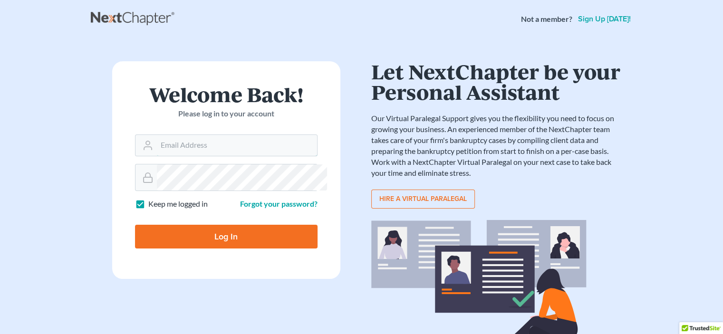
type input "WmEsq77@gmail.com"
click at [223, 249] on input "Log In" at bounding box center [226, 237] width 183 height 24
type input "Thinking..."
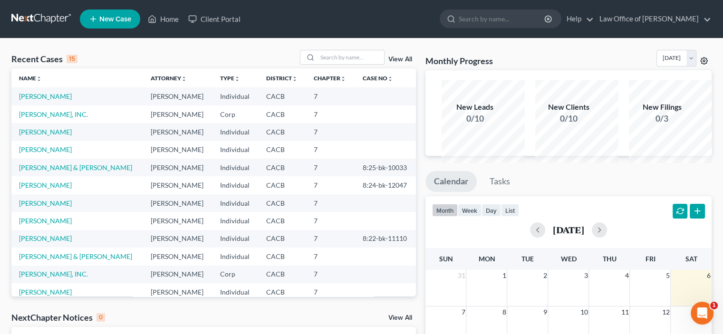
click at [701, 65] on icon at bounding box center [705, 61] width 8 height 8
click at [128, 23] on span "New Case" at bounding box center [115, 19] width 32 height 7
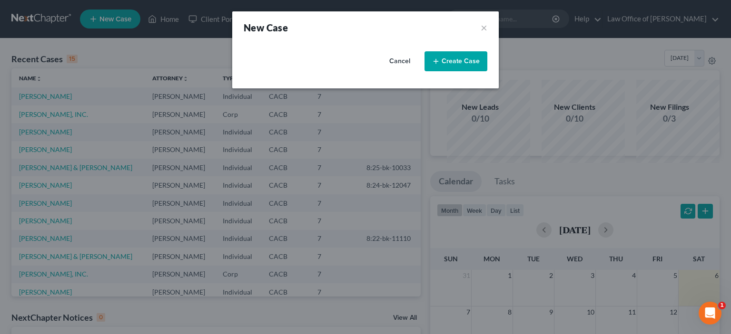
select select "7"
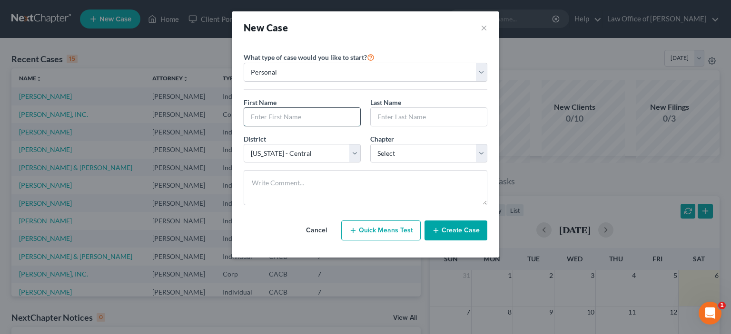
click at [244, 126] on input "text" at bounding box center [302, 117] width 116 height 18
click at [487, 82] on select "Personal Business" at bounding box center [366, 72] width 244 height 19
click at [244, 126] on input "text" at bounding box center [302, 117] width 116 height 18
type input "[PERSON_NAME]"
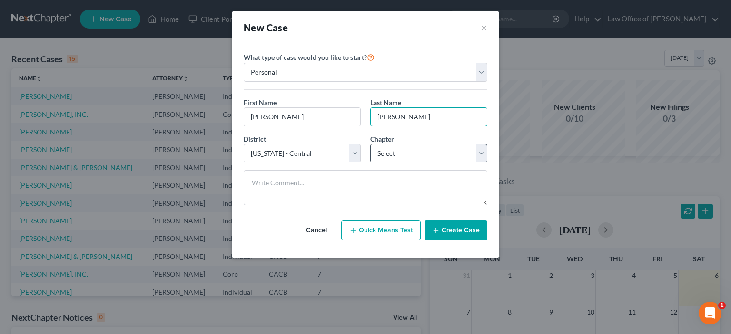
type input "[PERSON_NAME]"
click at [487, 163] on select "Select 7 11 12 13" at bounding box center [428, 153] width 117 height 19
select select "0"
click at [370, 163] on select "Select 7 11 12 13" at bounding box center [428, 153] width 117 height 19
click at [479, 241] on button "Create Case" at bounding box center [455, 231] width 63 height 20
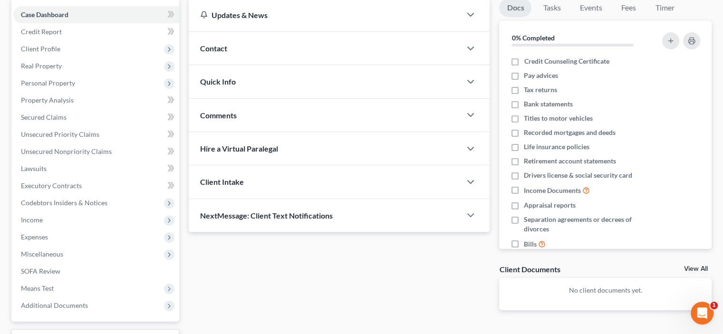
scroll to position [73, 0]
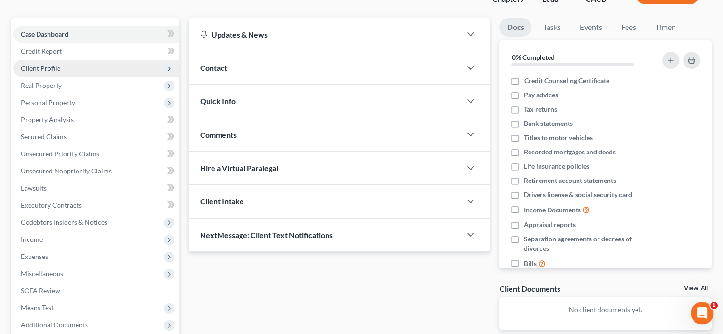
click at [60, 72] on span "Client Profile" at bounding box center [40, 68] width 39 height 8
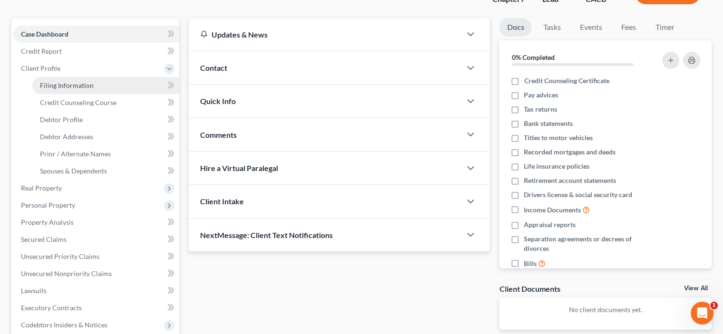
click at [69, 89] on span "Filing Information" at bounding box center [67, 85] width 54 height 8
select select "1"
select select "0"
select select "7"
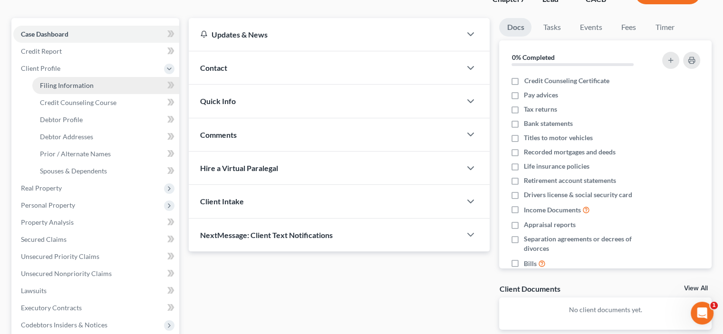
select select "4"
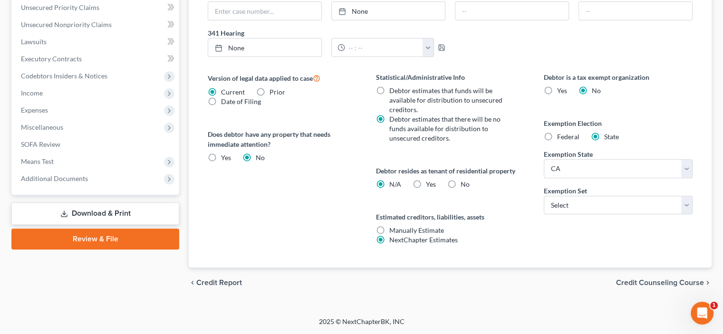
scroll to position [444, 0]
click at [681, 215] on select "Select 703 704" at bounding box center [618, 205] width 149 height 19
select select "0"
click at [544, 215] on select "Select 703 704" at bounding box center [618, 205] width 149 height 19
click at [427, 189] on label "Yes Yes" at bounding box center [431, 185] width 10 height 10
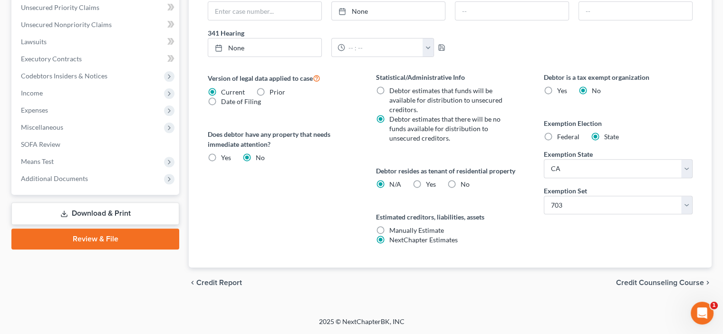
click at [430, 186] on input "Yes Yes" at bounding box center [433, 183] width 6 height 6
radio input "true"
radio input "false"
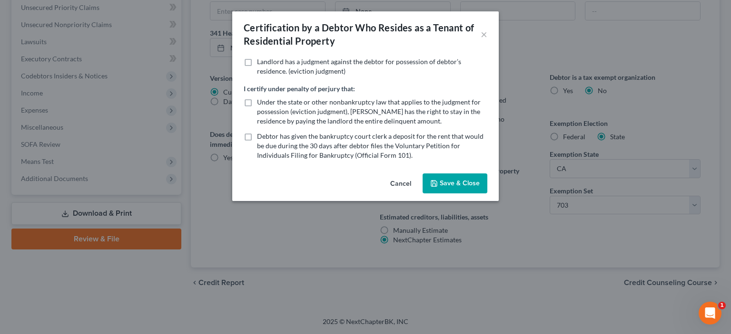
click at [471, 194] on button "Save & Close" at bounding box center [454, 184] width 65 height 20
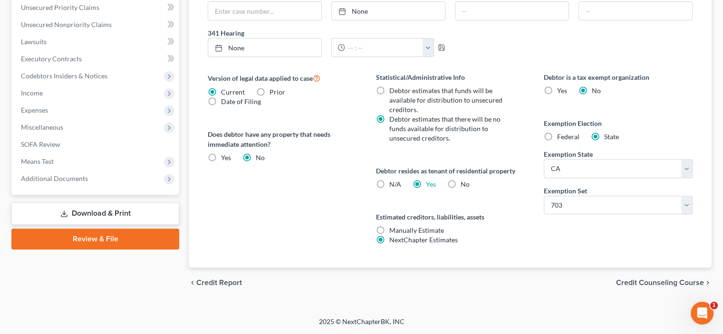
scroll to position [546, 0]
click at [616, 279] on span "Credit Counseling Course" at bounding box center [660, 283] width 88 height 8
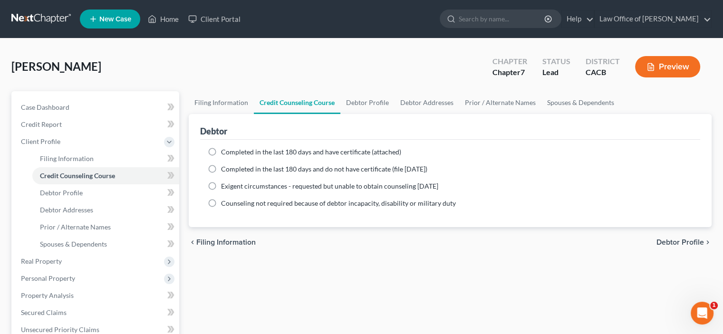
click at [221, 157] on label "Completed in the last 180 days and have certificate (attached)" at bounding box center [311, 152] width 180 height 10
click at [225, 154] on input "Completed in the last 180 days and have certificate (attached)" at bounding box center [228, 150] width 6 height 6
radio input "true"
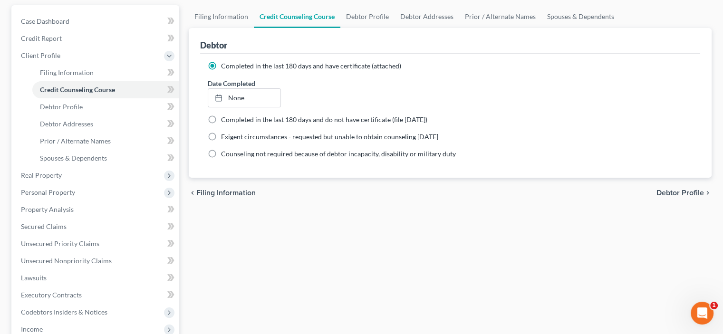
scroll to position [111, 0]
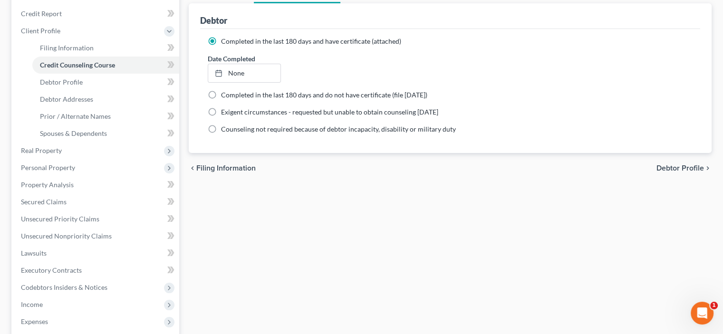
click at [657, 172] on span "Debtor Profile" at bounding box center [681, 169] width 48 height 8
select select "0"
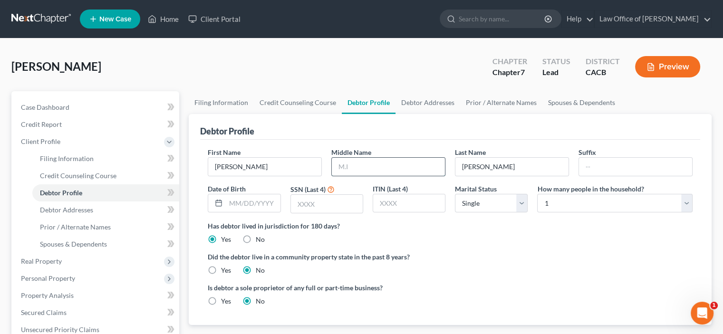
click at [358, 176] on input "text" at bounding box center [388, 167] width 113 height 18
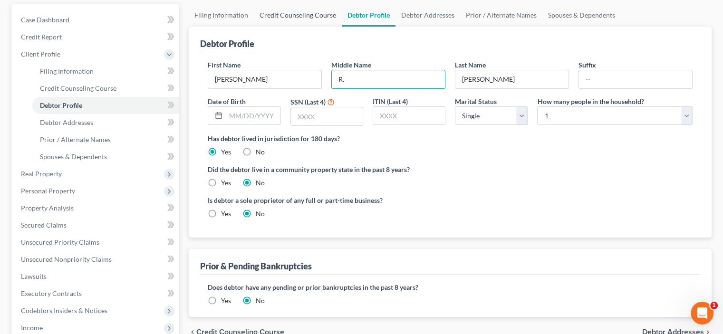
scroll to position [111, 0]
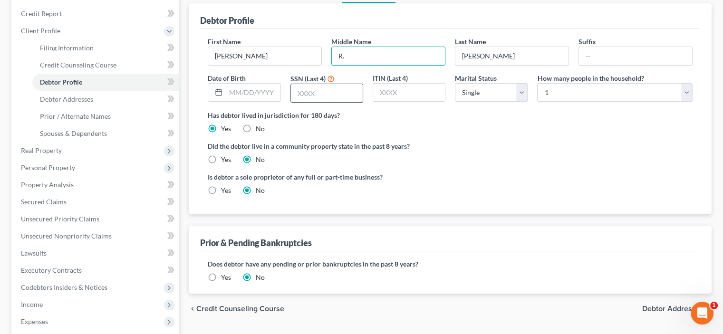
type input "R."
click at [303, 102] on input "text" at bounding box center [327, 93] width 72 height 18
type input "9716"
click at [518, 102] on select "Select Single Married Separated Divorced Widowed" at bounding box center [491, 92] width 73 height 19
select select "1"
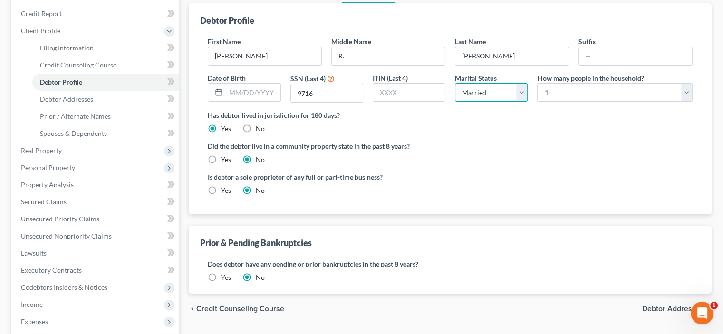
click at [455, 102] on select "Select Single Married Separated Divorced Widowed" at bounding box center [491, 92] width 73 height 19
click at [678, 102] on select "Select 1 2 3 4 5 6 7 8 9 10 11 12 13 14 15 16 17 18 19 20" at bounding box center [615, 92] width 156 height 19
select select "2"
click at [537, 102] on select "Select 1 2 3 4 5 6 7 8 9 10 11 12 13 14 15 16 17 18 19 20" at bounding box center [615, 92] width 156 height 19
click at [222, 165] on label "Yes" at bounding box center [226, 160] width 10 height 10
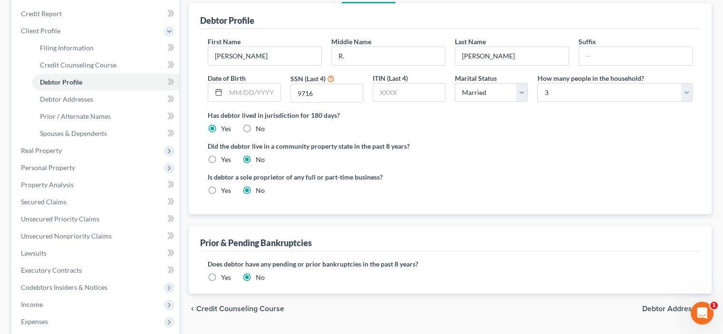
click at [225, 161] on input "Yes" at bounding box center [228, 158] width 6 height 6
radio input "true"
radio input "false"
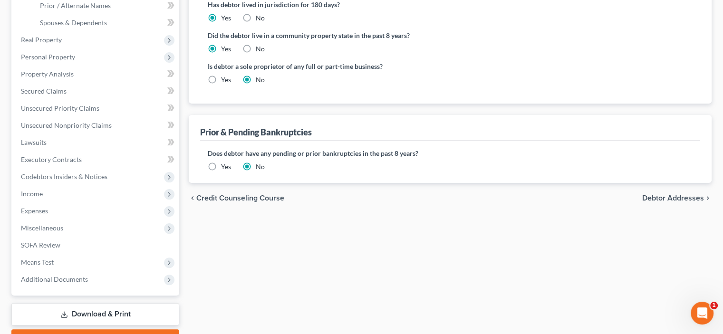
scroll to position [333, 0]
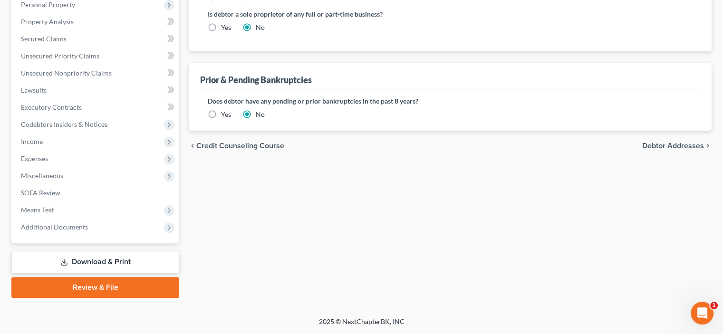
click at [650, 150] on span "Debtor Addresses" at bounding box center [674, 146] width 62 height 8
select select "0"
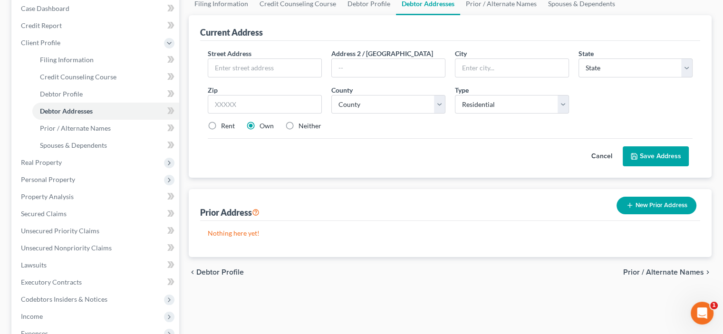
scroll to position [111, 0]
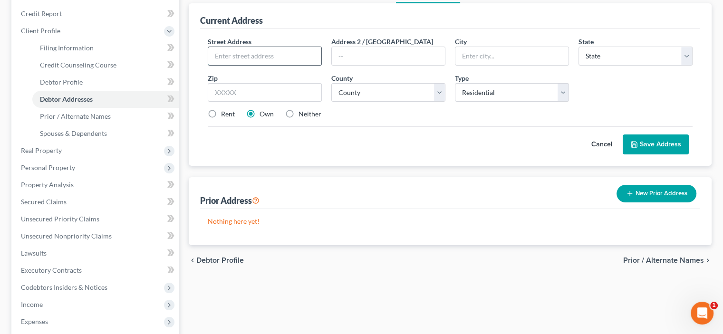
click at [242, 65] on input "text" at bounding box center [264, 56] width 113 height 18
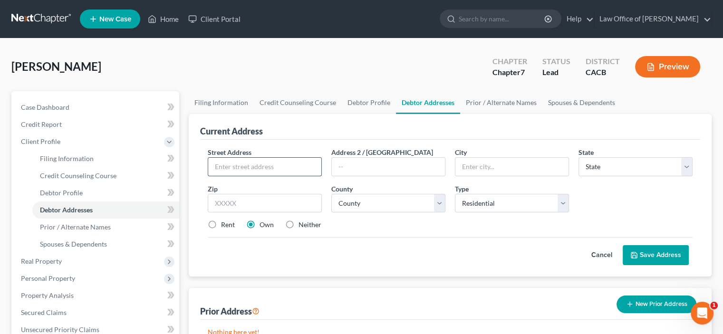
drag, startPoint x: 224, startPoint y: 234, endPoint x: 204, endPoint y: 195, distance: 44.3
click at [221, 176] on input "text" at bounding box center [264, 167] width 113 height 18
type input "[STREET_ADDRESS]"
type input "#44"
drag, startPoint x: 462, startPoint y: 232, endPoint x: 447, endPoint y: 216, distance: 21.9
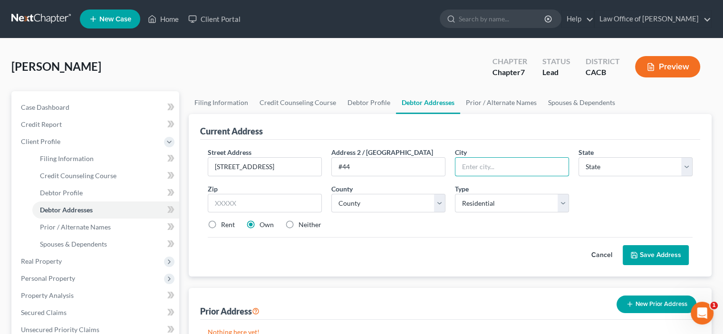
click at [458, 176] on input "text" at bounding box center [512, 167] width 113 height 18
type input "San [PERSON_NAME] Capistrano"
click at [678, 176] on select "State [US_STATE] AK AR AZ CA CO CT DE DC [GEOGRAPHIC_DATA] [GEOGRAPHIC_DATA] GU…" at bounding box center [636, 166] width 114 height 19
select select "4"
click at [579, 176] on select "State [US_STATE] AK AR AZ CA CO CT DE DC [GEOGRAPHIC_DATA] [GEOGRAPHIC_DATA] GU…" at bounding box center [636, 166] width 114 height 19
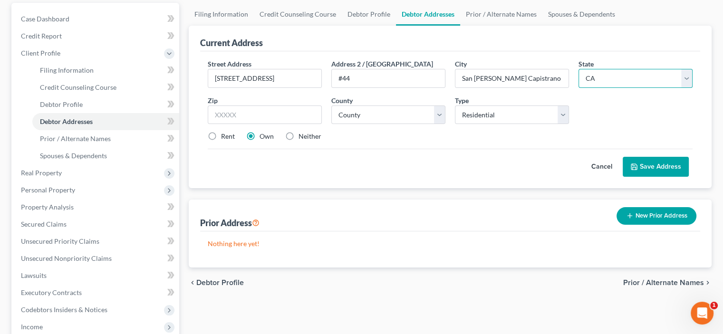
scroll to position [111, 0]
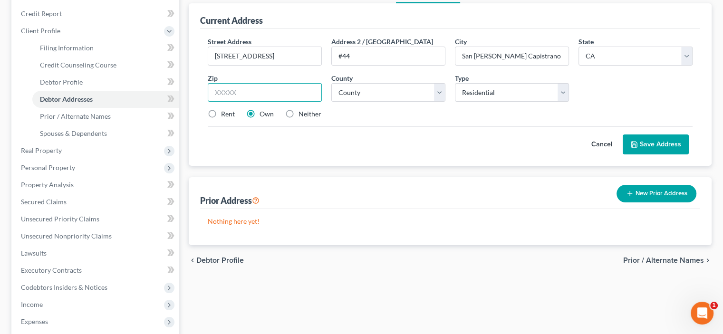
click at [254, 102] on input "text" at bounding box center [265, 92] width 114 height 19
type input "92675"
click at [439, 102] on select "County [GEOGRAPHIC_DATA] [GEOGRAPHIC_DATA] [GEOGRAPHIC_DATA] [GEOGRAPHIC_DATA] …" at bounding box center [389, 92] width 114 height 19
select select "29"
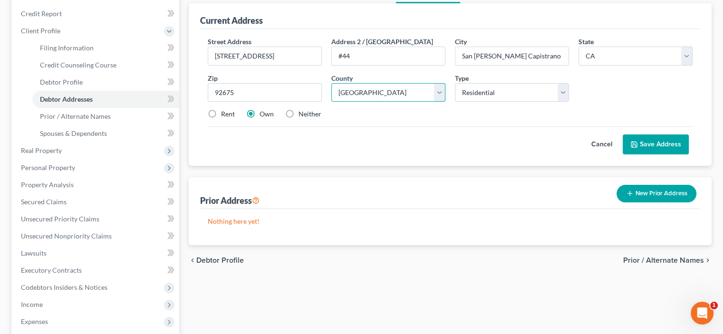
click at [334, 102] on select "County [GEOGRAPHIC_DATA] [GEOGRAPHIC_DATA] [GEOGRAPHIC_DATA] [GEOGRAPHIC_DATA] …" at bounding box center [389, 92] width 114 height 19
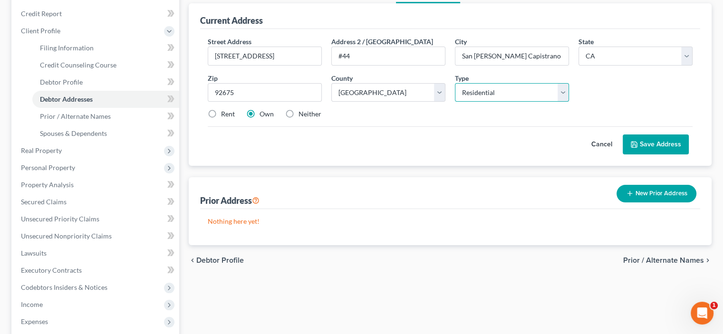
click at [558, 102] on select "Select Residential Mailing Rental Business" at bounding box center [512, 92] width 114 height 19
select select "2"
click at [455, 102] on select "Select Residential Mailing Rental Business" at bounding box center [512, 92] width 114 height 19
drag, startPoint x: 218, startPoint y: 194, endPoint x: 226, endPoint y: 198, distance: 9.4
click at [221, 119] on label "Rent" at bounding box center [228, 114] width 14 height 10
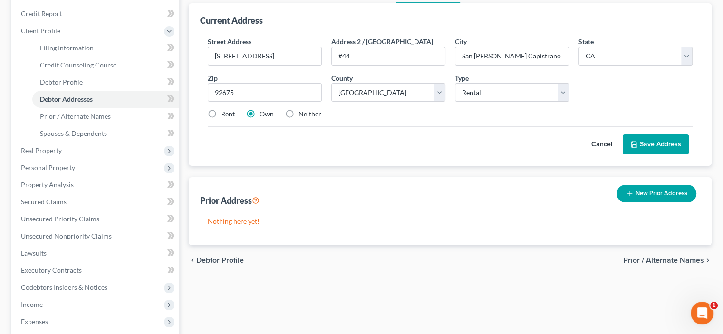
click at [225, 116] on input "Rent" at bounding box center [228, 112] width 6 height 6
radio input "true"
click at [647, 155] on button "Save Address" at bounding box center [656, 145] width 66 height 20
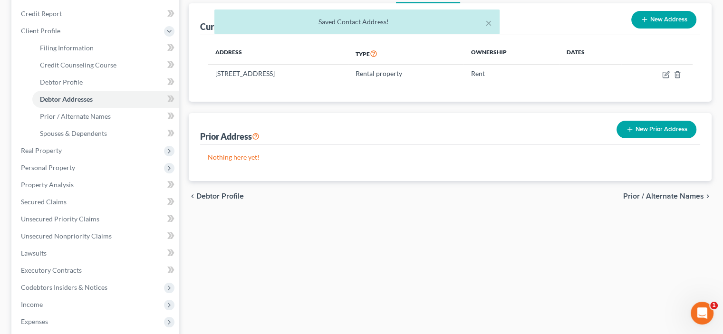
click at [634, 138] on button "New Prior Address" at bounding box center [657, 130] width 80 height 18
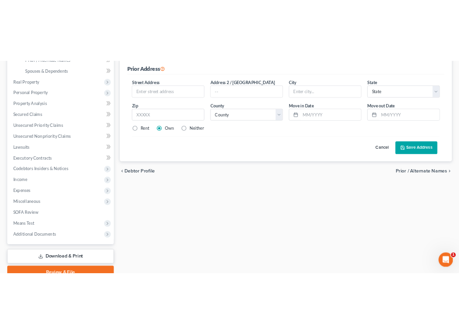
scroll to position [228, 0]
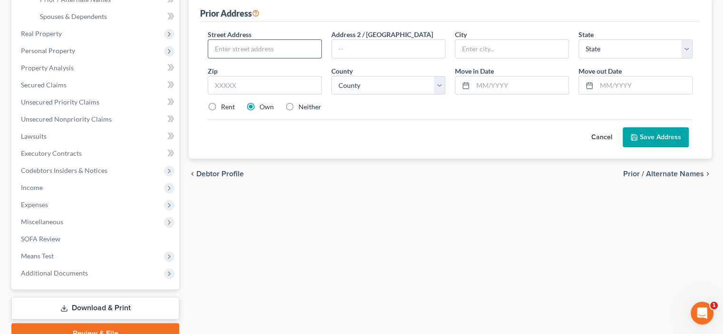
click at [224, 58] on input "text" at bounding box center [264, 49] width 113 height 18
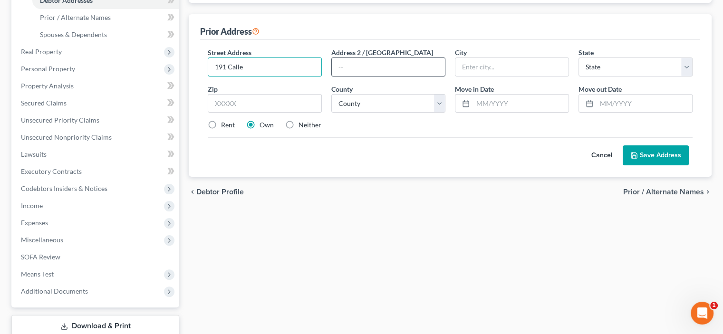
scroll to position [222, 0]
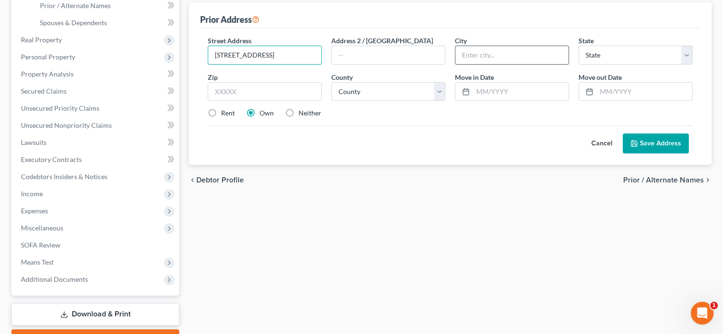
type input "[STREET_ADDRESS]"
click at [485, 64] on input "text" at bounding box center [512, 55] width 113 height 18
type input "[GEOGRAPHIC_DATA]"
click at [678, 65] on select "State [US_STATE] AK AR AZ CA CO CT DE DC [GEOGRAPHIC_DATA] [GEOGRAPHIC_DATA] GU…" at bounding box center [636, 55] width 114 height 19
select select "4"
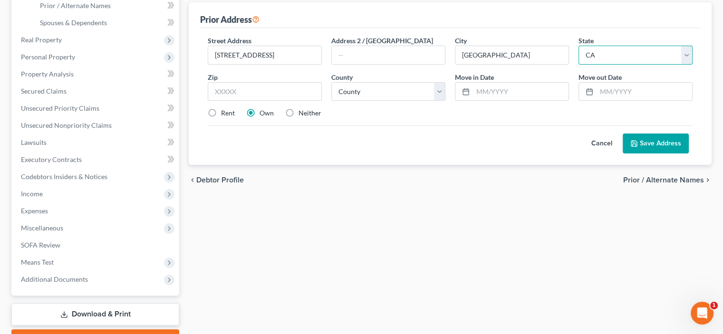
click at [579, 65] on select "State [US_STATE] AK AR AZ CA CO CT DE DC [GEOGRAPHIC_DATA] [GEOGRAPHIC_DATA] GU…" at bounding box center [636, 55] width 114 height 19
click at [238, 101] on input "text" at bounding box center [265, 91] width 114 height 19
type input "92672"
click at [437, 101] on select "County [GEOGRAPHIC_DATA] [GEOGRAPHIC_DATA] [GEOGRAPHIC_DATA] [GEOGRAPHIC_DATA] …" at bounding box center [389, 91] width 114 height 19
select select "29"
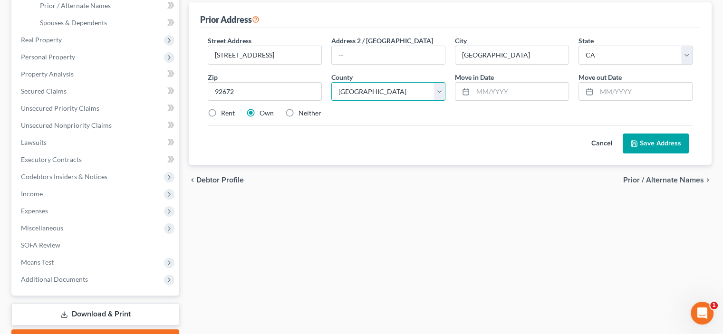
click at [334, 101] on select "County [GEOGRAPHIC_DATA] [GEOGRAPHIC_DATA] [GEOGRAPHIC_DATA] [GEOGRAPHIC_DATA] …" at bounding box center [389, 91] width 114 height 19
click at [221, 118] on label "Rent" at bounding box center [228, 113] width 14 height 10
click at [225, 115] on input "Rent" at bounding box center [228, 111] width 6 height 6
radio input "true"
click at [628, 154] on button "Save Address" at bounding box center [656, 144] width 66 height 20
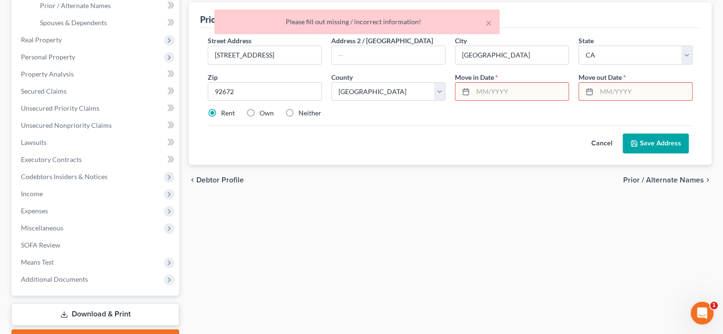
click at [521, 101] on input "text" at bounding box center [521, 92] width 96 height 18
click at [486, 26] on button "×" at bounding box center [489, 22] width 7 height 11
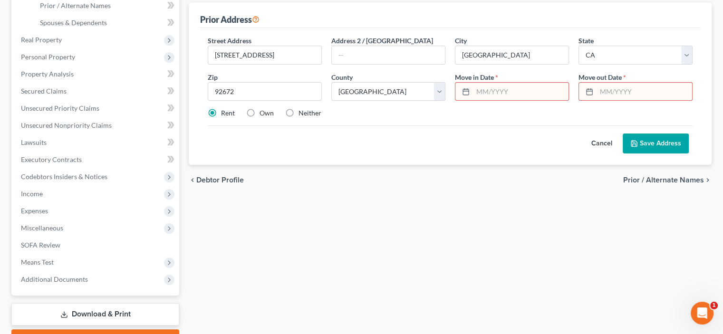
click at [480, 101] on input "text" at bounding box center [521, 92] width 96 height 18
type input "[DATE]"
click at [599, 101] on input "text" at bounding box center [645, 92] width 96 height 18
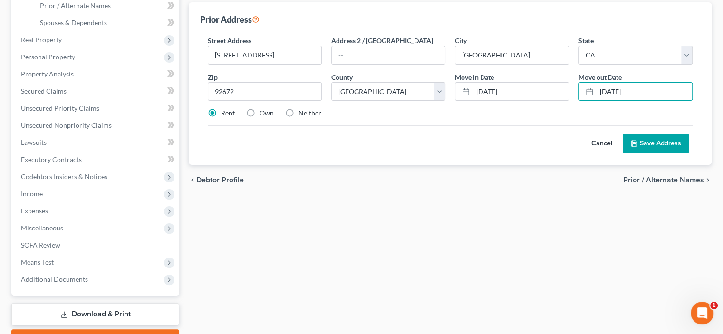
type input "[DATE]"
click at [623, 154] on button "Save Address" at bounding box center [656, 144] width 66 height 20
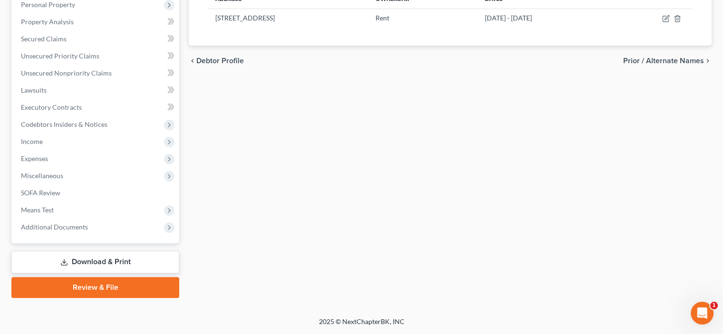
scroll to position [312, 0]
click at [635, 65] on span "Prior / Alternate Names" at bounding box center [664, 61] width 81 height 8
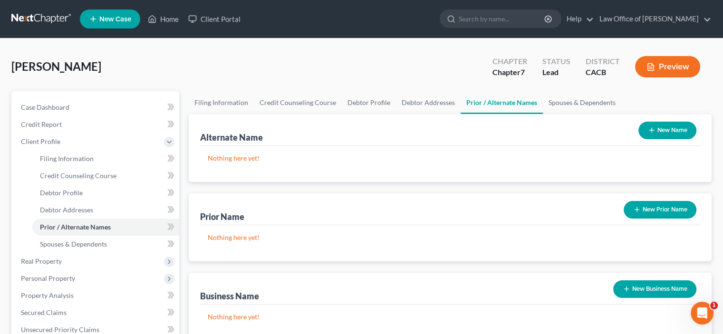
drag, startPoint x: 646, startPoint y: 186, endPoint x: 641, endPoint y: 181, distance: 7.7
click at [643, 139] on button "New Name" at bounding box center [668, 131] width 58 height 18
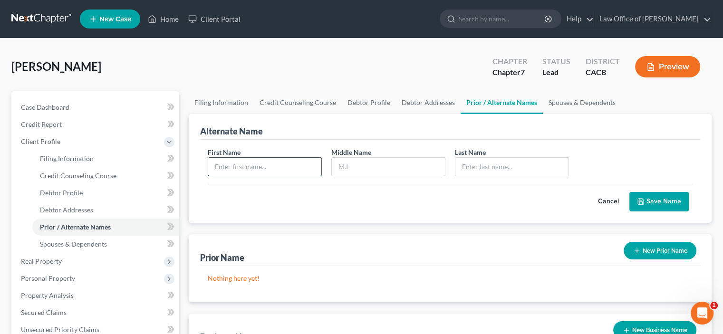
click at [253, 176] on input "text" at bounding box center [264, 167] width 113 height 18
type input "[PERSON_NAME]"
click at [638, 212] on button "Save Name" at bounding box center [659, 202] width 59 height 20
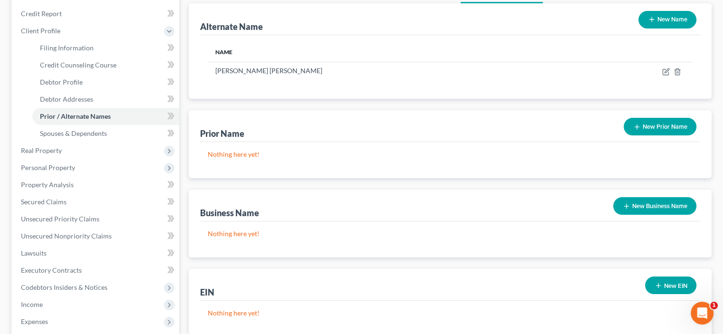
scroll to position [222, 0]
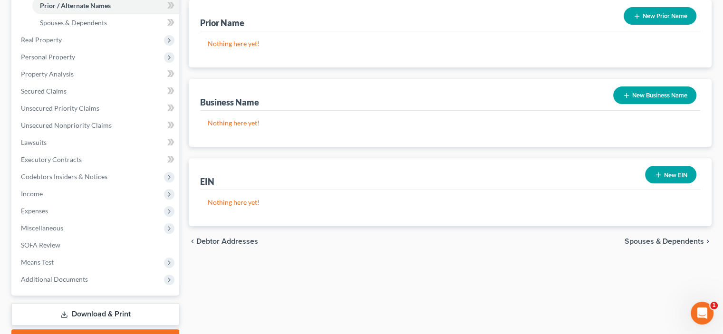
click at [638, 104] on button "New Business Name" at bounding box center [655, 96] width 83 height 18
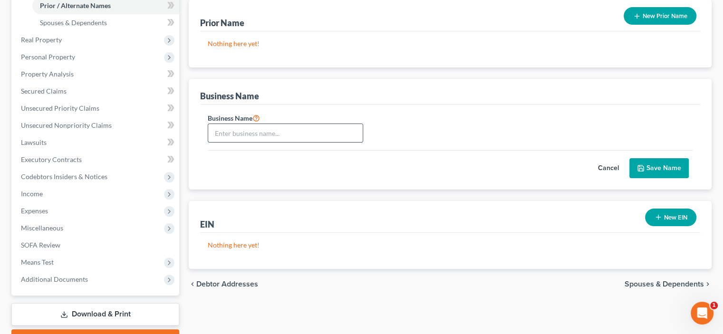
click at [232, 142] on input "text" at bounding box center [285, 133] width 155 height 18
type input "The Vintage Dove"
click at [638, 178] on button "Save Name" at bounding box center [659, 168] width 59 height 20
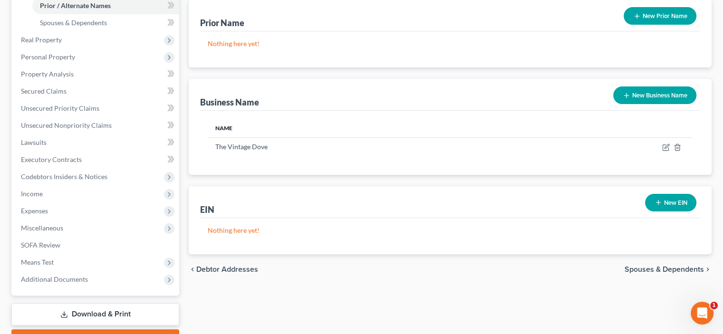
click at [624, 104] on button "New Business Name" at bounding box center [655, 96] width 83 height 18
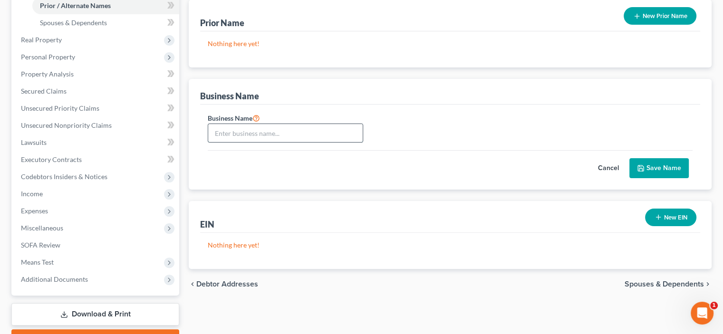
click at [226, 142] on input "text" at bounding box center [285, 133] width 155 height 18
type input "Oceaneyez Properties"
click at [647, 178] on button "Save Name" at bounding box center [659, 168] width 59 height 20
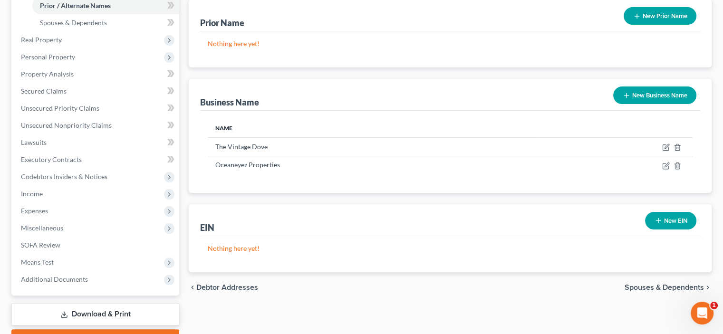
click at [628, 104] on button "New Business Name" at bounding box center [655, 96] width 83 height 18
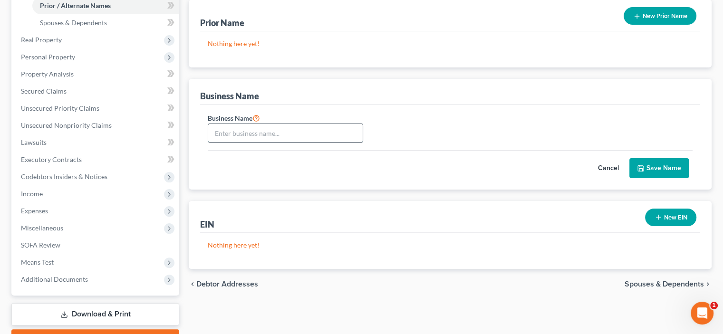
click at [261, 142] on input "text" at bounding box center [285, 133] width 155 height 18
type input "[PERSON_NAME] Auctioneer"
click at [637, 172] on icon "submit" at bounding box center [641, 169] width 8 height 8
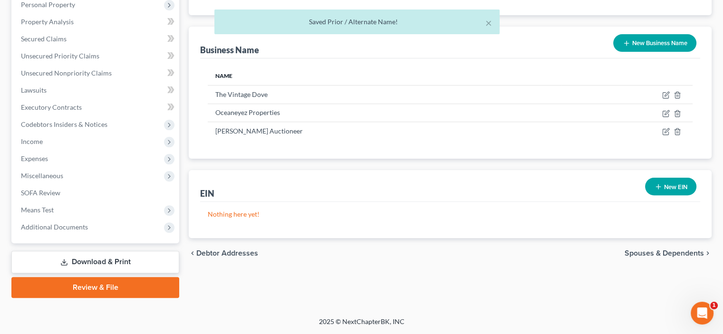
scroll to position [423, 0]
click at [653, 178] on button "New EIN" at bounding box center [670, 187] width 51 height 18
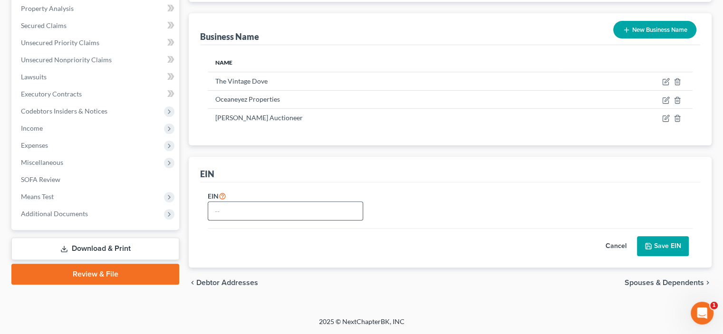
click at [228, 215] on input "text" at bounding box center [285, 211] width 155 height 18
type input "2"
type input "xx-xxxxx1172 Vintage Dove"
click at [645, 250] on icon "submit" at bounding box center [649, 247] width 8 height 8
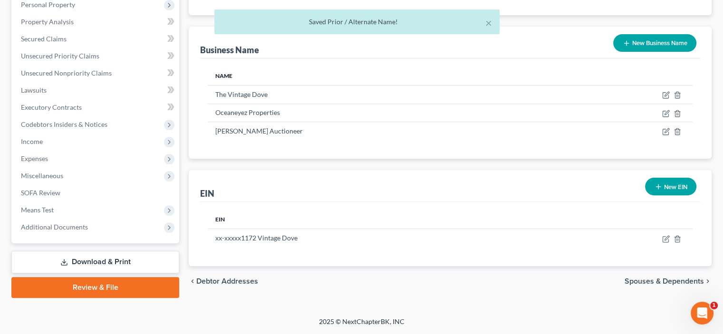
click at [647, 178] on button "New EIN" at bounding box center [670, 187] width 51 height 18
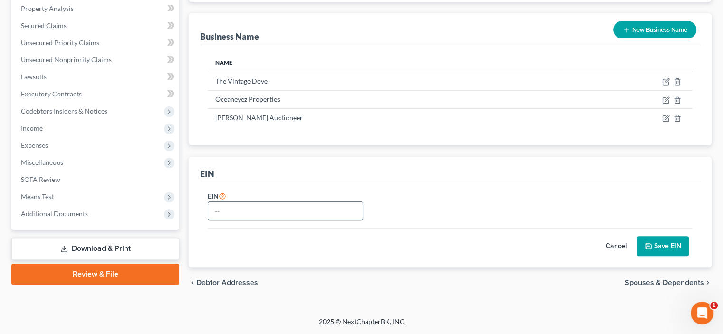
click at [232, 215] on input "text" at bounding box center [285, 211] width 155 height 18
type input "9"
type input "xx-xxx6732 Oceaneyez Properties"
click at [654, 256] on button "Save EIN" at bounding box center [663, 246] width 52 height 20
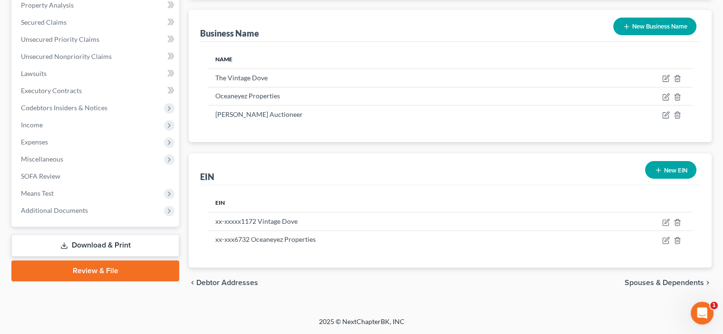
scroll to position [463, 0]
click at [651, 161] on button "New EIN" at bounding box center [670, 170] width 51 height 18
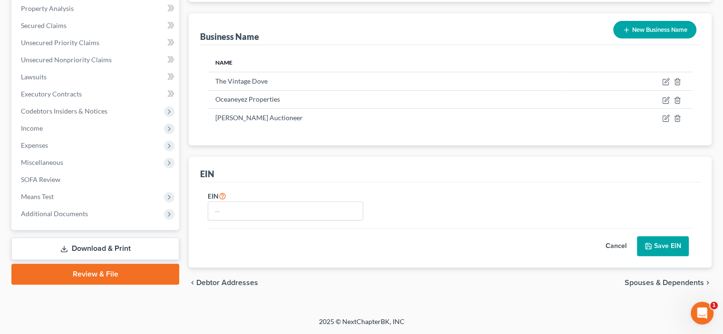
click at [598, 237] on button "Cancel" at bounding box center [616, 246] width 42 height 19
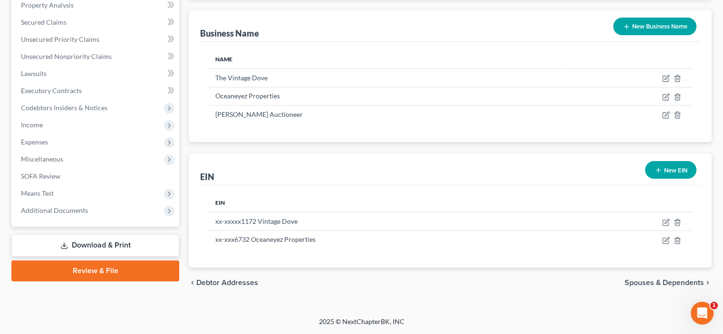
scroll to position [463, 0]
click at [647, 161] on button "New EIN" at bounding box center [670, 170] width 51 height 18
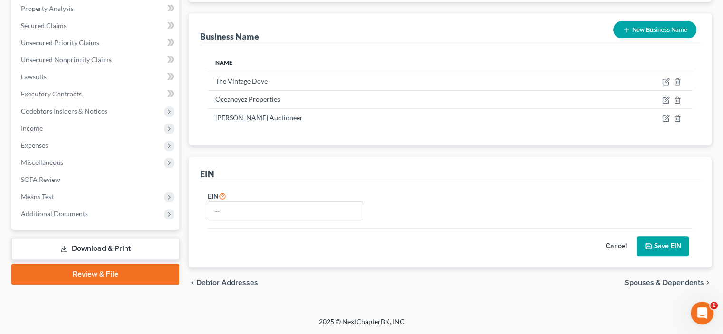
scroll to position [459, 0]
click at [223, 202] on input "text" at bounding box center [285, 211] width 155 height 18
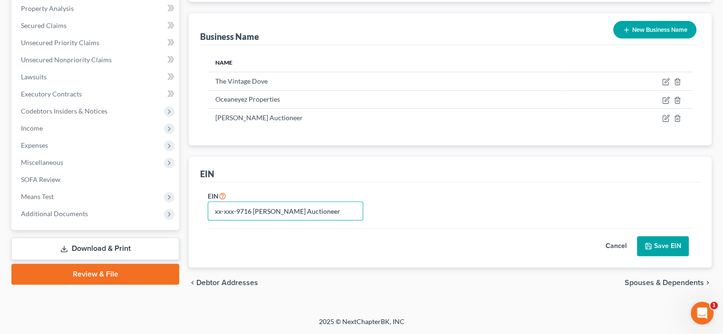
type input "xx-xxx-9716 [PERSON_NAME] Auctioneer"
click at [647, 244] on polyline "submit" at bounding box center [648, 244] width 2 height 1
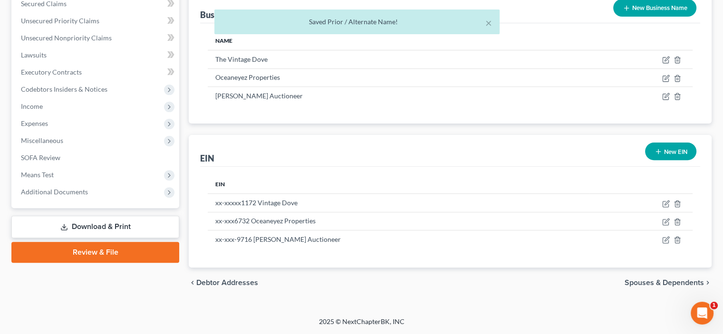
scroll to position [486, 0]
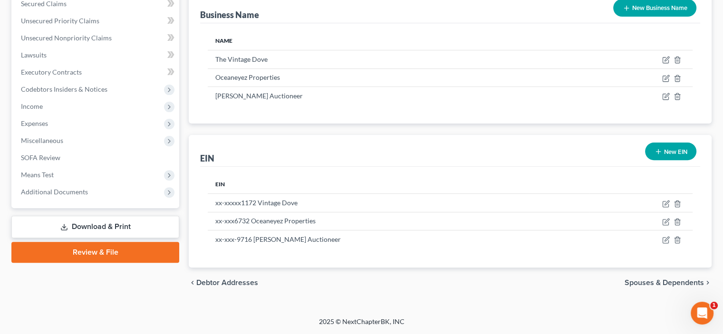
click at [634, 279] on span "Spouses & Dependents" at bounding box center [664, 283] width 79 height 8
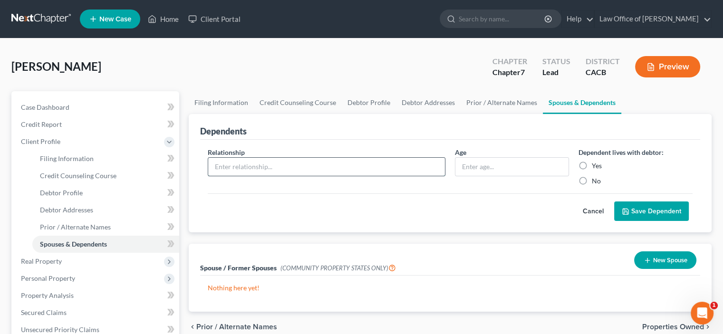
click at [222, 176] on input "text" at bounding box center [326, 167] width 237 height 18
type input "Son"
type input "8"
click at [592, 171] on label "Yes" at bounding box center [597, 166] width 10 height 10
click at [596, 167] on input "Yes" at bounding box center [599, 164] width 6 height 6
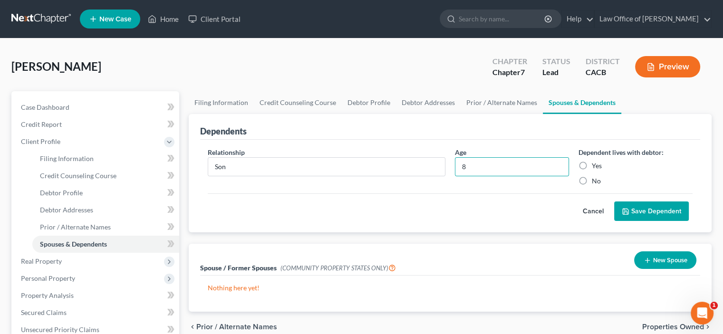
radio input "true"
click at [633, 222] on button "Save Dependent" at bounding box center [652, 212] width 75 height 20
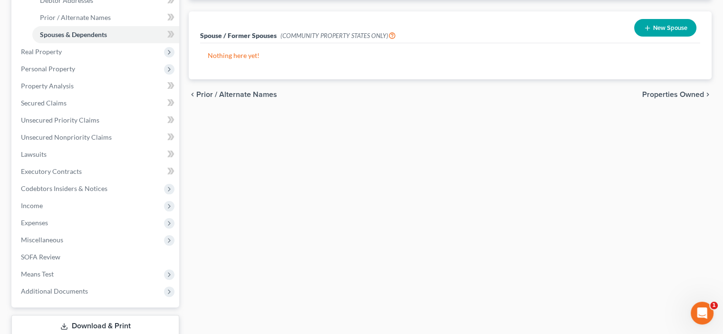
scroll to position [222, 0]
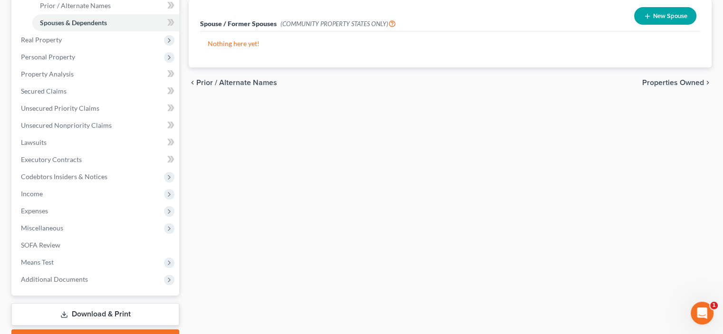
click at [647, 87] on span "Properties Owned" at bounding box center [674, 83] width 62 height 8
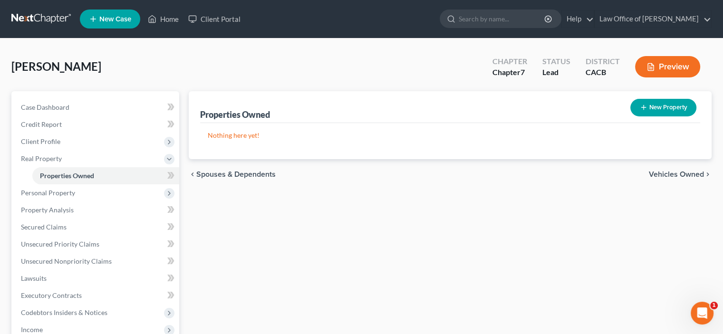
click at [653, 178] on span "Vehicles Owned" at bounding box center [676, 175] width 55 height 8
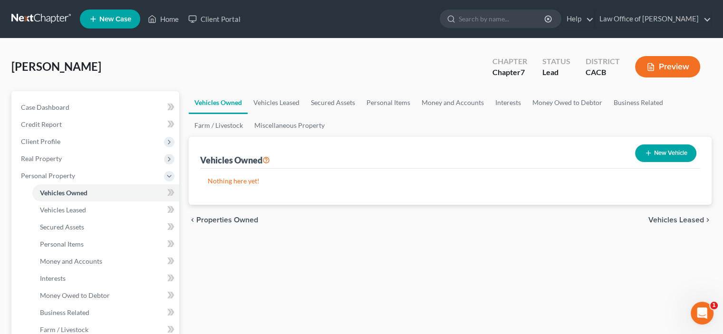
click at [647, 162] on button "New Vehicle" at bounding box center [665, 154] width 61 height 18
select select "0"
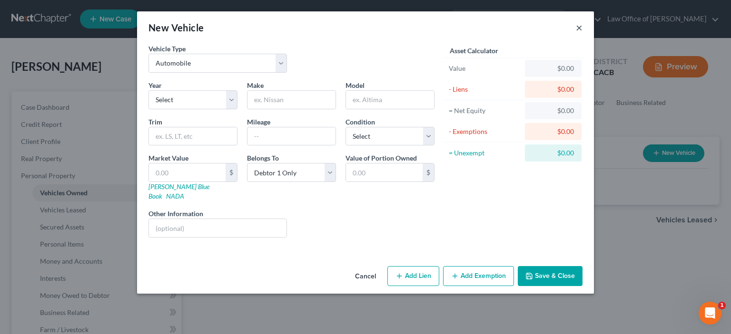
click at [582, 33] on button "×" at bounding box center [579, 27] width 7 height 11
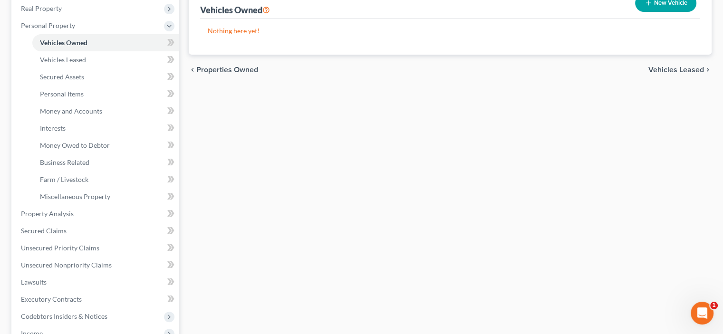
scroll to position [222, 0]
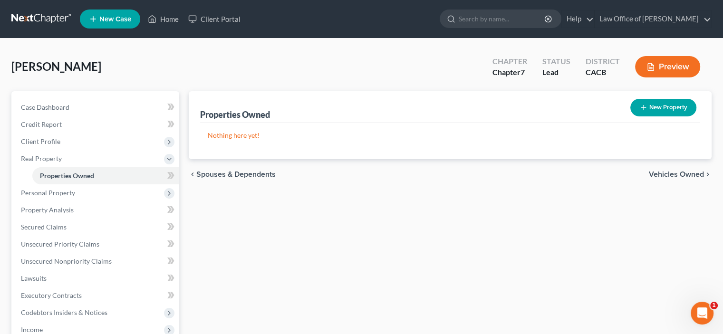
click at [219, 178] on span "Spouses & Dependents" at bounding box center [235, 175] width 79 height 8
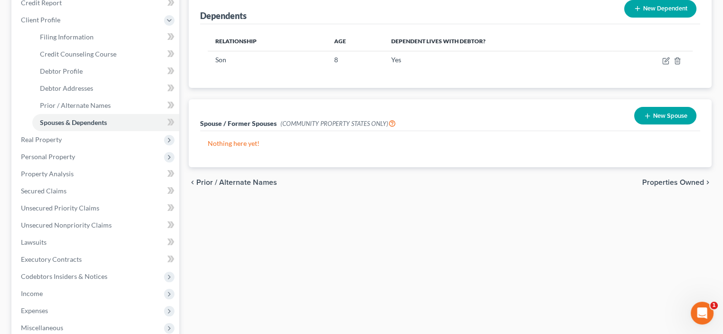
scroll to position [222, 0]
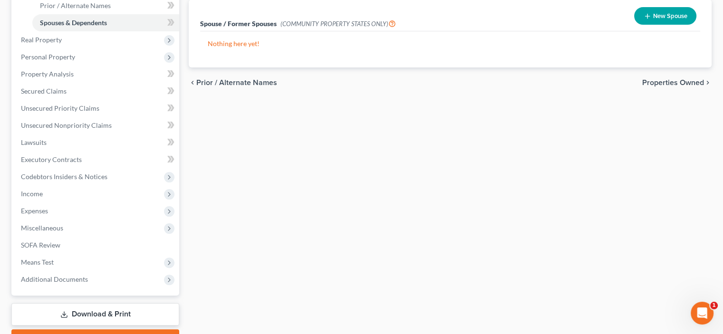
click at [639, 98] on div "chevron_left Prior / Alternate Names Properties Owned chevron_right" at bounding box center [450, 83] width 523 height 30
click at [643, 87] on span "Properties Owned" at bounding box center [674, 83] width 62 height 8
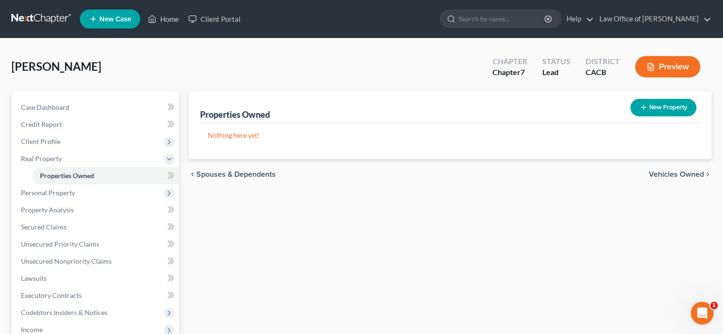
click at [656, 178] on span "Vehicles Owned" at bounding box center [676, 175] width 55 height 8
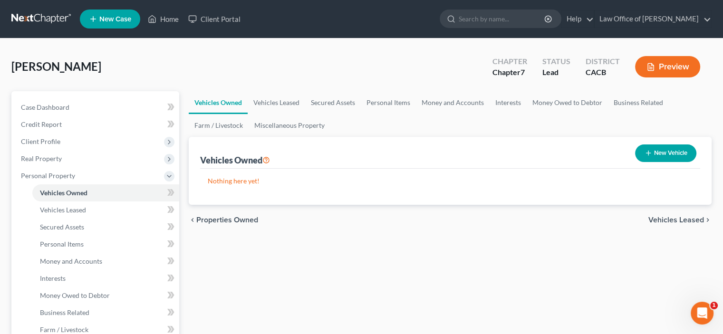
click at [647, 162] on button "New Vehicle" at bounding box center [665, 154] width 61 height 18
select select "0"
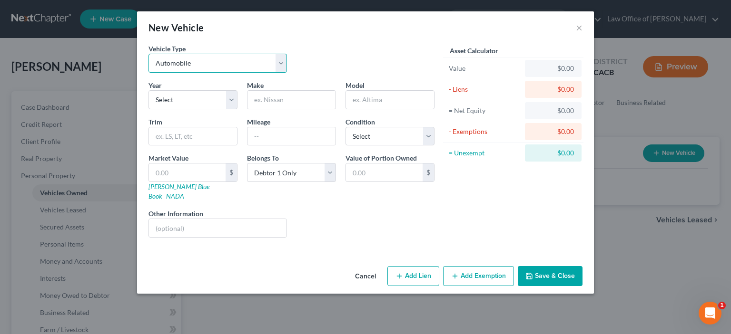
click at [259, 73] on select "Select Automobile Truck Trailer Watercraft Aircraft Motor Home Atv Other Vehicle" at bounding box center [217, 63] width 138 height 19
click at [261, 73] on select "Select Automobile Truck Trailer Watercraft Aircraft Motor Home Atv Other Vehicle" at bounding box center [217, 63] width 138 height 19
click at [191, 109] on select "Select 2026 2025 2024 2023 2022 2021 2020 2019 2018 2017 2016 2015 2014 2013 20…" at bounding box center [192, 99] width 89 height 19
select select "11"
click at [148, 109] on select "Select 2026 2025 2024 2023 2022 2021 2020 2019 2018 2017 2016 2015 2014 2013 20…" at bounding box center [192, 99] width 89 height 19
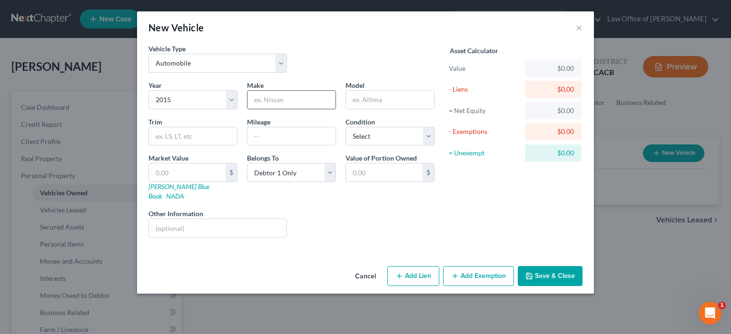
click at [247, 109] on input "text" at bounding box center [291, 100] width 88 height 18
type input "Toyota"
drag, startPoint x: 346, startPoint y: 119, endPoint x: 337, endPoint y: 114, distance: 11.1
click at [346, 109] on input "text" at bounding box center [390, 100] width 88 height 18
type input "Prius"
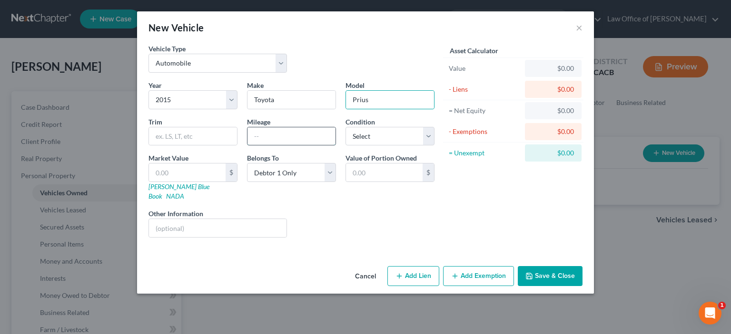
click at [247, 146] on input "text" at bounding box center [291, 136] width 88 height 18
type input "91,000"
click at [434, 146] on select "Select Excellent Very Good Good Fair Poor" at bounding box center [389, 136] width 89 height 19
select select "3"
click at [345, 146] on select "Select Excellent Very Good Good Fair Poor" at bounding box center [389, 136] width 89 height 19
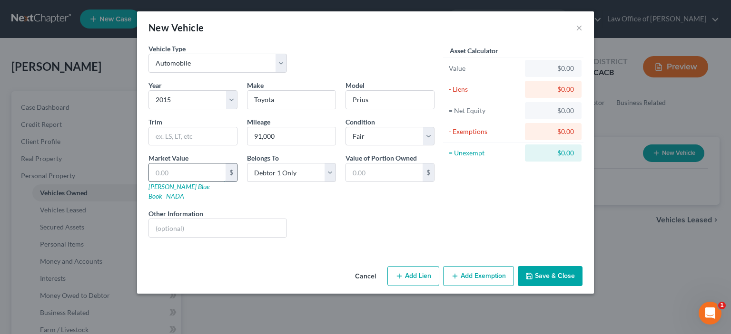
click at [149, 182] on input "text" at bounding box center [187, 173] width 77 height 18
type input "3"
type input "3.00"
type input "30"
type input "30.00"
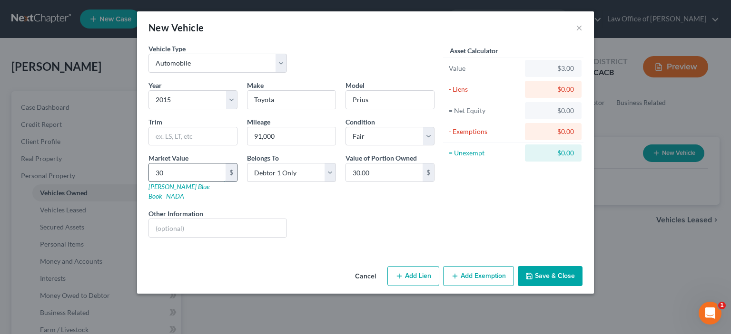
type input "300"
type input "300.00"
type input "3000"
type input "3,000.00"
type input "3,000"
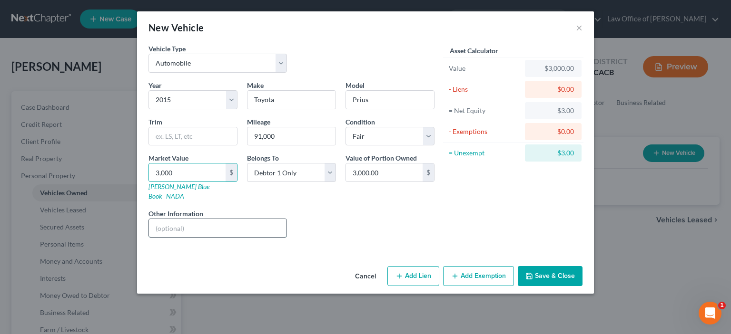
click at [149, 237] on input "text" at bounding box center [217, 228] width 137 height 18
type input "Salvage Title"
click at [320, 182] on select "Select Debtor 1 Only Debtor 2 Only Debtor 1 And Debtor 2 Only At Least One Of T…" at bounding box center [291, 172] width 89 height 19
select select "2"
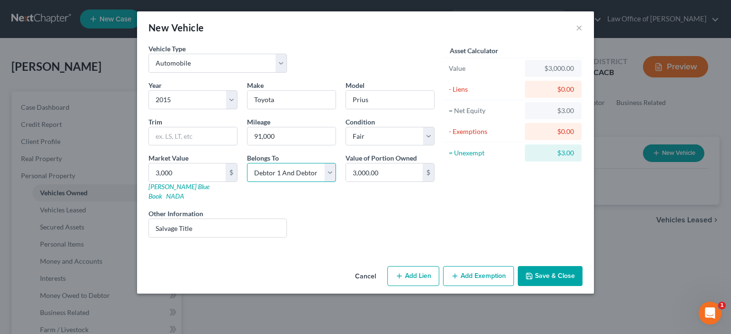
click at [247, 171] on select "Select Debtor 1 Only Debtor 2 Only Debtor 1 And Debtor 2 Only At Least One Of T…" at bounding box center [291, 172] width 89 height 19
click at [489, 286] on button "Add Exemption" at bounding box center [478, 276] width 71 height 20
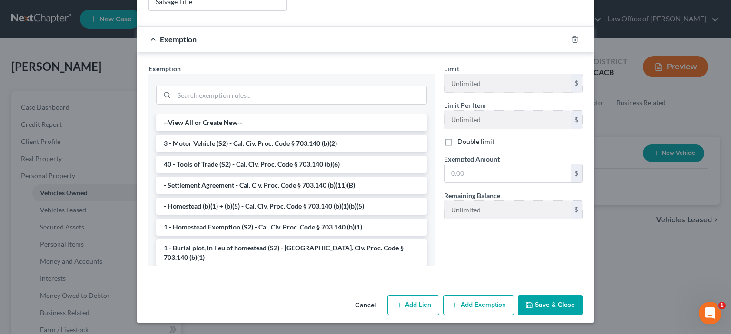
scroll to position [254, 0]
click at [252, 152] on li "3 - Motor Vehicle (S2) - Cal. Civ. Proc. Code § 703.140 (b)(2)" at bounding box center [291, 143] width 271 height 17
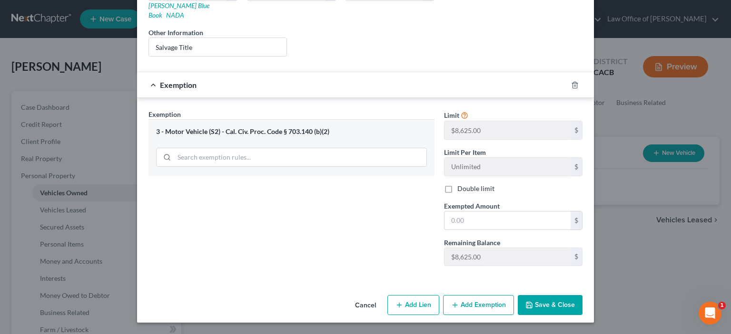
scroll to position [293, 0]
drag, startPoint x: 467, startPoint y: 197, endPoint x: 425, endPoint y: 192, distance: 42.2
click at [459, 212] on input "text" at bounding box center [507, 221] width 126 height 18
type input "3,000.00"
click at [578, 300] on button "Save & Close" at bounding box center [549, 305] width 65 height 20
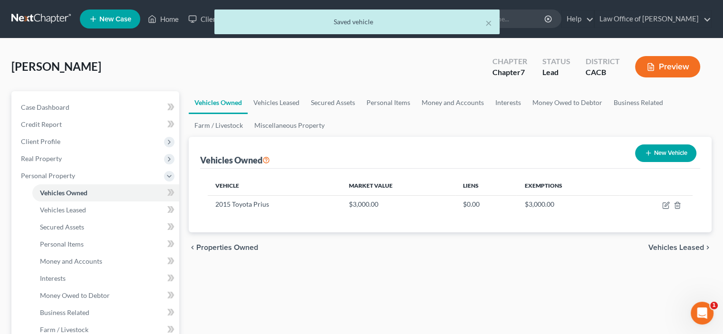
click at [641, 162] on button "New Vehicle" at bounding box center [665, 154] width 61 height 18
select select "0"
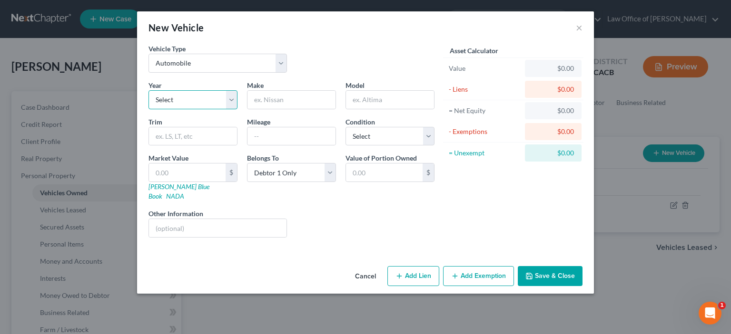
click at [198, 109] on select "Select 2026 2025 2024 2023 2022 2021 2020 2019 2018 2017 2016 2015 2014 2013 20…" at bounding box center [192, 99] width 89 height 19
select select "1"
click at [148, 109] on select "Select 2026 2025 2024 2023 2022 2021 2020 2019 2018 2017 2016 2015 2014 2013 20…" at bounding box center [192, 99] width 89 height 19
click at [247, 109] on input "text" at bounding box center [291, 100] width 88 height 18
type input "Tesla"
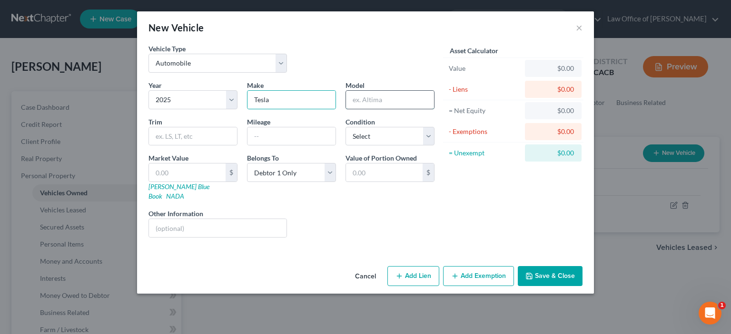
click at [346, 109] on input "text" at bounding box center [390, 100] width 88 height 18
type input "Model Y"
click at [247, 146] on input "text" at bounding box center [291, 136] width 88 height 18
type input "13,558.00"
click at [434, 146] on select "Select Excellent Very Good Good Fair Poor" at bounding box center [389, 136] width 89 height 19
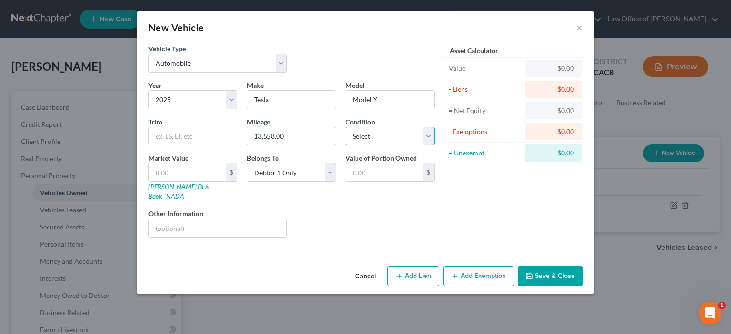
select select "1"
click at [345, 146] on select "Select Excellent Very Good Good Fair Poor" at bounding box center [389, 136] width 89 height 19
click at [420, 286] on button "Add Lien" at bounding box center [413, 276] width 52 height 20
select select "0"
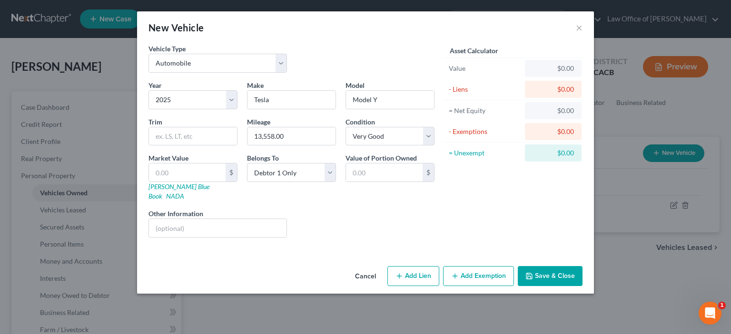
select select "0"
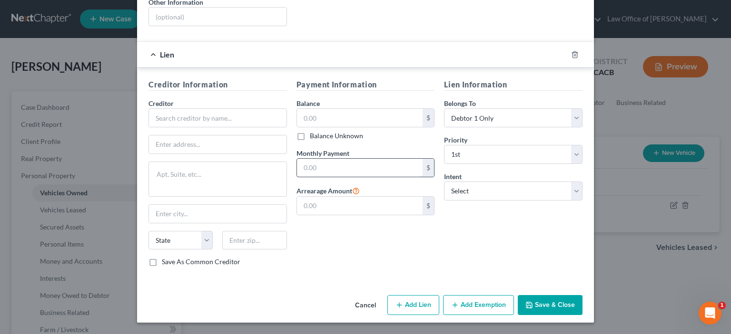
scroll to position [254, 0]
click at [148, 127] on input "text" at bounding box center [217, 117] width 138 height 19
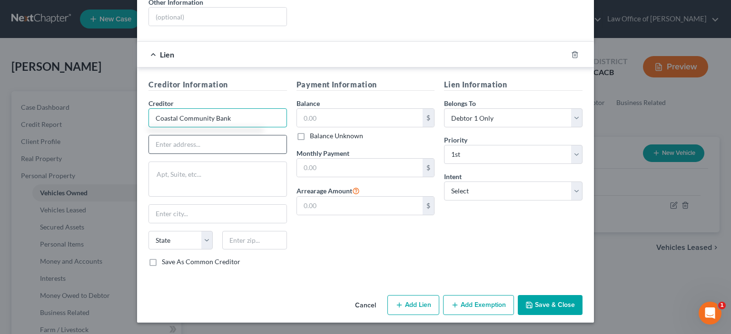
type input "Coastal Community Bank"
click at [149, 154] on input "text" at bounding box center [217, 145] width 137 height 18
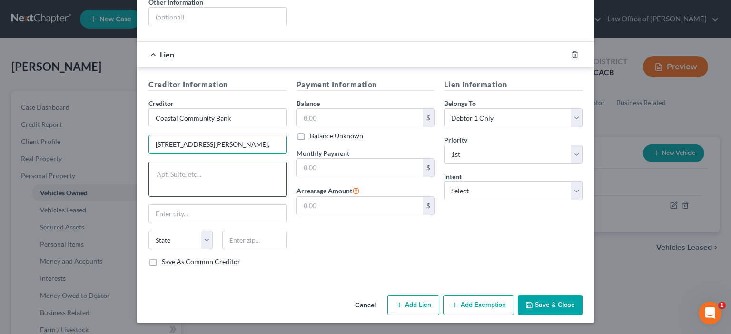
type input "[STREET_ADDRESS][PERSON_NAME],"
click at [148, 197] on textarea at bounding box center [217, 179] width 138 height 35
type textarea "Suite 200"
click at [149, 205] on input "text" at bounding box center [217, 214] width 137 height 18
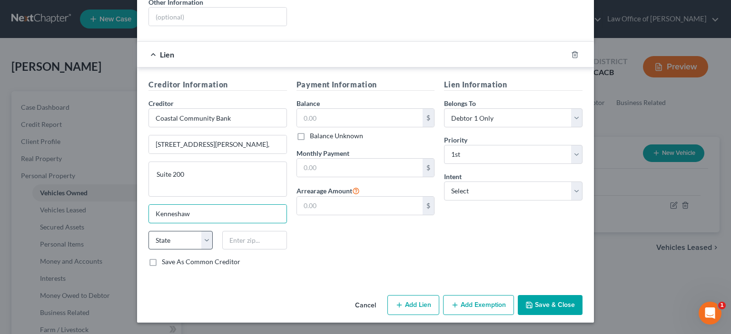
type input "Kenneshaw"
click at [166, 231] on select "State [US_STATE] AK AR AZ CA CO CT DE DC [GEOGRAPHIC_DATA] [GEOGRAPHIC_DATA] GU…" at bounding box center [180, 240] width 64 height 19
select select "10"
click at [148, 231] on select "State [US_STATE] AK AR AZ CA CO CT DE DC [GEOGRAPHIC_DATA] [GEOGRAPHIC_DATA] GU…" at bounding box center [180, 240] width 64 height 19
click at [222, 231] on input "text" at bounding box center [254, 240] width 64 height 19
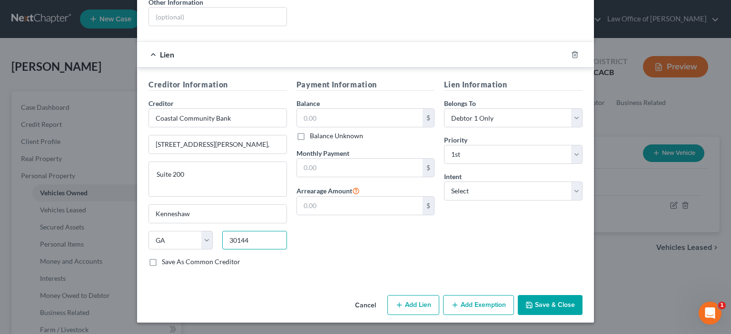
type input "30144"
click at [144, 239] on div "Creditor Information Creditor * Coastal Community Bank [STREET_ADDRESS][GEOGRAP…" at bounding box center [218, 176] width 148 height 195
type input "Kennesaw"
click at [162, 257] on label "Save As Common Creditor" at bounding box center [201, 262] width 78 height 10
click at [166, 257] on input "Save As Common Creditor" at bounding box center [169, 260] width 6 height 6
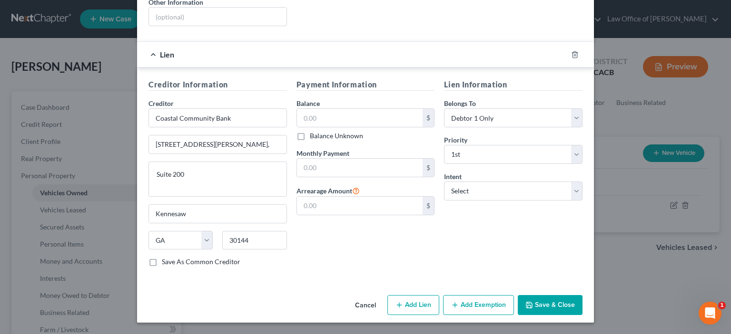
checkbox input "true"
click at [297, 109] on input "text" at bounding box center [360, 118] width 126 height 18
type input "41,000"
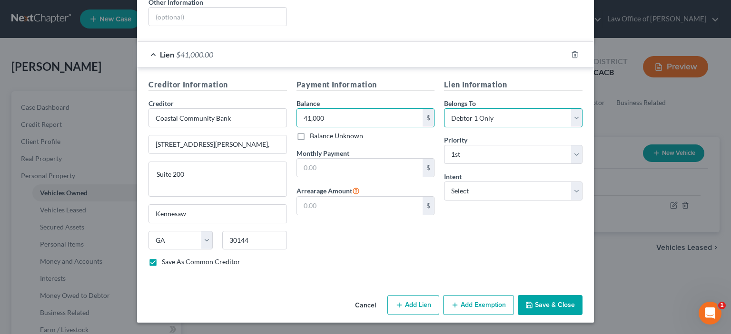
click at [582, 108] on select "Select Debtor 1 Only Debtor 2 Only Debtor 1 And Debtor 2 Only At Least One Of T…" at bounding box center [513, 117] width 138 height 19
select select "1"
click at [458, 108] on select "Select Debtor 1 Only Debtor 2 Only Debtor 1 And Debtor 2 Only At Least One Of T…" at bounding box center [513, 117] width 138 height 19
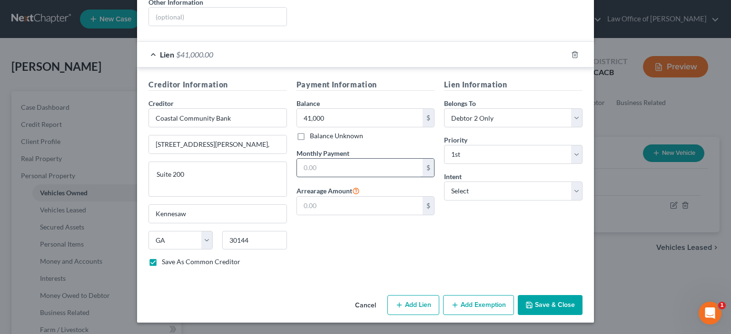
click at [307, 159] on input "text" at bounding box center [360, 168] width 126 height 18
type input "519.00"
click at [582, 145] on select "Select 1st 2nd 3rd 4th 5th 6th 7th 8th 9th 10th 11th 12th 13th 14th 15th 16th 1…" at bounding box center [513, 154] width 138 height 19
click at [582, 182] on select "Select Surrender Redeem Reaffirm Avoid Other" at bounding box center [513, 191] width 138 height 19
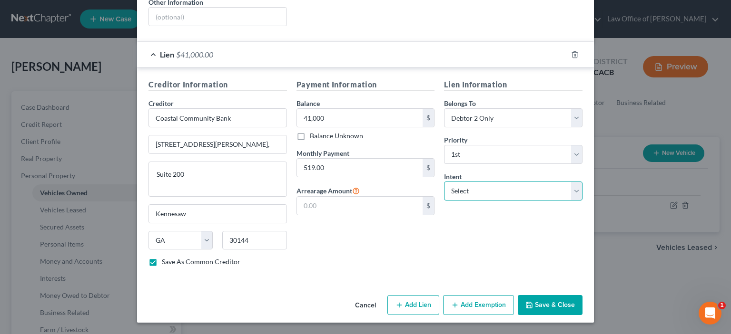
select select "2"
click at [458, 182] on select "Select Surrender Redeem Reaffirm Avoid Other" at bounding box center [513, 191] width 138 height 19
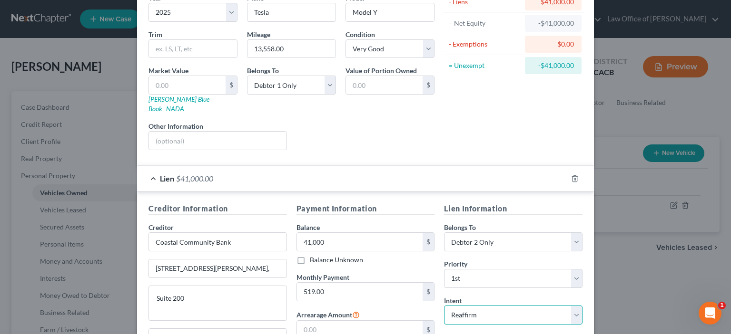
scroll to position [111, 0]
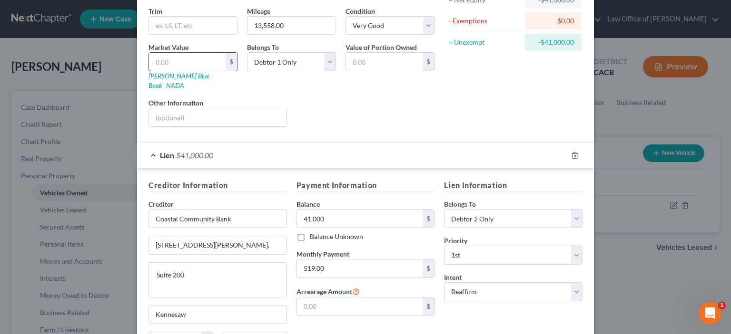
click at [149, 71] on input "text" at bounding box center [187, 62] width 77 height 18
type input "3"
type input "3.00"
type input "36"
type input "36.00"
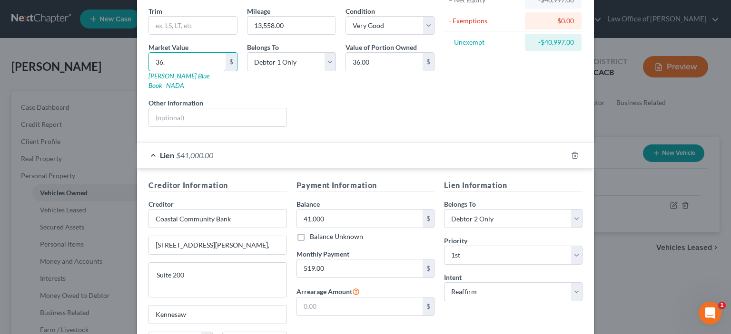
type input "36.2"
type input "36.20"
type input "36.22"
type input "36.2"
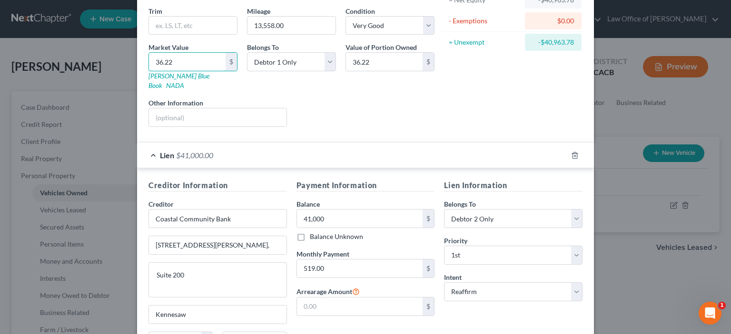
type input "36.20"
type input "36."
type input "36.00"
type input "362"
type input "362.00"
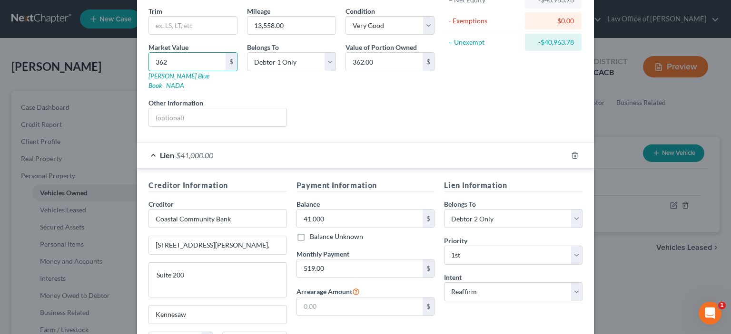
type input "3622"
type input "3,622.00"
type input "3,6228"
type input "36,228.00"
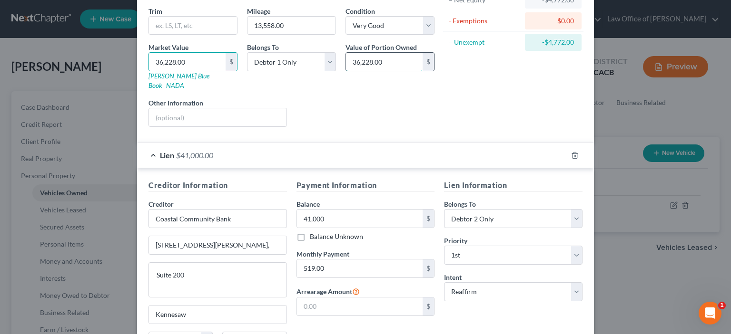
click at [386, 71] on input "36,228.00" at bounding box center [384, 62] width 77 height 18
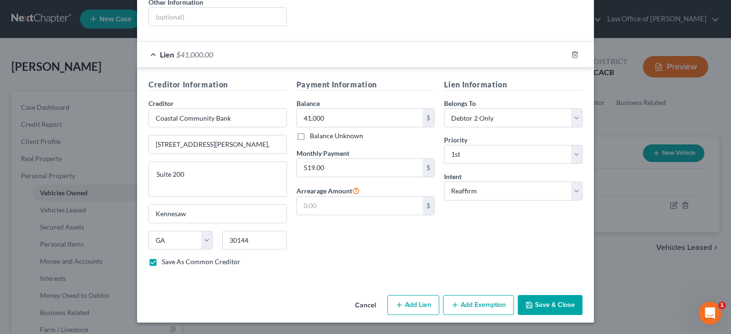
scroll to position [331, 0]
type input "0"
click at [507, 302] on button "Add Exemption" at bounding box center [478, 305] width 71 height 20
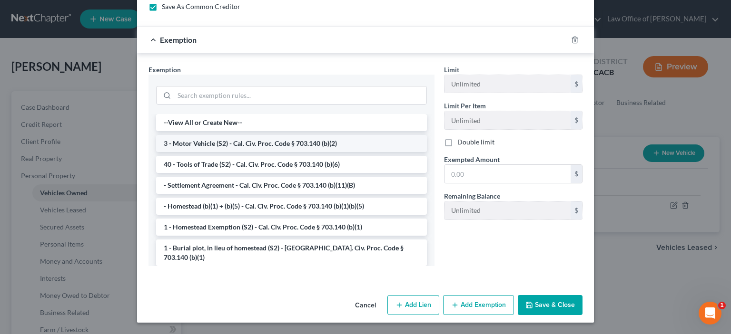
scroll to position [552, 0]
click at [239, 152] on li "3 - Motor Vehicle (S2) - Cal. Civ. Proc. Code § 703.140 (b)(2)" at bounding box center [291, 143] width 271 height 17
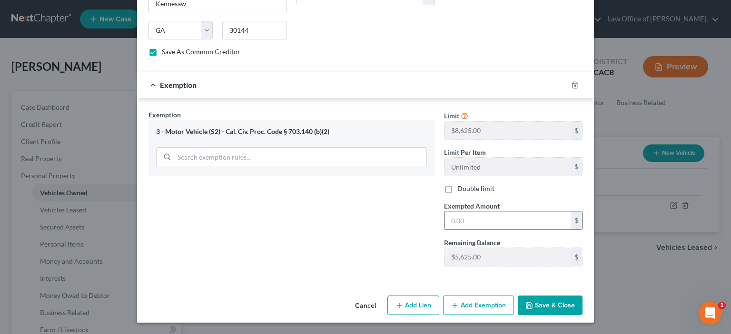
click at [464, 230] on input "text" at bounding box center [507, 221] width 126 height 18
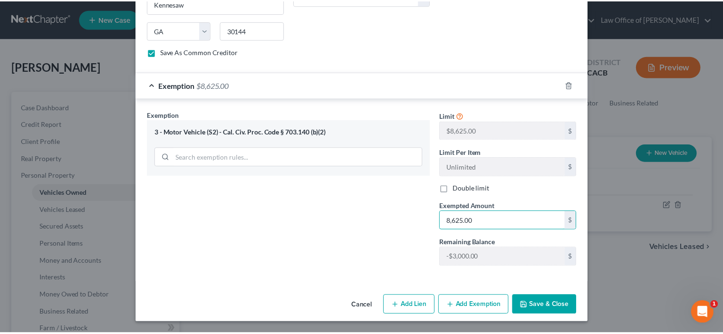
scroll to position [591, 0]
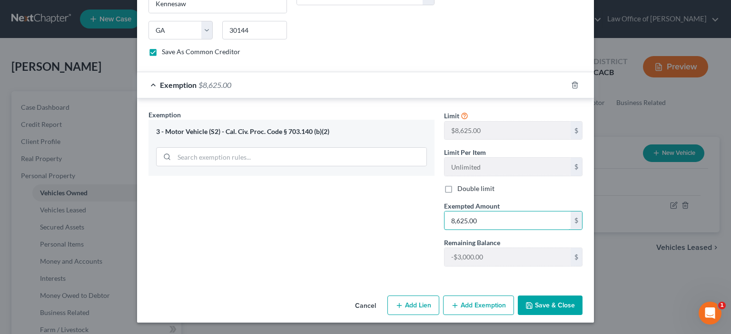
type input "8,625.00"
click at [582, 297] on button "Save & Close" at bounding box center [549, 306] width 65 height 20
checkbox input "false"
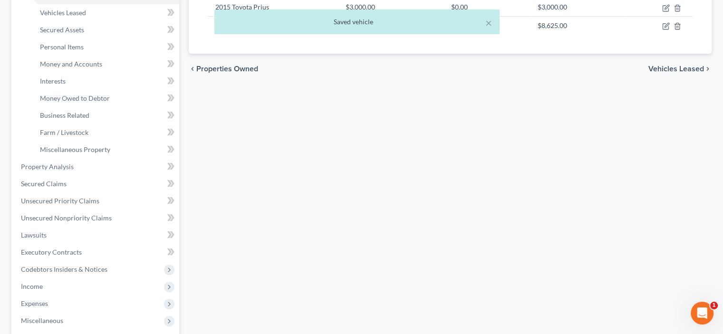
scroll to position [222, 0]
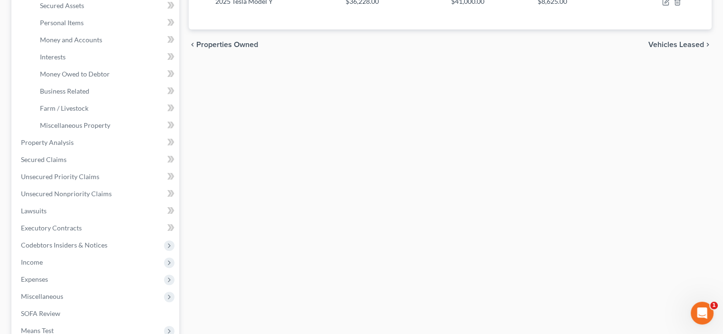
click at [660, 49] on span "Vehicles Leased" at bounding box center [677, 45] width 56 height 8
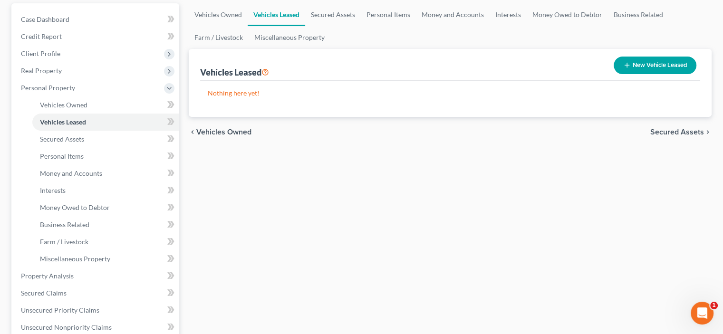
scroll to position [111, 0]
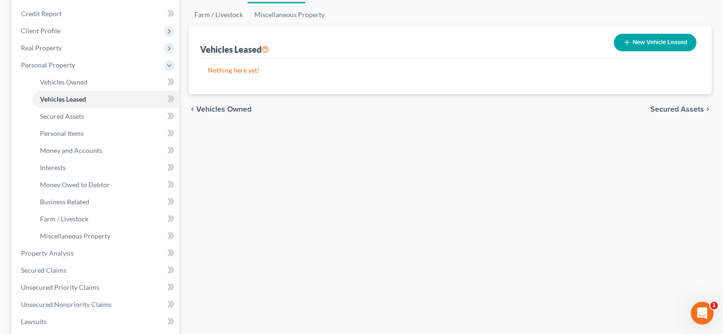
click at [666, 113] on span "Secured Assets" at bounding box center [678, 110] width 54 height 8
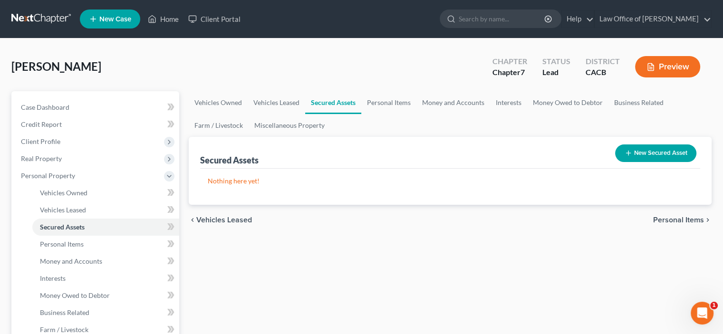
click at [622, 162] on button "New Secured Asset" at bounding box center [655, 154] width 81 height 18
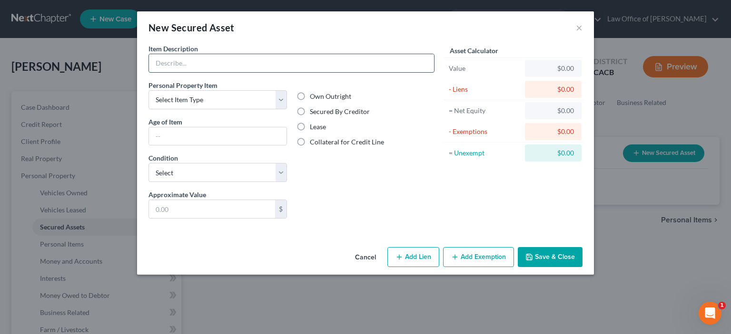
click at [149, 72] on input "text" at bounding box center [291, 63] width 285 height 18
type input "2025 Tesla Model Y"
click at [260, 109] on select "Select Item Type Clothing Collectibles Of Value Electronics Firearms Household …" at bounding box center [217, 99] width 138 height 19
select select "other"
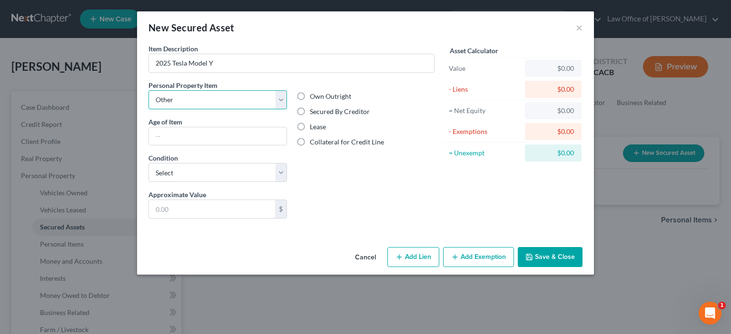
click at [148, 109] on select "Select Item Type Clothing Collectibles Of Value Electronics Firearms Household …" at bounding box center [217, 99] width 138 height 19
click at [149, 146] on input "text" at bounding box center [217, 136] width 137 height 18
type input "[DEMOGRAPHIC_DATA]"
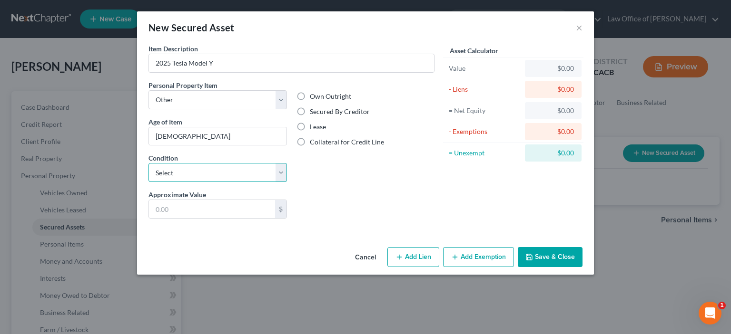
click at [259, 182] on select "Select Excellent Very Good Good Fair Poor" at bounding box center [217, 172] width 138 height 19
select select "1"
click at [148, 182] on select "Select Excellent Very Good Good Fair Poor" at bounding box center [217, 172] width 138 height 19
click at [149, 218] on input "text" at bounding box center [212, 209] width 126 height 18
click at [310, 117] on label "Secured By Creditor" at bounding box center [340, 112] width 60 height 10
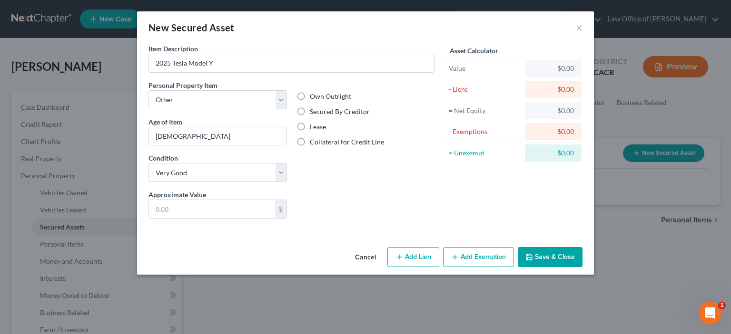
click at [313, 113] on input "Secured By Creditor" at bounding box center [316, 110] width 6 height 6
radio input "true"
click at [582, 33] on button "×" at bounding box center [579, 27] width 7 height 11
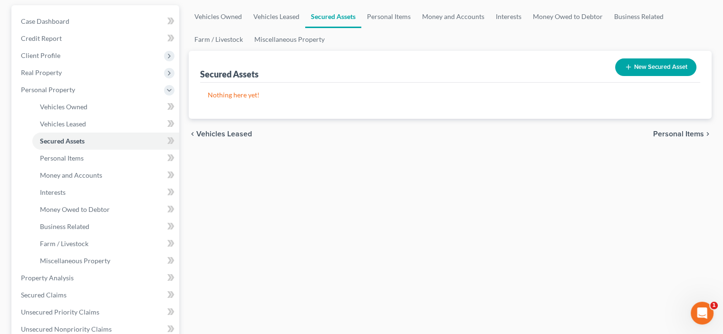
scroll to position [111, 0]
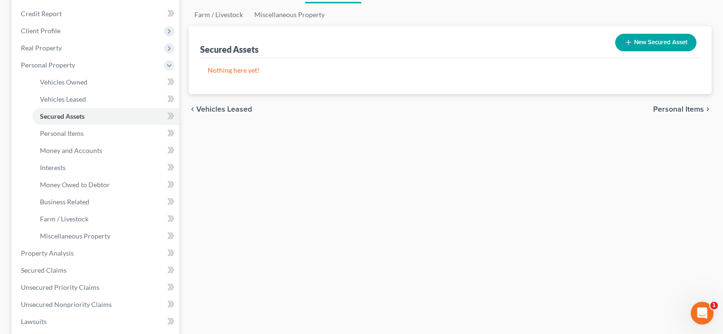
click at [654, 113] on span "Personal Items" at bounding box center [679, 110] width 51 height 8
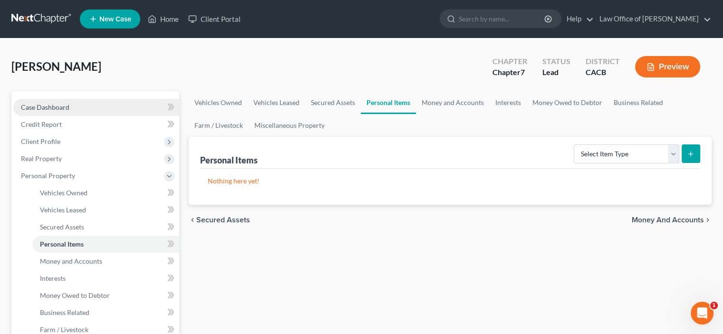
click at [44, 111] on span "Case Dashboard" at bounding box center [45, 107] width 49 height 8
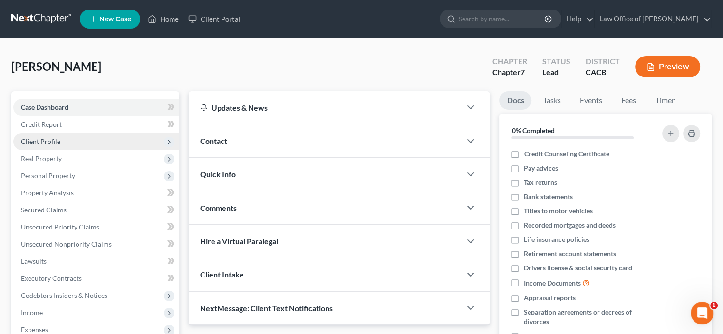
click at [47, 146] on span "Client Profile" at bounding box center [40, 141] width 39 height 8
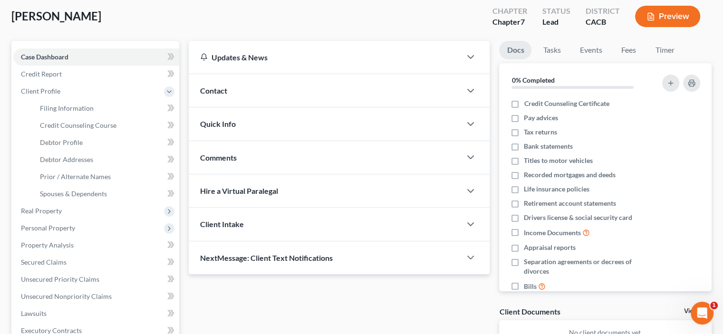
scroll to position [111, 0]
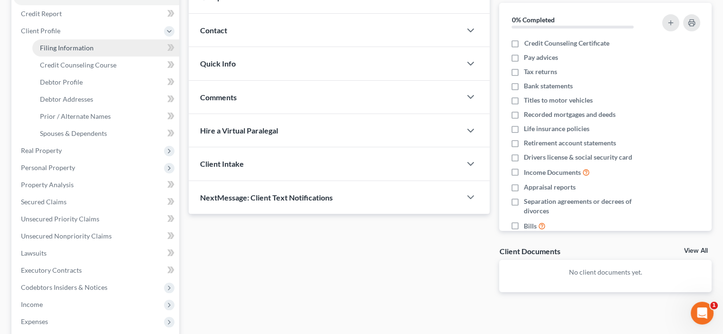
click at [74, 52] on span "Filing Information" at bounding box center [67, 48] width 54 height 8
select select "1"
select select "0"
select select "7"
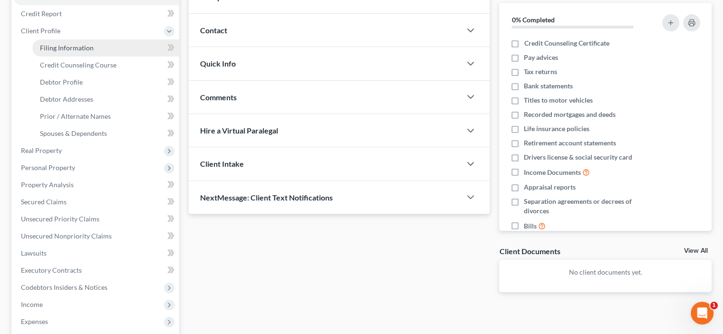
select select "0"
select select "4"
select select "0"
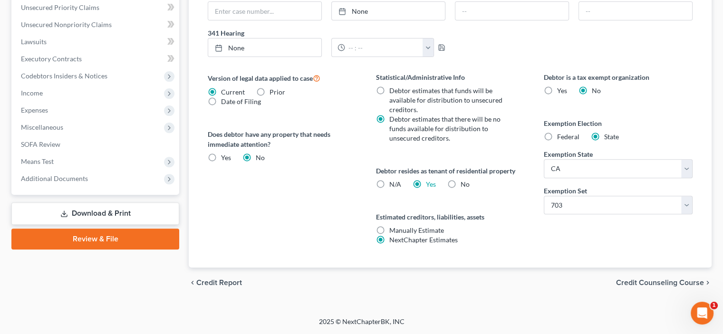
scroll to position [546, 0]
click at [616, 279] on span "Credit Counseling Course" at bounding box center [660, 283] width 88 height 8
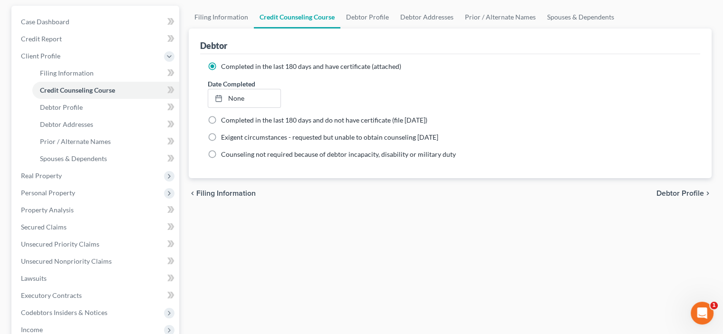
scroll to position [111, 0]
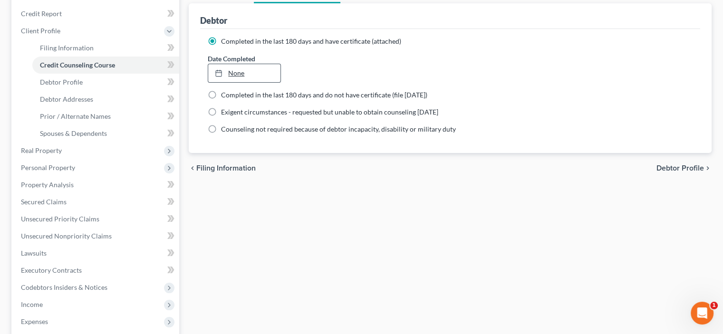
type input "[DATE]"
click at [276, 82] on link "[DATE]" at bounding box center [244, 73] width 72 height 18
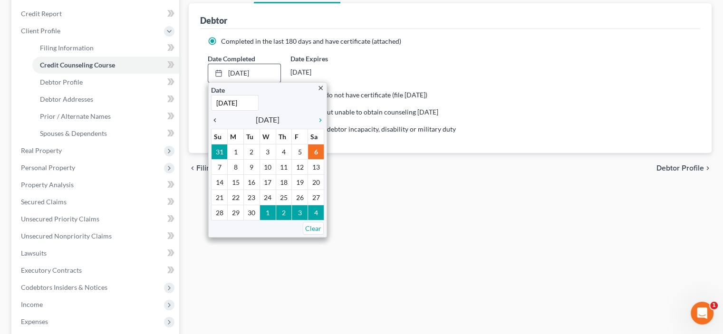
click at [221, 124] on icon "chevron_left" at bounding box center [217, 121] width 12 height 8
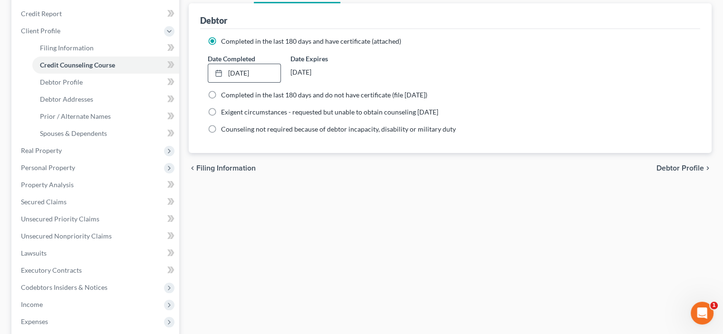
click at [668, 172] on span "Debtor Profile" at bounding box center [681, 169] width 48 height 8
select select "1"
select select "2"
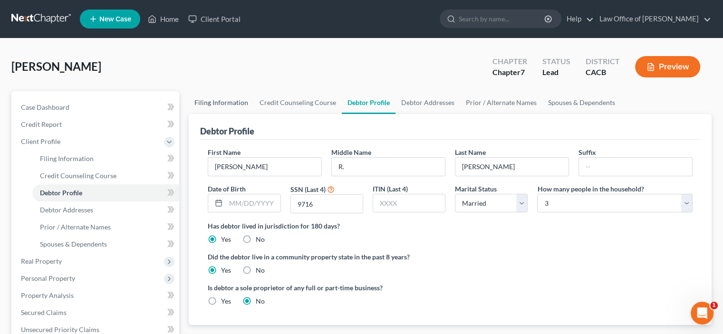
click at [238, 114] on link "Filing Information" at bounding box center [221, 102] width 65 height 23
select select "1"
select select "0"
select select "7"
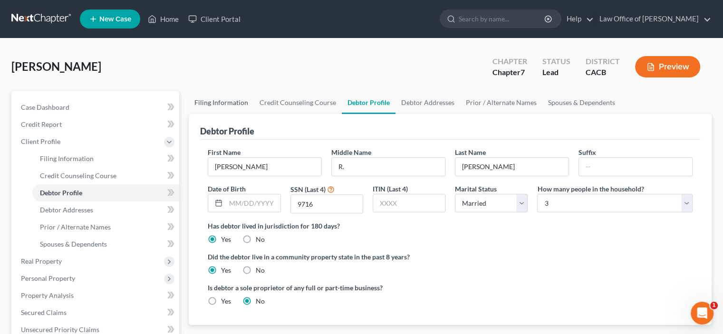
select select "0"
select select "4"
select select "0"
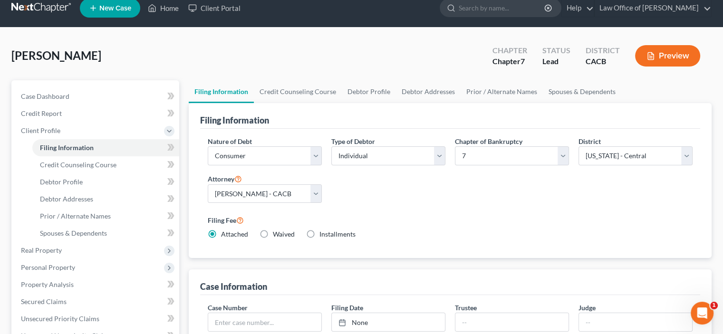
scroll to position [111, 0]
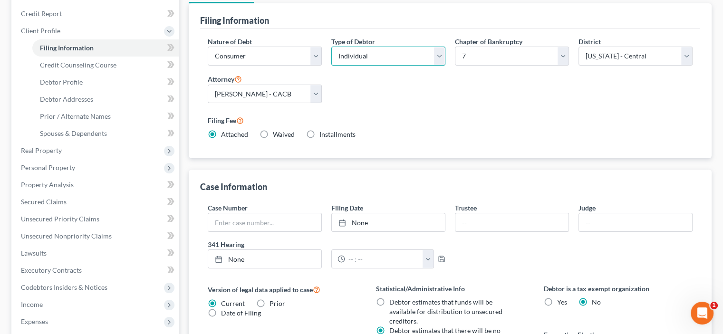
click at [439, 66] on select "Select Individual Joint" at bounding box center [389, 56] width 114 height 19
select select "1"
click at [334, 66] on select "Select Individual Joint" at bounding box center [389, 56] width 114 height 19
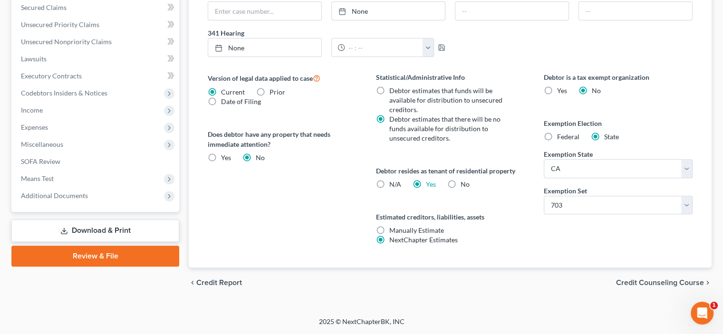
scroll to position [546, 0]
click at [618, 279] on span "Credit Counseling Course" at bounding box center [660, 283] width 88 height 8
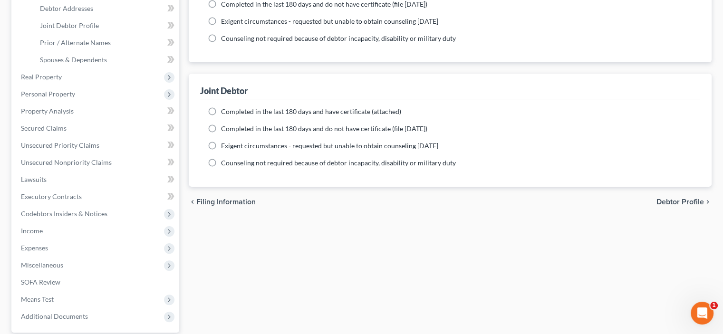
scroll to position [222, 0]
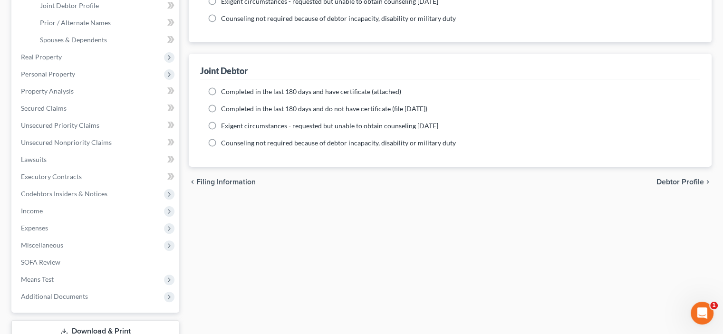
click at [221, 97] on label "Completed in the last 180 days and have certificate (attached)" at bounding box center [311, 92] width 180 height 10
click at [225, 93] on input "Completed in the last 180 days and have certificate (attached)" at bounding box center [228, 90] width 6 height 6
radio input "true"
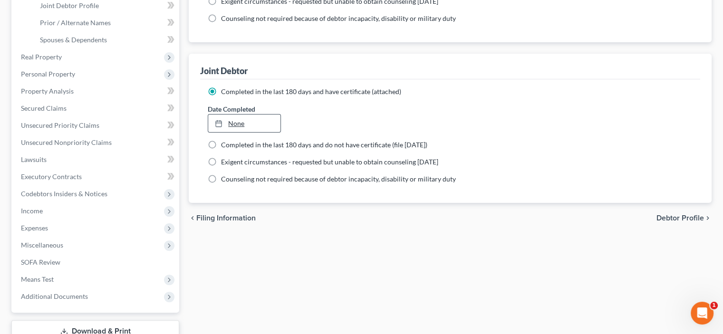
type input "[DATE]"
click at [249, 133] on link "None" at bounding box center [244, 124] width 72 height 18
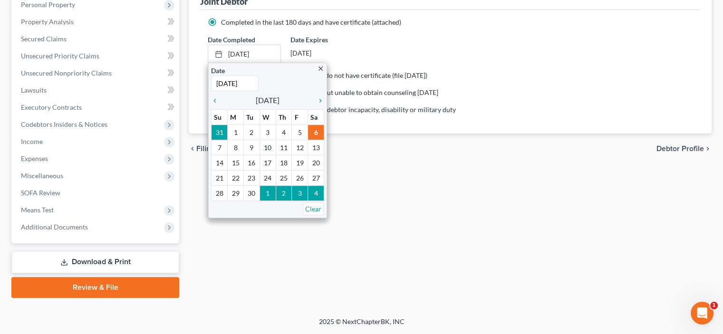
scroll to position [333, 0]
click at [223, 105] on icon "chevron_left" at bounding box center [217, 101] width 12 height 8
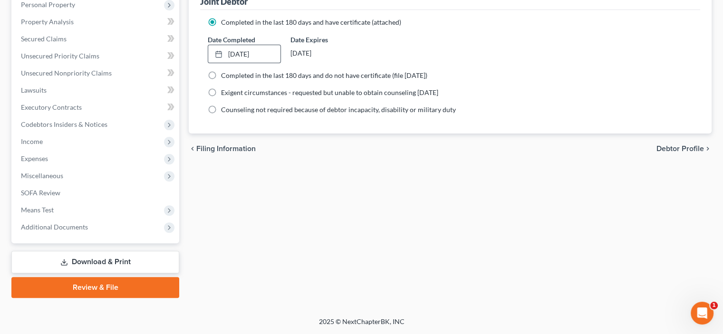
click at [657, 153] on span "Debtor Profile" at bounding box center [681, 149] width 48 height 8
select select "1"
select select "2"
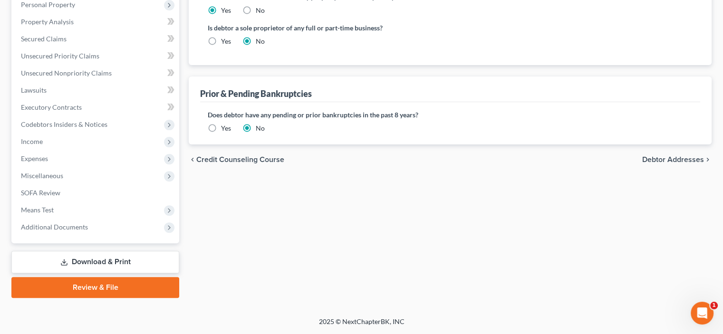
scroll to position [333, 0]
click at [223, 46] on label "Yes" at bounding box center [226, 42] width 10 height 10
click at [225, 43] on input "Yes" at bounding box center [228, 40] width 6 height 6
radio input "true"
radio input "false"
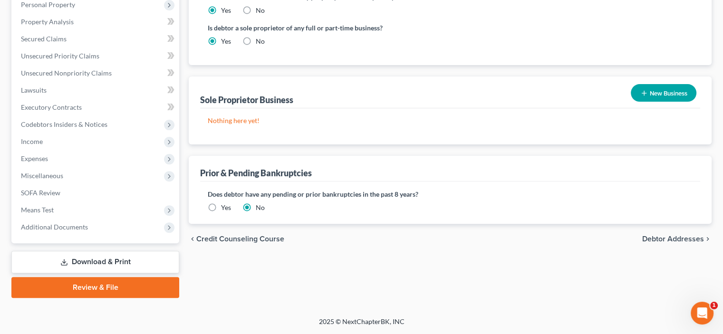
click at [642, 102] on button "New Business" at bounding box center [664, 93] width 66 height 18
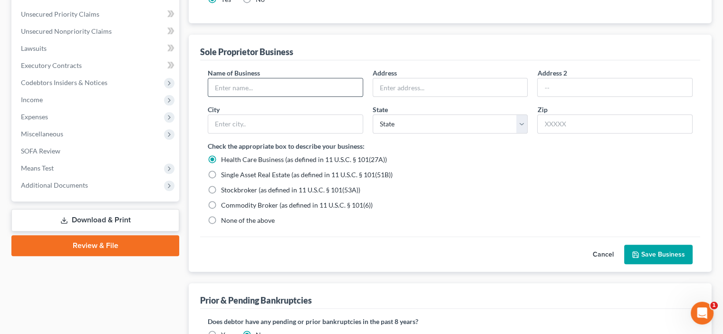
click at [242, 97] on input "text" at bounding box center [285, 87] width 155 height 18
type input "[PERSON_NAME]"
drag, startPoint x: 369, startPoint y: 216, endPoint x: 388, endPoint y: 220, distance: 19.3
click at [371, 97] on div "Address" at bounding box center [450, 82] width 165 height 29
click at [383, 97] on input "text" at bounding box center [450, 87] width 155 height 18
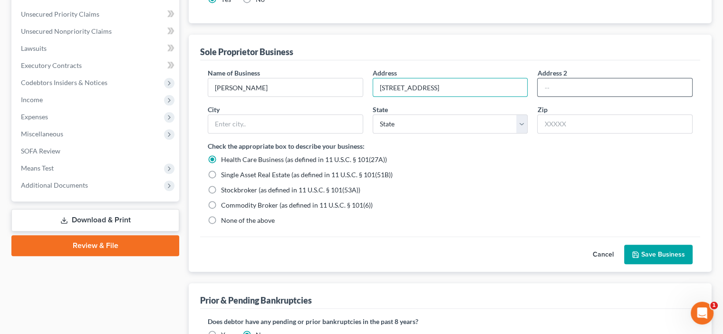
type input "[STREET_ADDRESS]"
click at [538, 97] on input "text" at bounding box center [615, 87] width 155 height 18
type input "#44"
click at [230, 133] on input "text" at bounding box center [285, 124] width 155 height 18
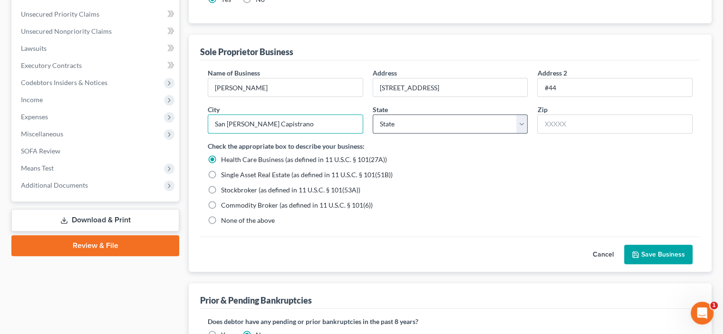
type input "San [PERSON_NAME] Capistrano"
click at [517, 134] on select "State [US_STATE] AK AR AZ CA CO CT DE DC [GEOGRAPHIC_DATA] [GEOGRAPHIC_DATA] GU…" at bounding box center [451, 124] width 156 height 19
select select "4"
click at [374, 134] on select "State [US_STATE] AK AR AZ CA CO CT DE DC [GEOGRAPHIC_DATA] [GEOGRAPHIC_DATA] GU…" at bounding box center [451, 124] width 156 height 19
click at [543, 134] on input "text" at bounding box center [615, 124] width 156 height 19
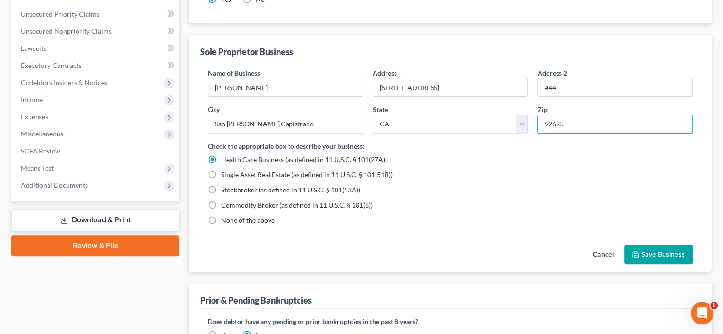
scroll to position [444, 0]
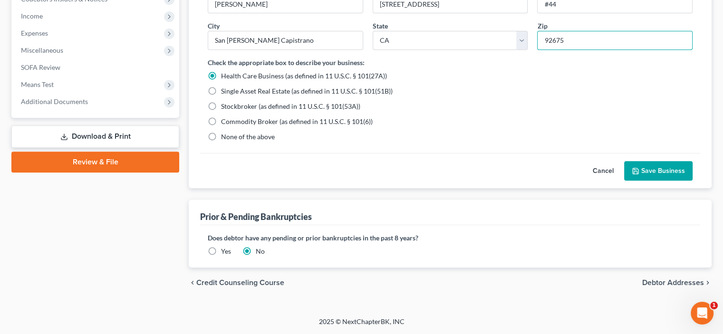
type input "92675"
click at [221, 142] on label "None of the above" at bounding box center [248, 137] width 54 height 10
click at [225, 138] on input "None of the above" at bounding box center [228, 135] width 6 height 6
radio input "true"
radio input "false"
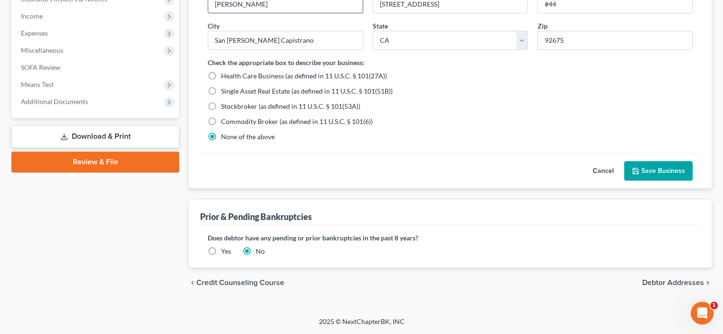
click at [274, 13] on input "[PERSON_NAME]" at bounding box center [285, 4] width 155 height 18
type input "[PERSON_NAME] Auctioneer"
click at [630, 181] on button "Save Business" at bounding box center [659, 171] width 68 height 20
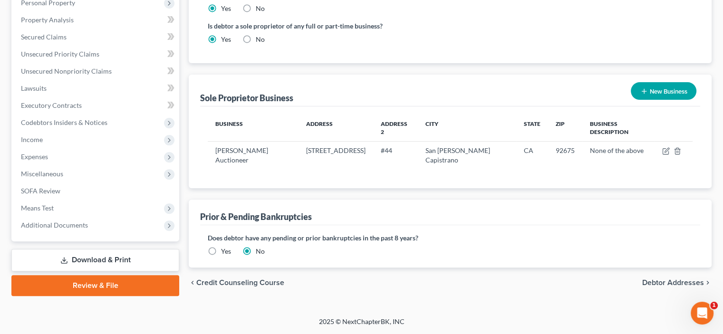
scroll to position [471, 0]
click at [643, 279] on span "Debtor Addresses" at bounding box center [674, 283] width 62 height 8
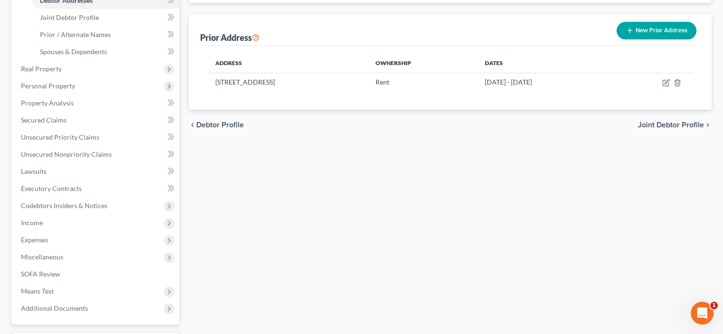
scroll to position [222, 0]
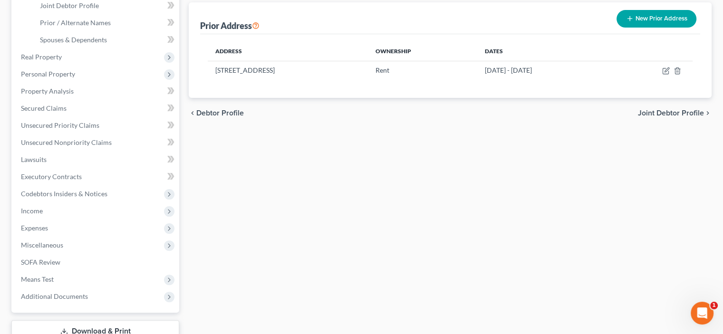
click at [638, 117] on span "Joint Debtor Profile" at bounding box center [671, 113] width 66 height 8
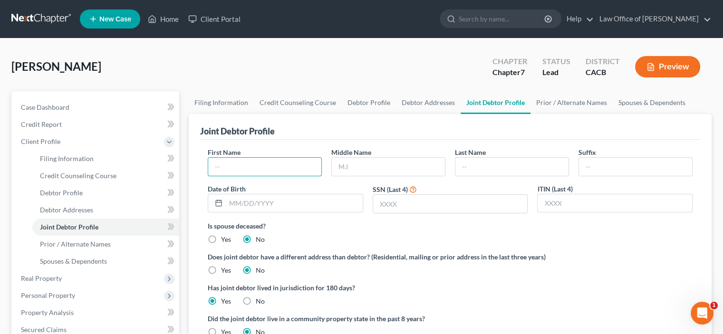
drag, startPoint x: 219, startPoint y: 237, endPoint x: 211, endPoint y: 234, distance: 8.5
click at [219, 176] on input "text" at bounding box center [264, 167] width 113 height 18
type input "[PERSON_NAME]"
type input "L."
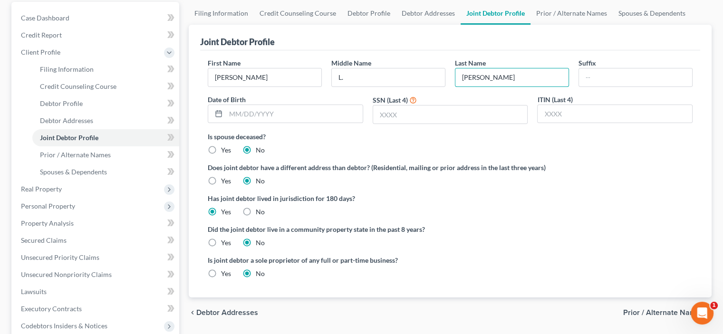
scroll to position [111, 0]
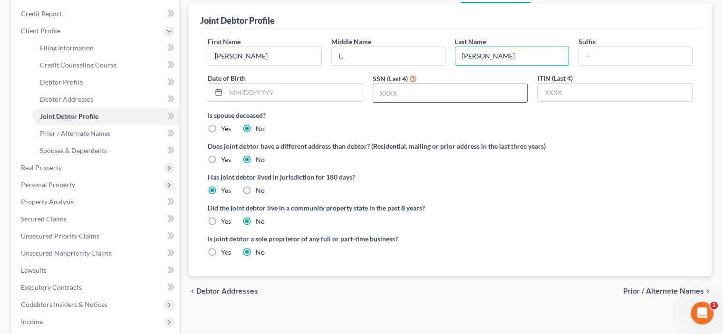
type input "[PERSON_NAME]"
click at [381, 102] on input "text" at bounding box center [450, 93] width 155 height 18
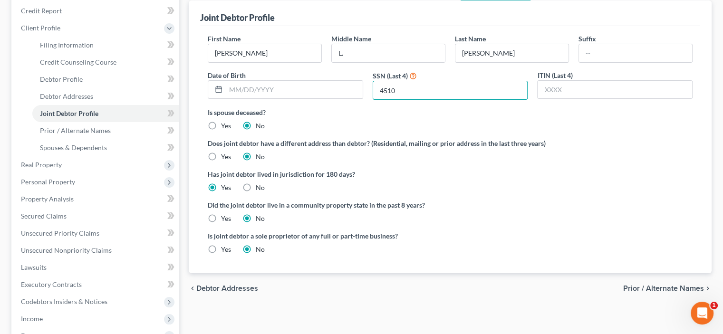
scroll to position [222, 0]
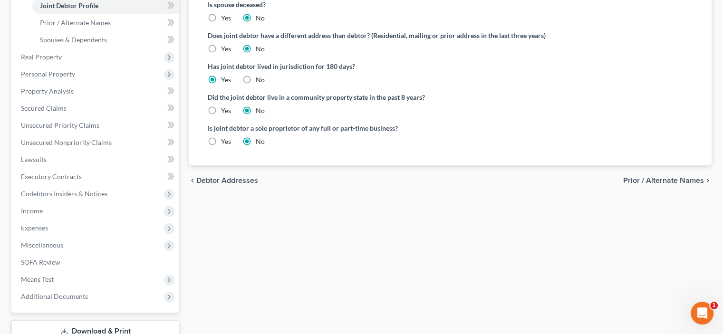
type input "4510"
drag, startPoint x: 224, startPoint y: 220, endPoint x: 252, endPoint y: 217, distance: 28.7
click at [224, 116] on label "Yes" at bounding box center [226, 111] width 10 height 10
click at [225, 112] on input "Yes" at bounding box center [228, 109] width 6 height 6
radio input "true"
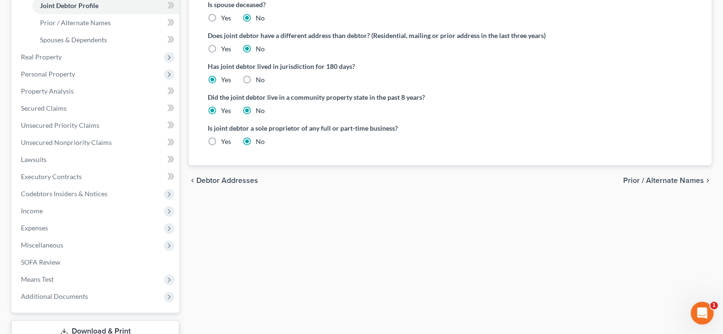
radio input "false"
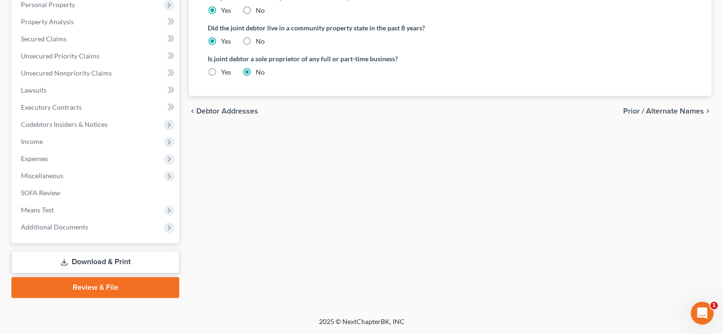
scroll to position [333, 0]
click at [221, 77] on label "Yes" at bounding box center [226, 73] width 10 height 10
click at [225, 74] on input "Yes" at bounding box center [228, 71] width 6 height 6
radio input "true"
radio input "false"
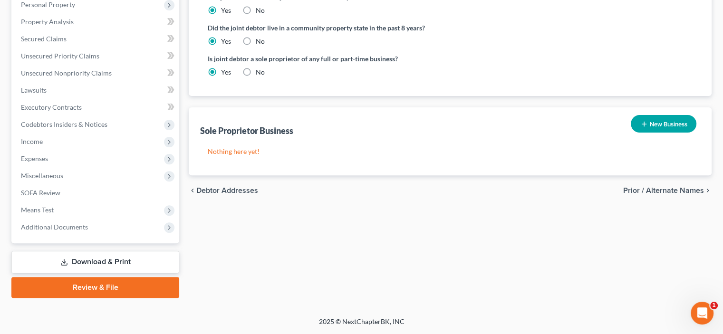
scroll to position [444, 0]
click at [651, 115] on button "New Business" at bounding box center [664, 124] width 66 height 18
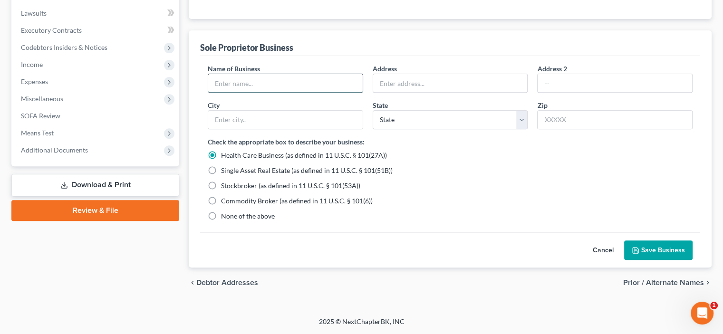
click at [228, 92] on input "text" at bounding box center [285, 83] width 155 height 18
type input "The Vintage Dove"
click at [389, 92] on input "text" at bounding box center [450, 83] width 155 height 18
drag, startPoint x: 385, startPoint y: 158, endPoint x: 358, endPoint y: 106, distance: 58.7
click at [358, 56] on div "Sole Proprietor Business" at bounding box center [450, 43] width 500 height 26
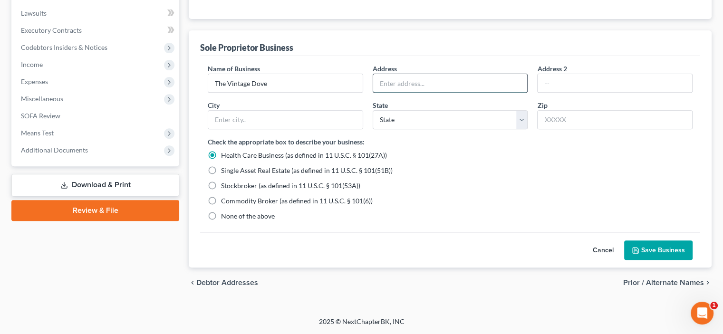
drag, startPoint x: 382, startPoint y: 159, endPoint x: 376, endPoint y: 145, distance: 15.7
click at [382, 92] on input "text" at bounding box center [450, 83] width 155 height 18
type input "32302 Alipax"
type input "#44"
click at [217, 129] on input "text" at bounding box center [285, 120] width 155 height 18
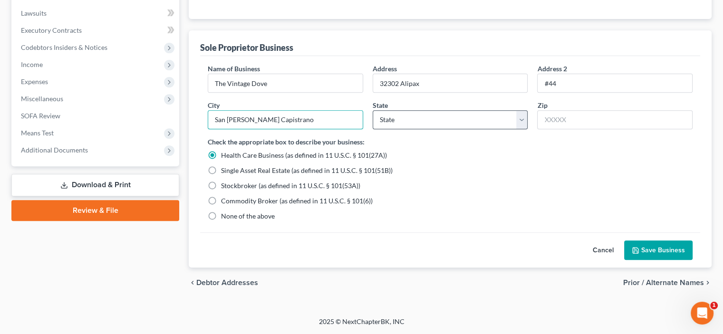
type input "San [PERSON_NAME] Capistrano"
click at [516, 129] on select "State [US_STATE] AK AR AZ CA CO CT DE DC [GEOGRAPHIC_DATA] [GEOGRAPHIC_DATA] GU…" at bounding box center [451, 119] width 156 height 19
select select "4"
click at [374, 129] on select "State [US_STATE] AK AR AZ CA CO CT DE DC [GEOGRAPHIC_DATA] [GEOGRAPHIC_DATA] GU…" at bounding box center [451, 119] width 156 height 19
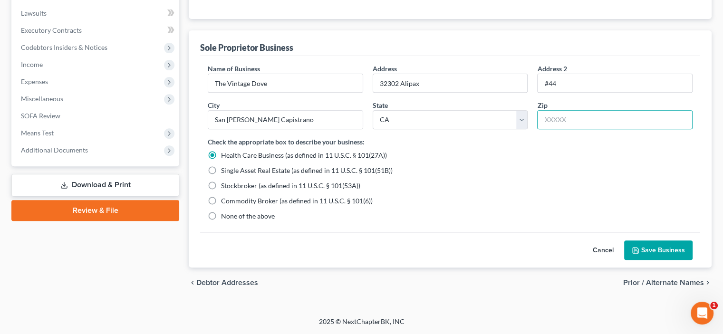
click at [542, 129] on input "text" at bounding box center [615, 119] width 156 height 19
type input "92675"
click at [221, 212] on label "None of the above" at bounding box center [248, 217] width 54 height 10
click at [225, 212] on input "None of the above" at bounding box center [228, 215] width 6 height 6
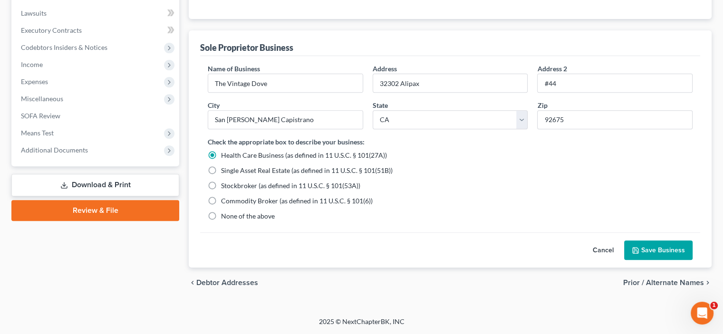
radio input "true"
radio input "false"
click at [625, 253] on button "Save Business" at bounding box center [659, 251] width 68 height 20
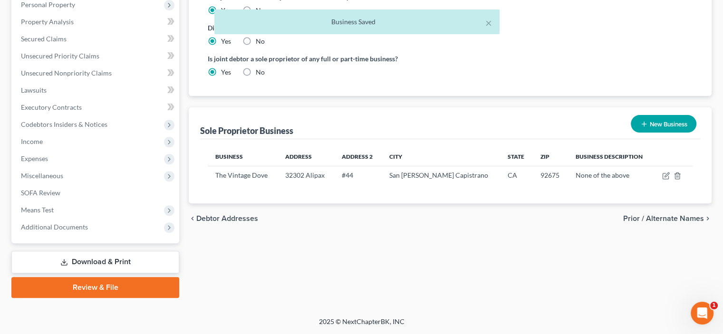
scroll to position [445, 0]
click at [644, 115] on button "New Business" at bounding box center [664, 124] width 66 height 18
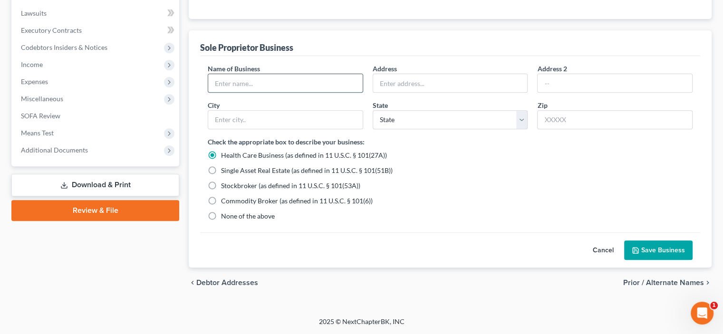
click at [223, 92] on input "text" at bounding box center [285, 83] width 155 height 18
type input "Oceaneyez Properties"
click at [372, 93] on div "Address" at bounding box center [450, 78] width 165 height 29
click at [379, 92] on input "text" at bounding box center [450, 83] width 155 height 18
type input "32302 Alipaz"
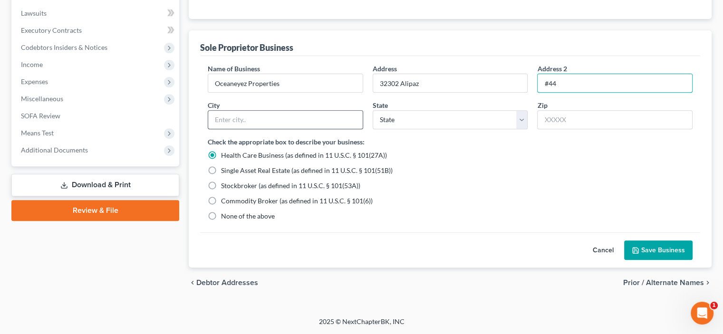
type input "#44"
click at [217, 129] on input "text" at bounding box center [285, 120] width 155 height 18
type input "San [PERSON_NAME] Capistrano"
click at [522, 110] on select "State [US_STATE] AK AR AZ CA CO CT DE DC [GEOGRAPHIC_DATA] [GEOGRAPHIC_DATA] GU…" at bounding box center [451, 119] width 156 height 19
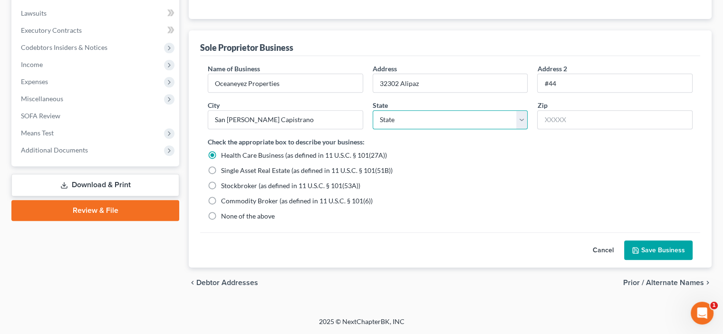
select select "4"
click at [374, 110] on select "State [US_STATE] AK AR AZ CA CO CT DE DC [GEOGRAPHIC_DATA] [GEOGRAPHIC_DATA] GU…" at bounding box center [451, 119] width 156 height 19
click at [544, 110] on input "text" at bounding box center [615, 119] width 156 height 19
type input "92675"
click at [221, 213] on label "None of the above" at bounding box center [248, 217] width 54 height 10
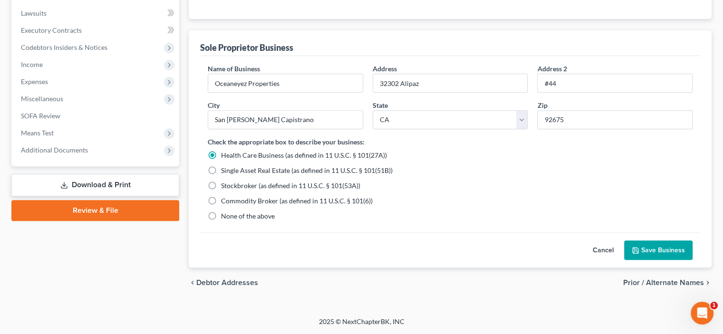
click at [225, 213] on input "None of the above" at bounding box center [228, 215] width 6 height 6
radio input "true"
radio input "false"
click at [632, 250] on button "Save Business" at bounding box center [659, 251] width 68 height 20
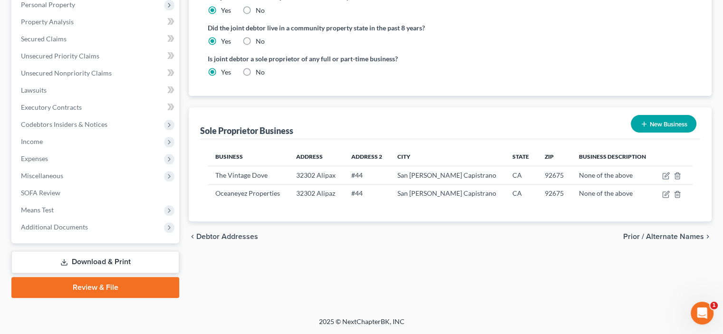
drag, startPoint x: 644, startPoint y: 267, endPoint x: 640, endPoint y: 264, distance: 5.1
click at [643, 241] on span "Prior / Alternate Names" at bounding box center [664, 237] width 81 height 8
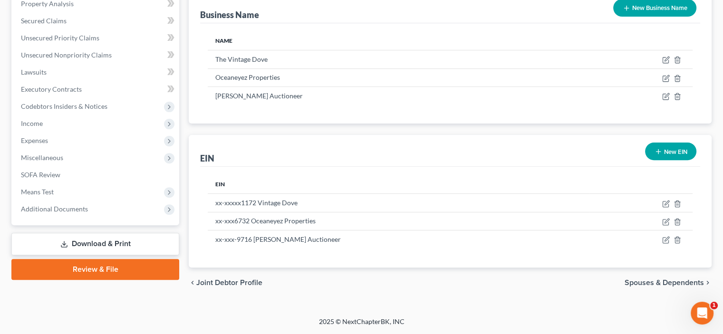
scroll to position [486, 0]
click at [633, 268] on div "chevron_left Joint Debtor Profile Spouses & Dependents chevron_right" at bounding box center [450, 283] width 523 height 30
click at [630, 279] on span "Spouses & Dependents" at bounding box center [664, 283] width 79 height 8
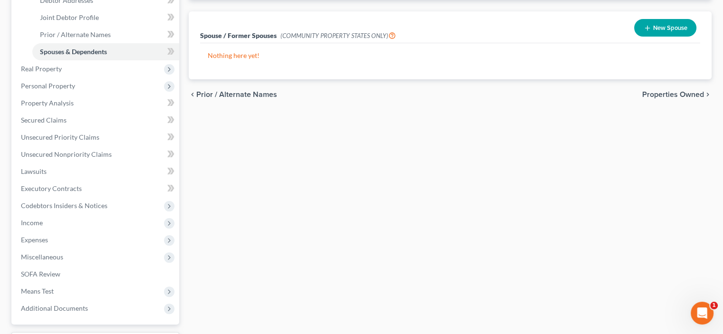
scroll to position [222, 0]
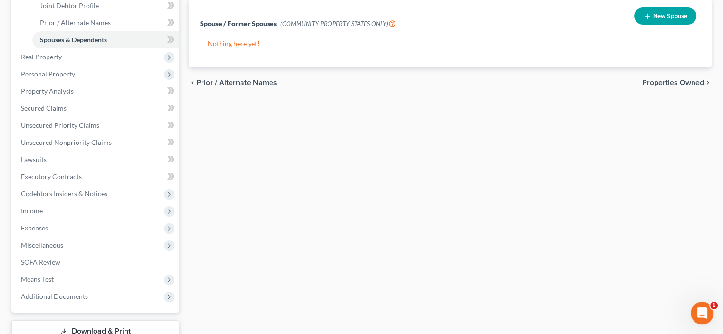
click at [672, 87] on span "Properties Owned" at bounding box center [674, 83] width 62 height 8
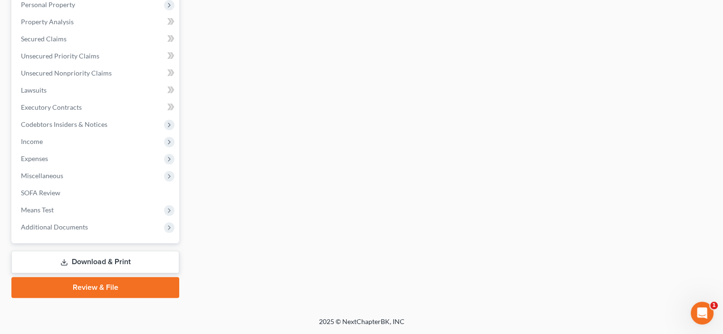
scroll to position [95, 0]
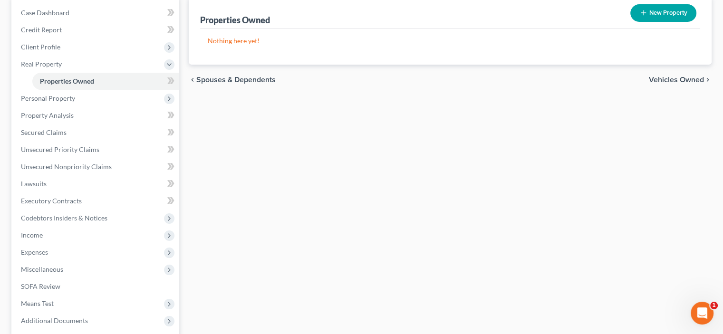
click at [651, 84] on span "Vehicles Owned" at bounding box center [676, 80] width 55 height 8
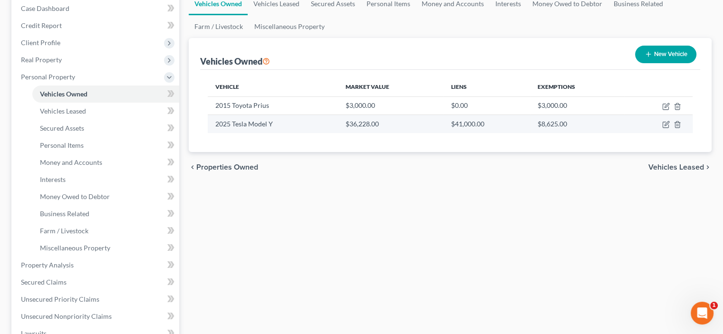
scroll to position [111, 0]
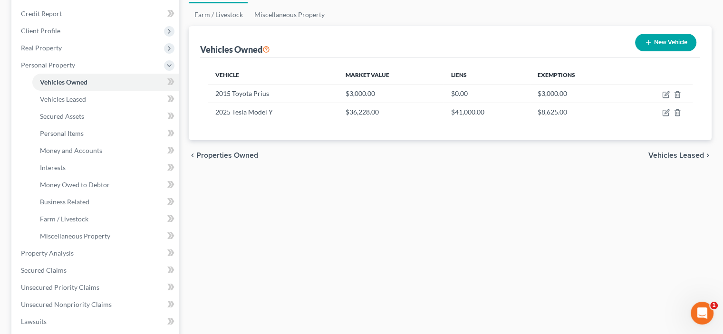
click at [649, 159] on span "Vehicles Leased" at bounding box center [677, 156] width 56 height 8
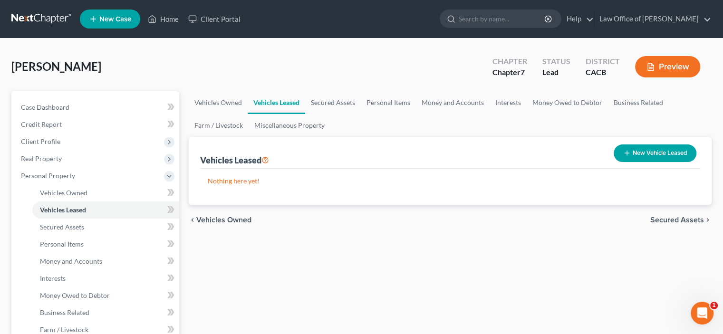
click at [652, 224] on span "Secured Assets" at bounding box center [678, 220] width 54 height 8
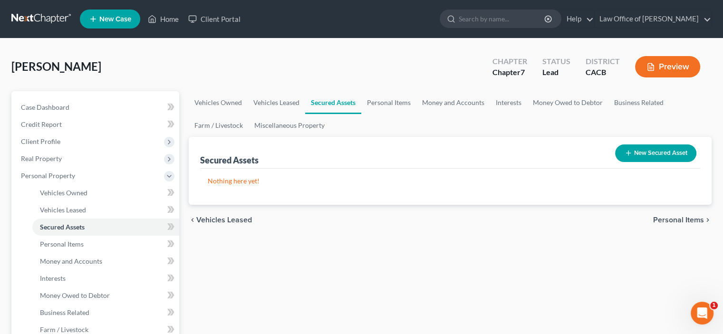
click at [684, 224] on span "Personal Items" at bounding box center [679, 220] width 51 height 8
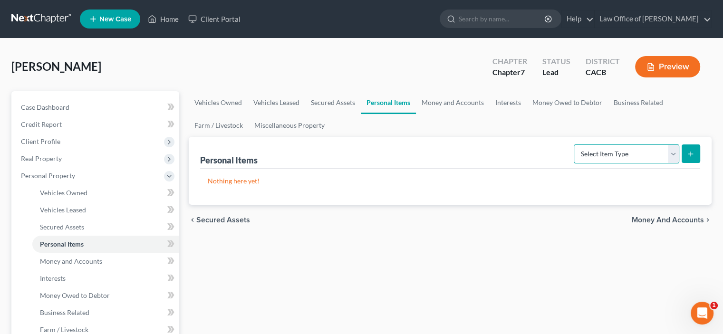
click at [660, 164] on select "Select Item Type Clothing Collectibles Of Value Electronics Firearms Household …" at bounding box center [627, 154] width 106 height 19
select select "household_goods"
click at [574, 164] on select "Select Item Type Clothing Collectibles Of Value Electronics Firearms Household …" at bounding box center [627, 154] width 106 height 19
click at [687, 158] on icon "submit" at bounding box center [691, 154] width 8 height 8
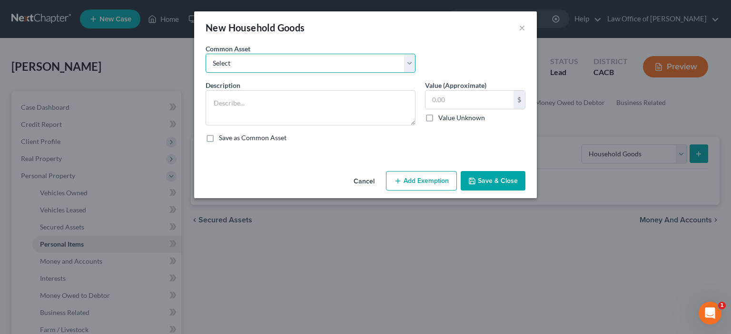
click at [415, 73] on select "Select Furniture, furnishings, appliances, decorator items, linens and such ite…" at bounding box center [310, 63] width 210 height 19
select select "0"
click at [205, 67] on select "Select Furniture, furnishings, appliances, decorator items, linens and such ite…" at bounding box center [310, 63] width 210 height 19
type textarea "Furniture, furnishings, appliances, decorator items, linens and such items."
type input "5,000.00"
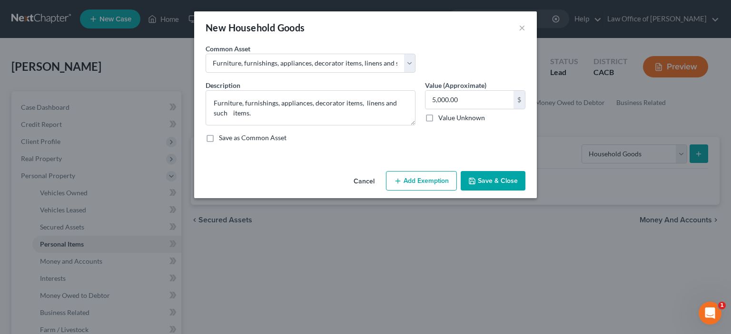
click at [435, 191] on button "Add Exemption" at bounding box center [421, 181] width 71 height 20
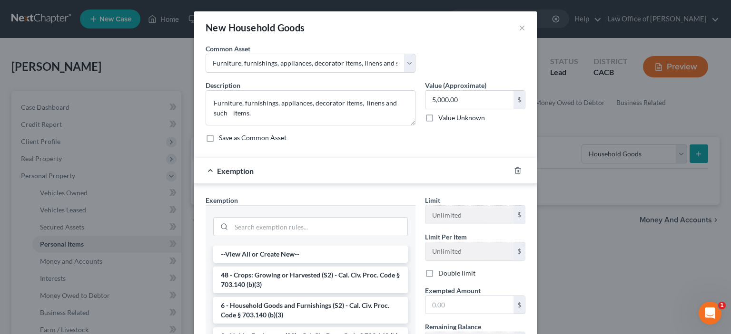
scroll to position [111, 0]
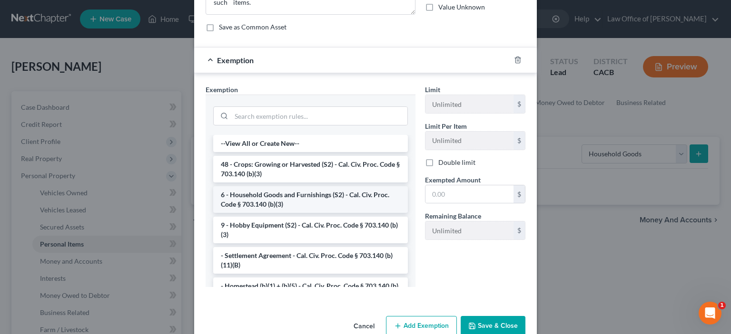
click at [249, 213] on li "6 - Household Goods and Furnishings (S2) - Cal. Civ. Proc. Code § 703.140 (b)(3)" at bounding box center [310, 199] width 195 height 27
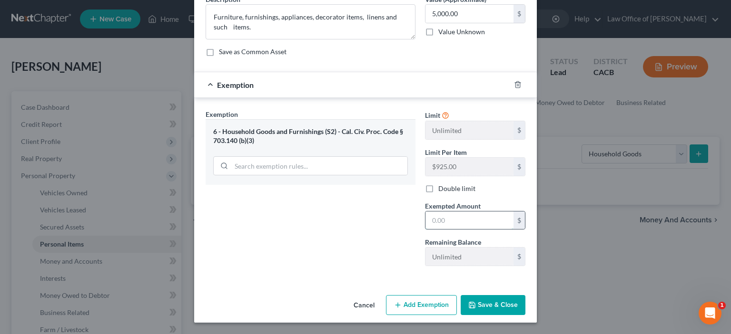
click at [443, 230] on input "text" at bounding box center [469, 221] width 88 height 18
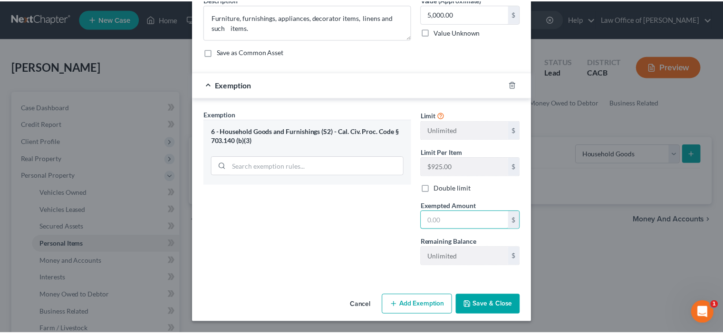
scroll to position [187, 0]
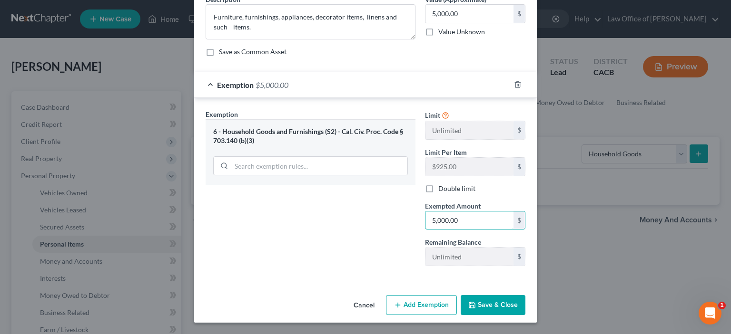
type input "5,000.00"
click at [511, 298] on button "Save & Close" at bounding box center [492, 305] width 65 height 20
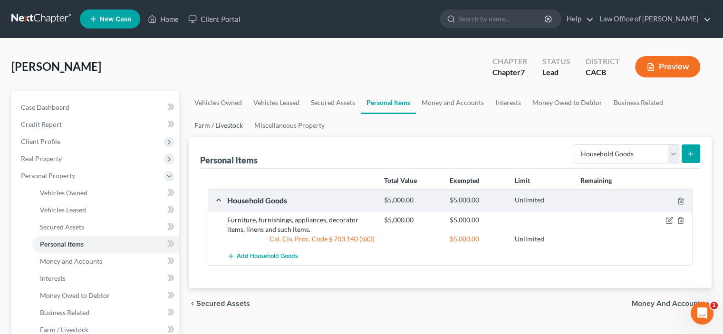
scroll to position [111, 0]
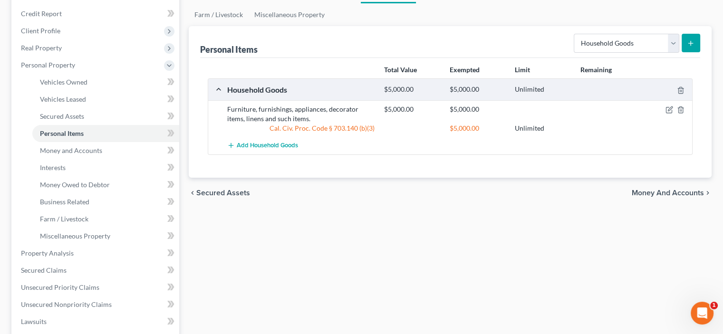
click at [632, 197] on span "Money and Accounts" at bounding box center [668, 193] width 72 height 8
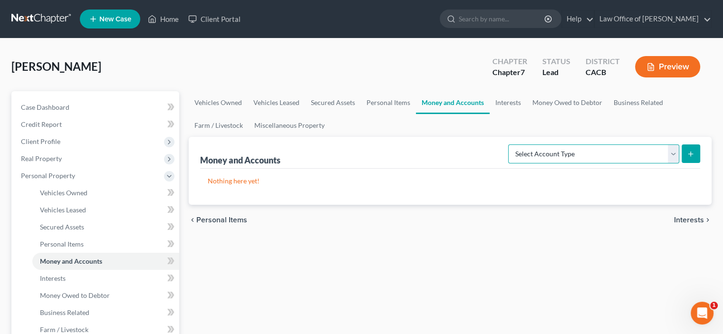
click at [662, 164] on select "Select Account Type Brokerage Cash on Hand Certificates of Deposit Checking Acc…" at bounding box center [593, 154] width 171 height 19
select select "cash_on_hand"
click at [508, 164] on select "Select Account Type Brokerage Cash on Hand Certificates of Deposit Checking Acc…" at bounding box center [593, 154] width 171 height 19
click at [687, 158] on icon "submit" at bounding box center [691, 154] width 8 height 8
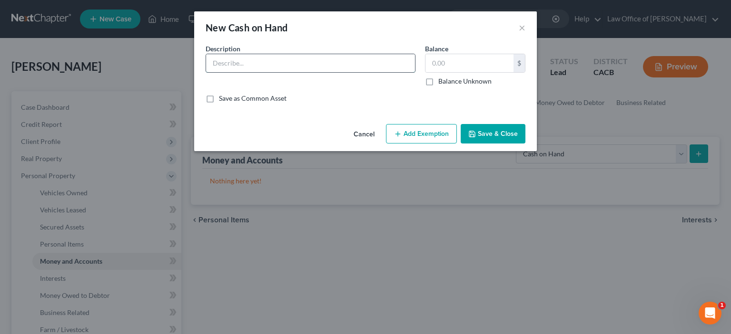
click at [206, 72] on input "text" at bounding box center [310, 63] width 209 height 18
type input "Cash on hand"
click at [445, 72] on input "text" at bounding box center [469, 63] width 88 height 18
type input "300.00"
click at [440, 144] on button "Add Exemption" at bounding box center [421, 134] width 71 height 20
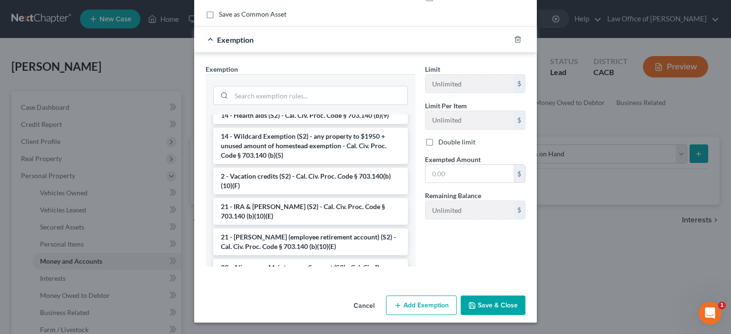
scroll to position [222, 0]
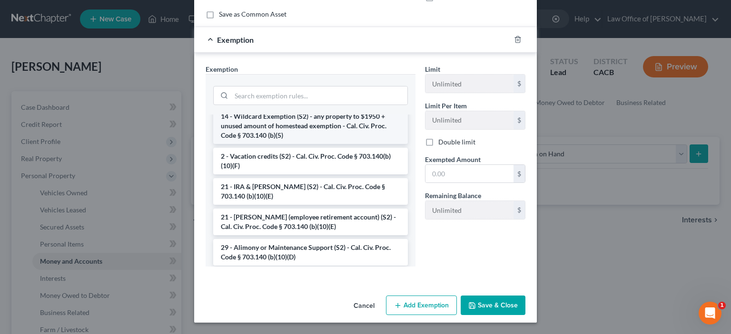
click at [273, 144] on li "14 - Wildcard Exemption (S2) - any property to $1950 + unused amount of homeste…" at bounding box center [310, 126] width 195 height 36
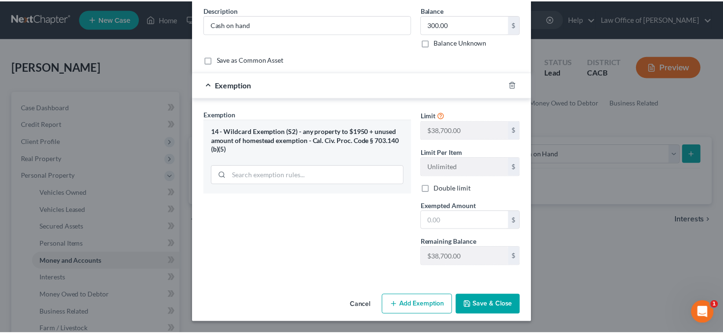
scroll to position [128, 0]
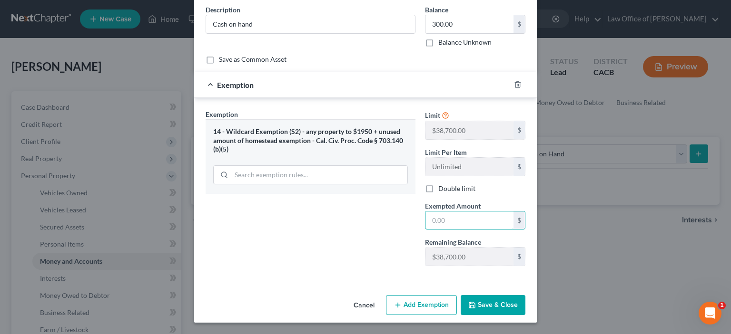
drag, startPoint x: 443, startPoint y: 195, endPoint x: 417, endPoint y: 178, distance: 31.3
click at [430, 201] on div "Exempted Amount * $" at bounding box center [475, 215] width 110 height 29
type input "300.00"
click at [514, 301] on button "Save & Close" at bounding box center [492, 305] width 65 height 20
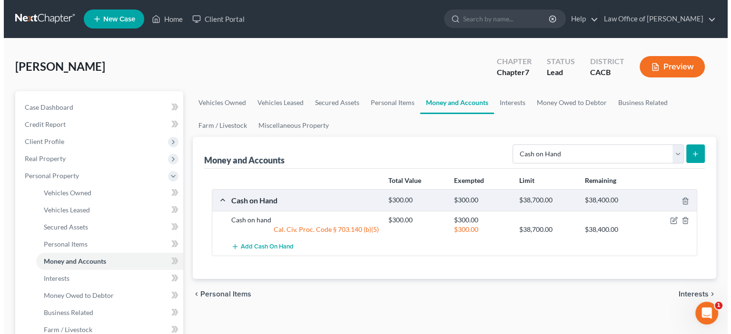
scroll to position [111, 0]
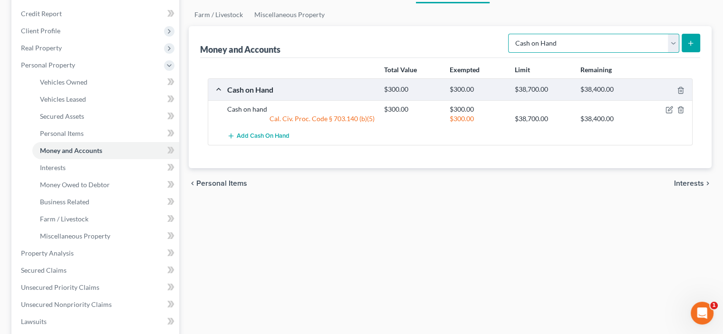
click at [662, 53] on select "Select Account Type Brokerage Cash on Hand Certificates of Deposit Checking Acc…" at bounding box center [593, 43] width 171 height 19
select select "checking"
click at [508, 53] on select "Select Account Type Brokerage Cash on Hand Certificates of Deposit Checking Acc…" at bounding box center [593, 43] width 171 height 19
click at [687, 47] on icon "submit" at bounding box center [691, 43] width 8 height 8
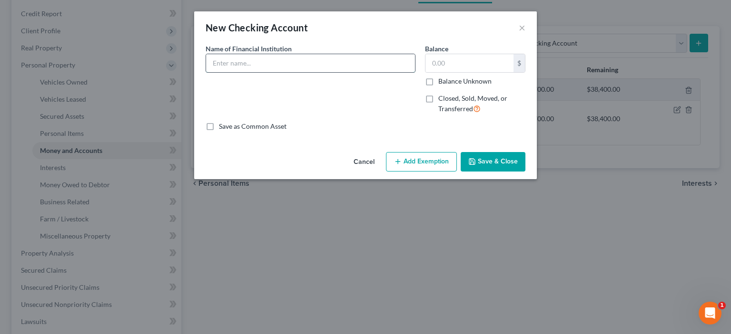
click at [206, 72] on input "text" at bounding box center [310, 63] width 209 height 18
type input "Chase Bank"
click at [449, 72] on input "text" at bounding box center [469, 63] width 88 height 18
type input "500.00"
click at [401, 166] on icon "button" at bounding box center [398, 162] width 8 height 8
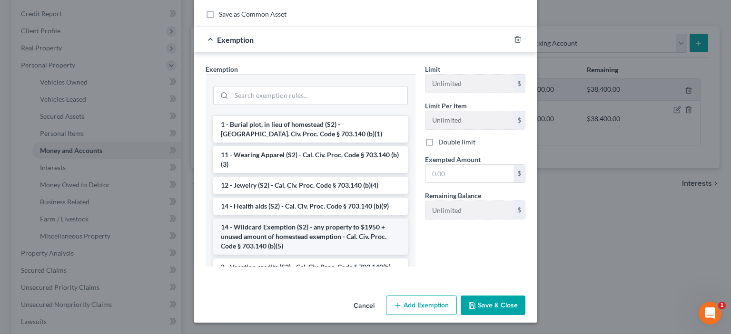
click at [273, 229] on li "14 - Wildcard Exemption (S2) - any property to $1950 + unused amount of homeste…" at bounding box center [310, 237] width 195 height 36
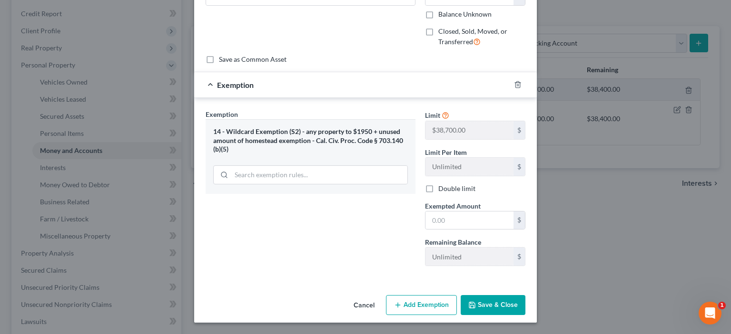
scroll to position [164, 0]
drag, startPoint x: 441, startPoint y: 195, endPoint x: 422, endPoint y: 186, distance: 20.8
click at [439, 212] on input "text" at bounding box center [469, 221] width 88 height 18
type input "500.00"
click at [525, 295] on button "Save & Close" at bounding box center [492, 305] width 65 height 20
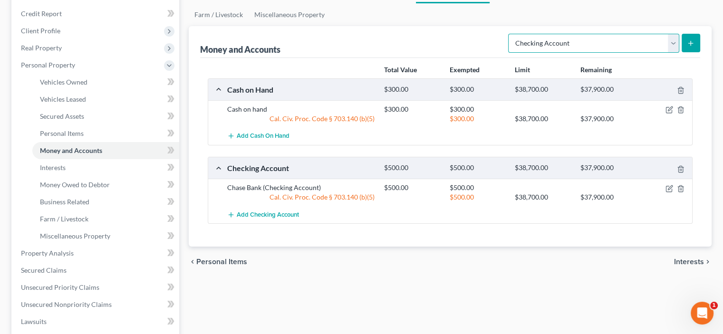
click at [658, 53] on select "Select Account Type Brokerage Cash on Hand Certificates of Deposit Checking Acc…" at bounding box center [593, 43] width 171 height 19
drag, startPoint x: 713, startPoint y: 88, endPoint x: 719, endPoint y: 87, distance: 5.3
click at [717, 88] on div "[PERSON_NAME] Upgraded Chapter Chapter 7 Status Lead District CACB Preview Peti…" at bounding box center [361, 238] width 723 height 621
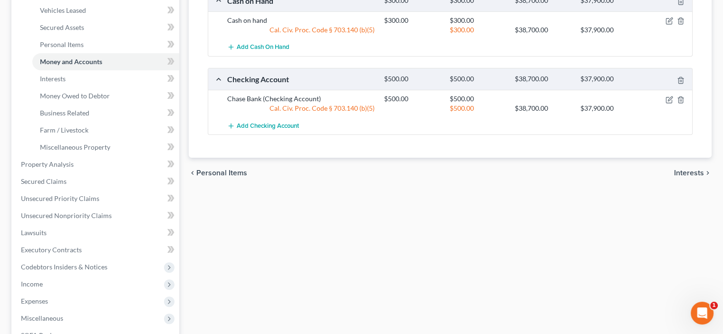
scroll to position [222, 0]
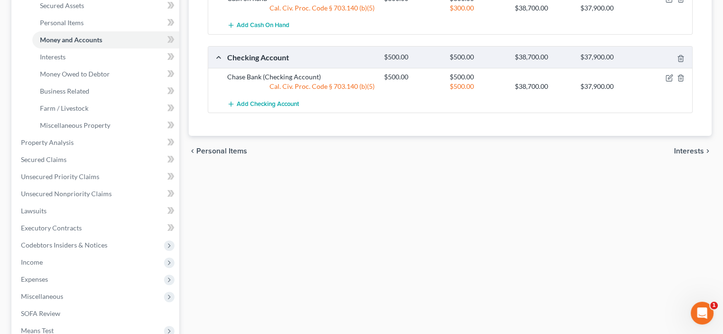
click at [674, 155] on span "Interests" at bounding box center [689, 151] width 30 height 8
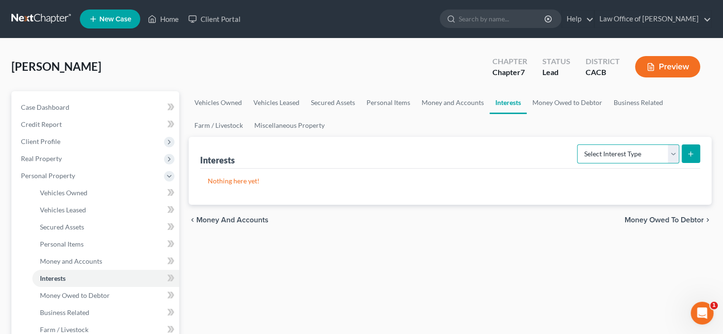
click at [664, 164] on select "Select Interest Type 401K Annuity Bond Education IRA Government Bond Government…" at bounding box center [628, 154] width 102 height 19
select select "ira"
click at [577, 164] on select "Select Interest Type 401K Annuity Bond Education IRA Government Bond Government…" at bounding box center [628, 154] width 102 height 19
click at [687, 158] on icon "submit" at bounding box center [691, 154] width 8 height 8
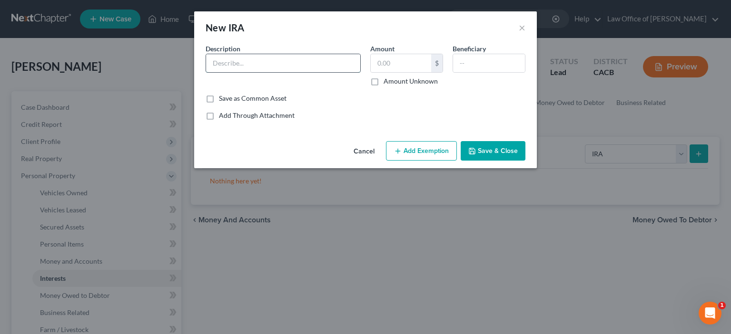
click at [206, 72] on input "text" at bounding box center [283, 63] width 154 height 18
type input "IRA Account"
click at [417, 68] on input "text" at bounding box center [401, 63] width 60 height 18
type input "1,100.00"
click at [493, 72] on input "text" at bounding box center [489, 63] width 72 height 18
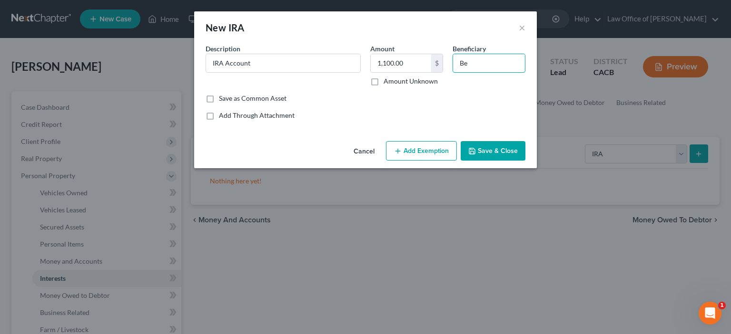
type input "B"
type input "Debtors"
click at [424, 161] on button "Add Exemption" at bounding box center [421, 151] width 71 height 20
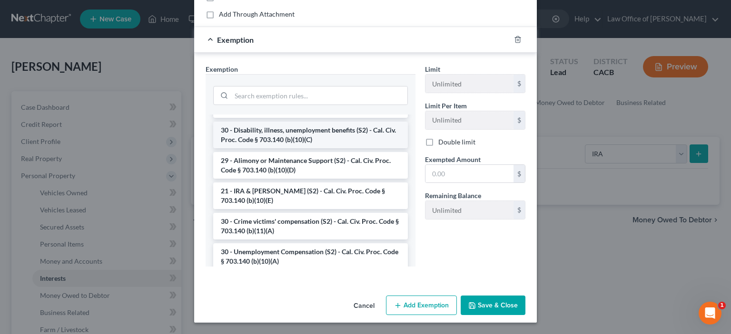
scroll to position [222, 0]
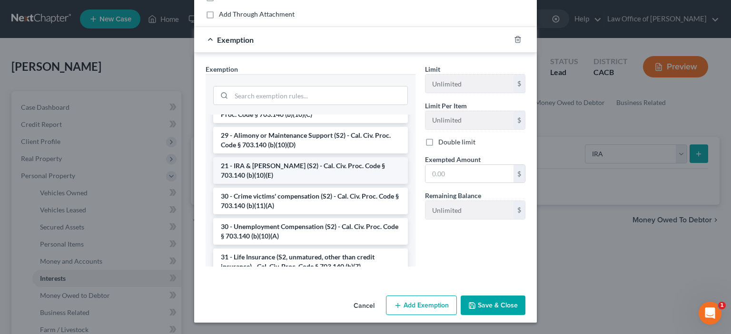
click at [258, 184] on li "21 - IRA & [PERSON_NAME] (S2) - Cal. Civ. Proc. Code § 703.140 (b)(10)(E)" at bounding box center [310, 170] width 195 height 27
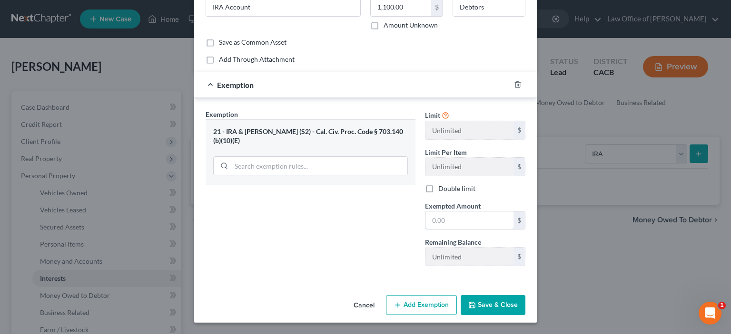
drag, startPoint x: 439, startPoint y: 232, endPoint x: 326, endPoint y: 255, distance: 115.5
click at [436, 230] on input "text" at bounding box center [469, 221] width 88 height 18
type input "1,100.00"
click at [417, 302] on button "Add Exemption" at bounding box center [421, 305] width 71 height 20
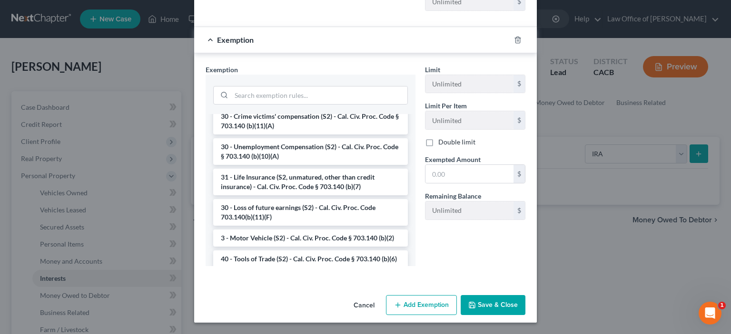
scroll to position [666, 0]
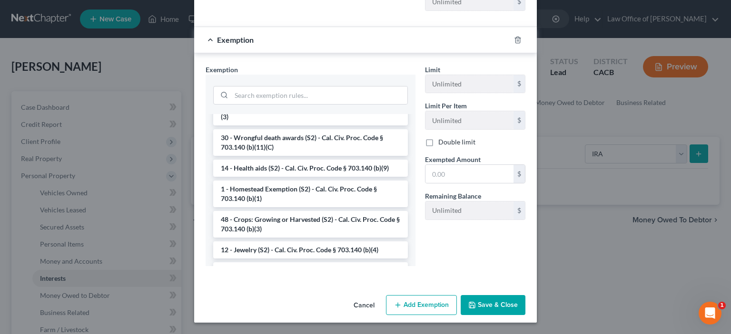
drag, startPoint x: 504, startPoint y: 302, endPoint x: 496, endPoint y: 296, distance: 10.6
click at [499, 298] on button "Save & Close" at bounding box center [492, 305] width 65 height 20
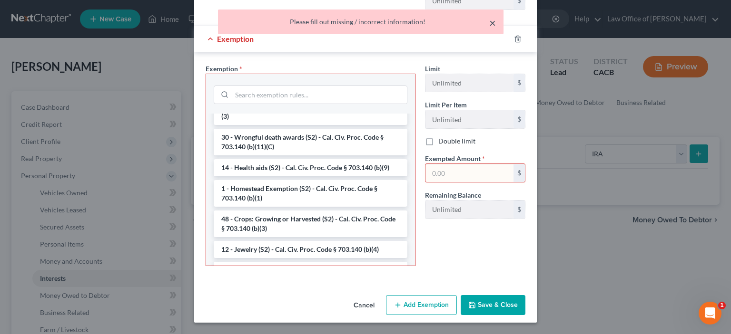
click at [489, 24] on button "×" at bounding box center [492, 22] width 7 height 11
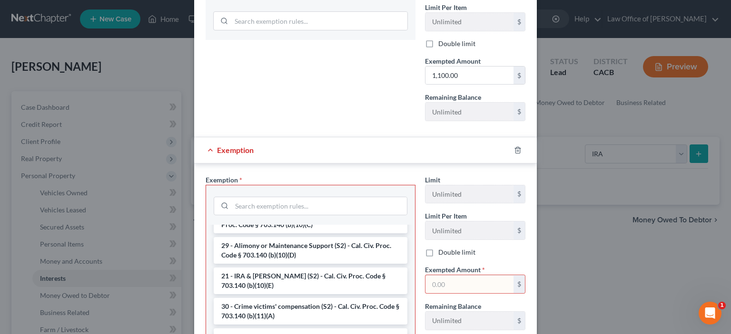
scroll to position [222, 0]
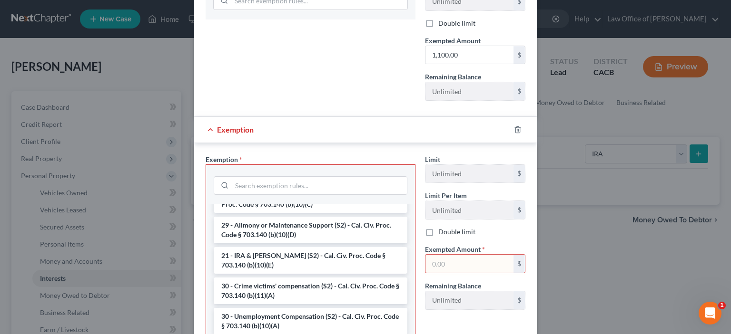
click at [217, 134] on span "Exemption" at bounding box center [235, 129] width 37 height 9
click at [194, 142] on div "Exemption" at bounding box center [352, 129] width 316 height 25
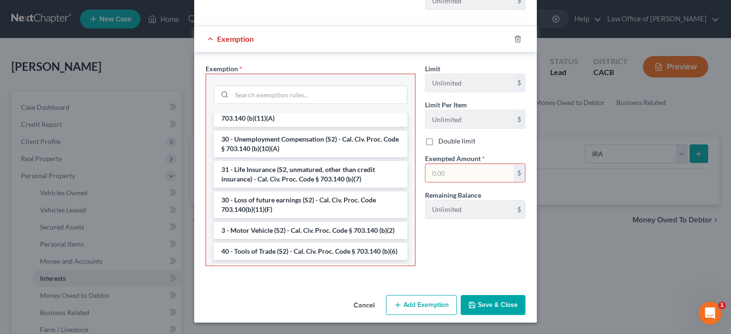
scroll to position [333, 0]
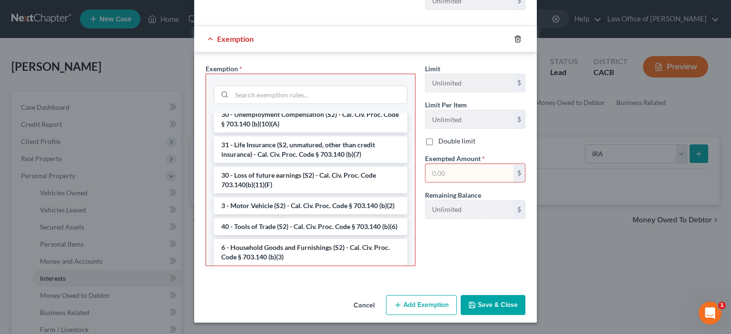
click at [519, 42] on icon "button" at bounding box center [517, 39] width 4 height 6
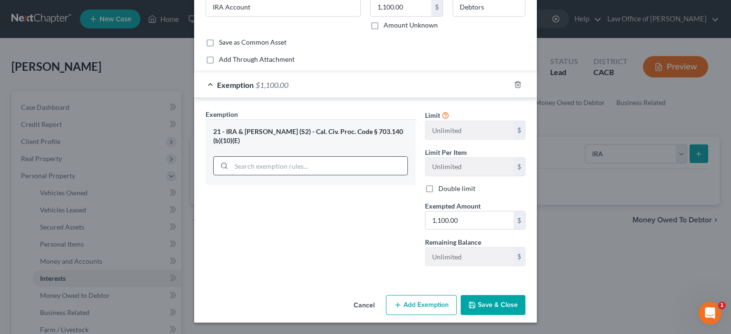
scroll to position [228, 0]
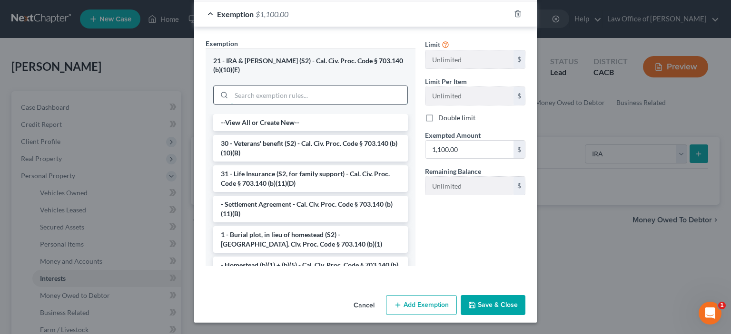
click at [205, 114] on div "21 - IRA & [PERSON_NAME] (S2) - Cal. Civ. Proc. Code § 703.140 (b)(10)(E) --Vie…" at bounding box center [310, 158] width 210 height 218
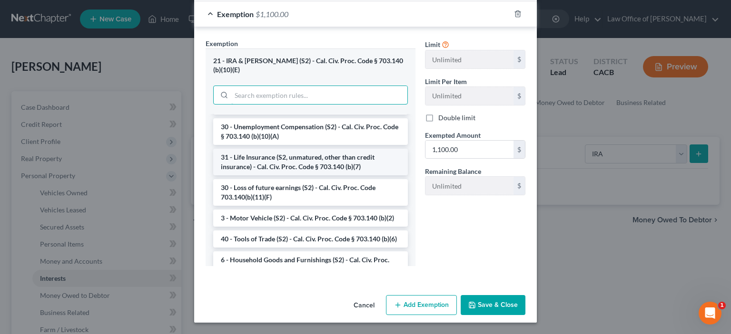
scroll to position [333, 0]
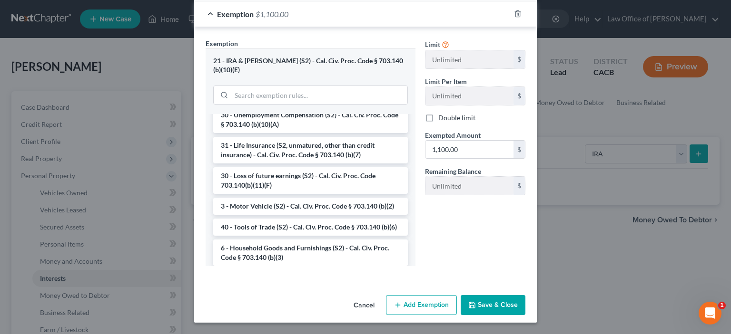
click at [236, 72] on li "21 - IRA & [PERSON_NAME] (S2) - Cal. Civ. Proc. Code § 703.140 (b)(10)(E)" at bounding box center [310, 59] width 195 height 27
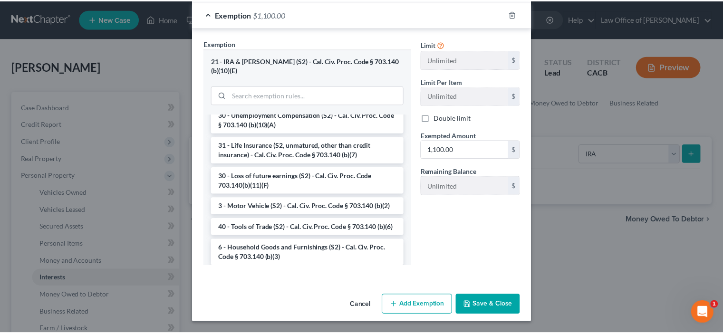
scroll to position [150, 0]
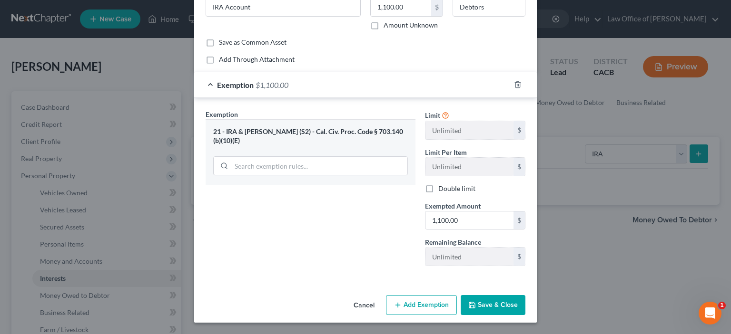
click at [508, 296] on button "Save & Close" at bounding box center [492, 305] width 65 height 20
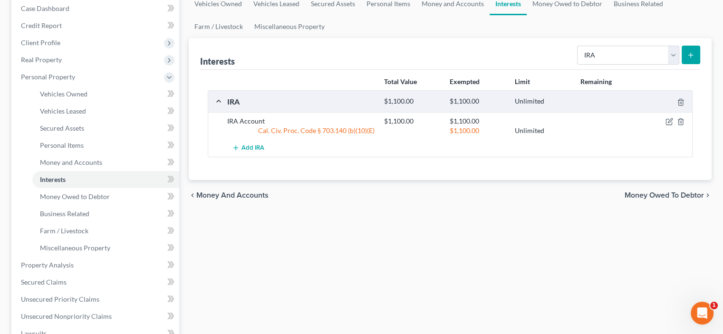
scroll to position [111, 0]
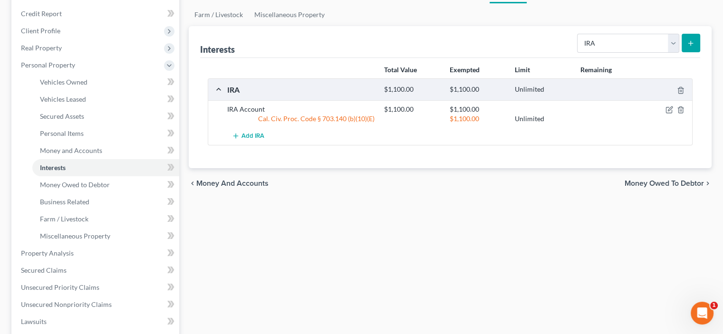
click at [640, 187] on span "Money Owed to Debtor" at bounding box center [664, 184] width 79 height 8
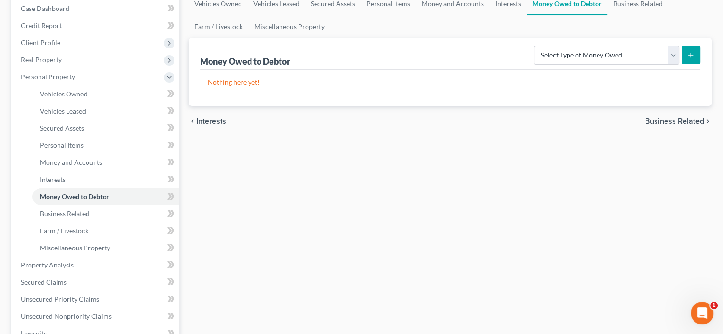
scroll to position [111, 0]
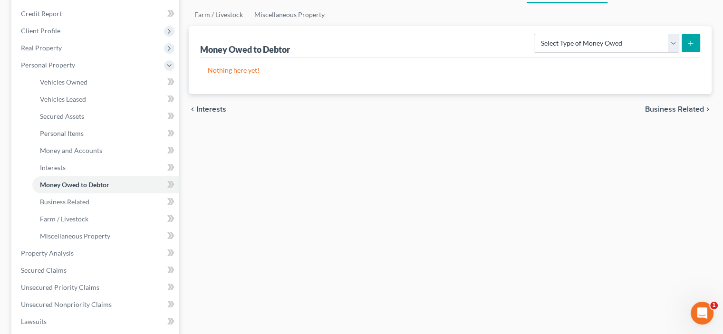
click at [653, 113] on span "Business Related" at bounding box center [674, 110] width 59 height 8
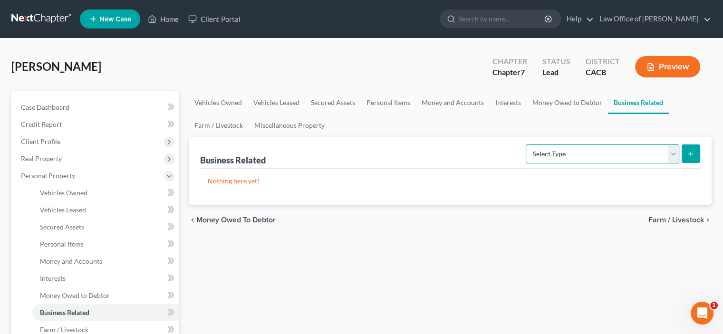
click at [656, 164] on select "Select Type Customer Lists Franchises Inventory Licenses Machinery Office Equip…" at bounding box center [603, 154] width 154 height 19
select select "license"
click at [526, 164] on select "Select Type Customer Lists Franchises Inventory Licenses Machinery Office Equip…" at bounding box center [603, 154] width 154 height 19
click at [687, 158] on icon "submit" at bounding box center [691, 154] width 8 height 8
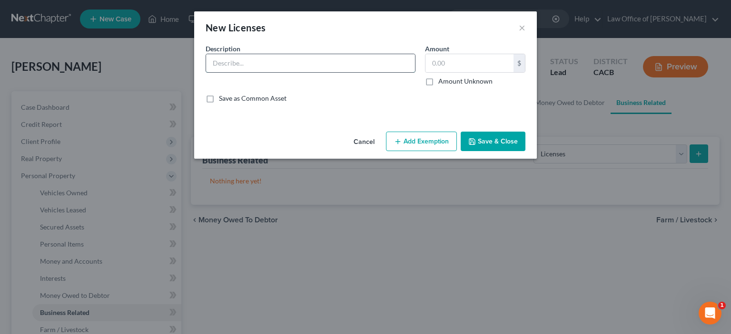
click at [206, 72] on input "text" at bounding box center [310, 63] width 209 height 18
type input "R"
type input "[US_STATE] Real Estate Salesperson license"
click at [446, 72] on input "text" at bounding box center [469, 63] width 88 height 18
click at [445, 152] on button "Add Exemption" at bounding box center [421, 142] width 71 height 20
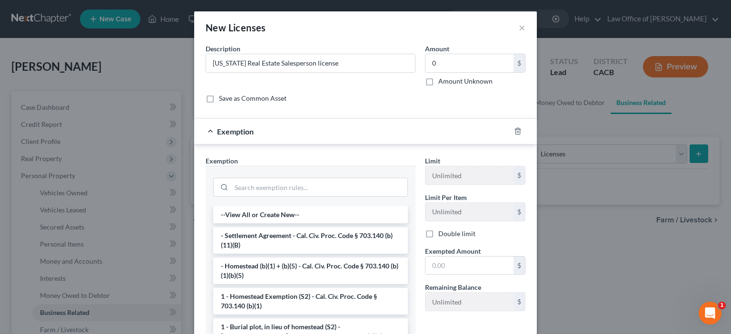
drag, startPoint x: 551, startPoint y: 159, endPoint x: 557, endPoint y: 164, distance: 7.8
click at [537, 139] on div at bounding box center [523, 131] width 27 height 15
click at [521, 135] on icon "button" at bounding box center [518, 131] width 8 height 8
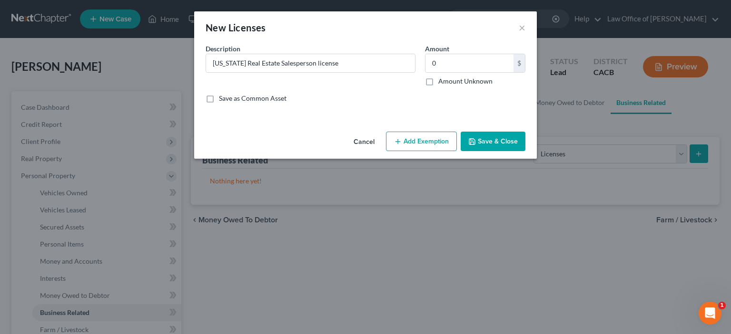
click at [504, 152] on button "Save & Close" at bounding box center [492, 142] width 65 height 20
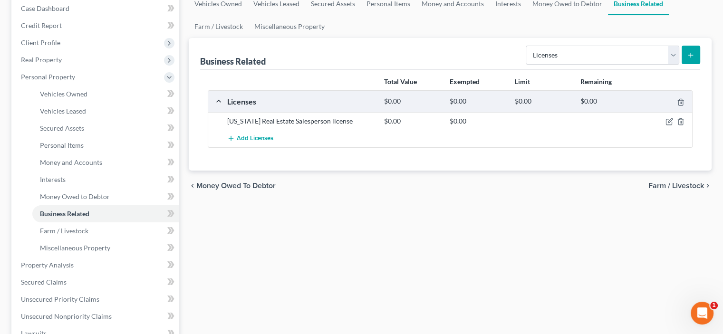
scroll to position [111, 0]
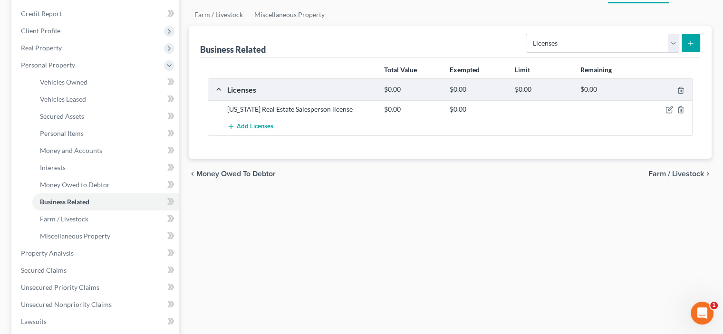
click at [649, 178] on span "Farm / Livestock" at bounding box center [677, 174] width 56 height 8
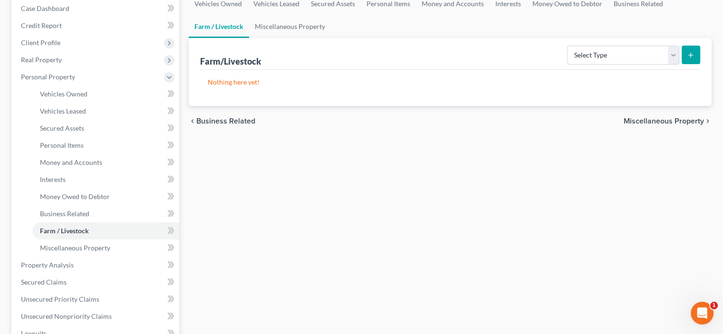
scroll to position [111, 0]
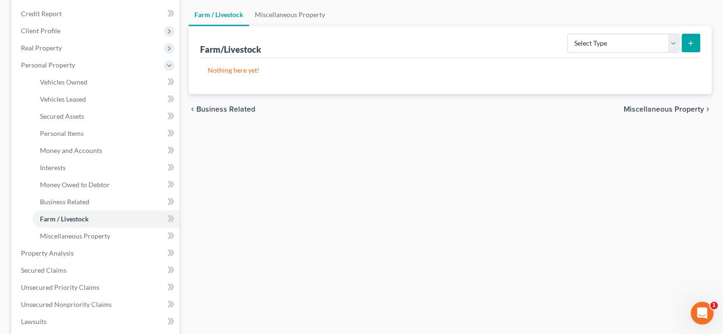
click at [645, 113] on span "Miscellaneous Property" at bounding box center [664, 110] width 80 height 8
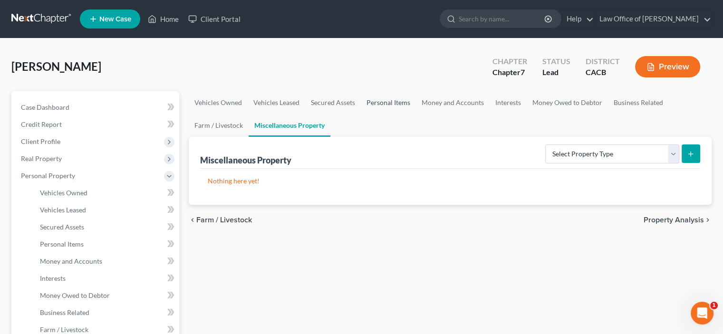
click at [416, 114] on link "Personal Items" at bounding box center [388, 102] width 55 height 23
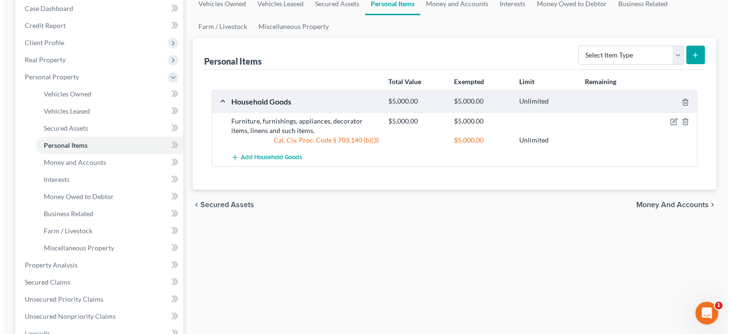
scroll to position [111, 0]
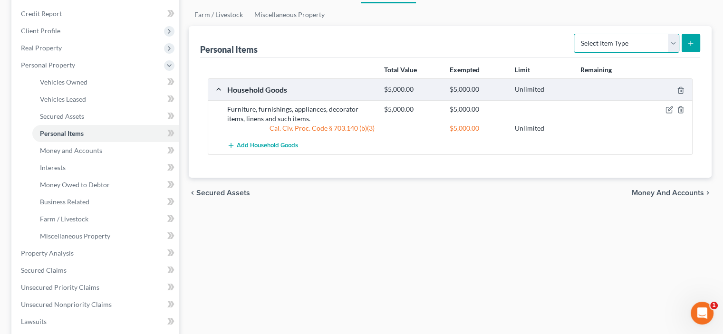
click at [663, 53] on select "Select Item Type Clothing Collectibles Of Value Electronics Firearms Household …" at bounding box center [627, 43] width 106 height 19
click at [574, 53] on select "Select Item Type Clothing Collectibles Of Value Electronics Firearms Household …" at bounding box center [627, 43] width 106 height 19
click at [687, 47] on icon "submit" at bounding box center [691, 43] width 8 height 8
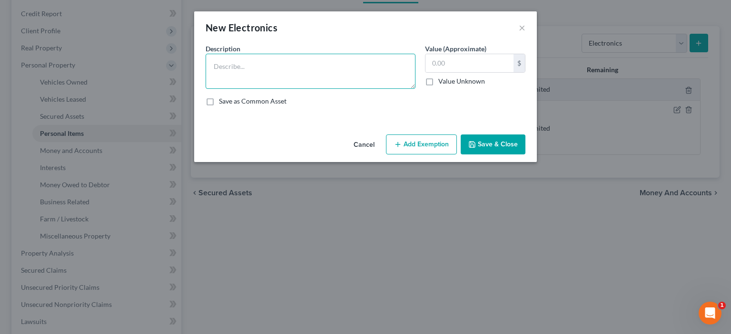
click at [205, 78] on textarea at bounding box center [310, 71] width 210 height 35
click at [205, 84] on textarea "Computer, Scanner, Printer" at bounding box center [310, 71] width 210 height 35
click at [301, 85] on textarea "Home Computer, Scanner, Printer" at bounding box center [310, 71] width 210 height 35
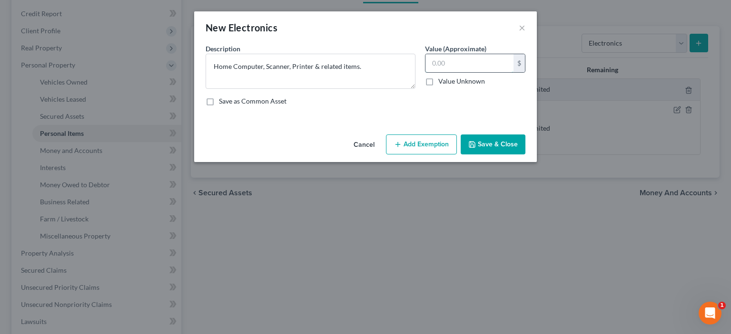
click at [446, 72] on input "text" at bounding box center [469, 63] width 88 height 18
click at [420, 155] on button "Add Exemption" at bounding box center [421, 145] width 71 height 20
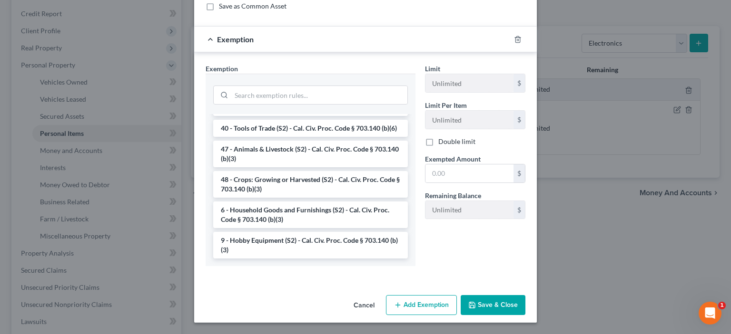
scroll to position [958, 0]
click at [264, 137] on li "40 - Tools of Trade (S2) - Cal. Civ. Proc. Code § 703.140 (b)(6)" at bounding box center [310, 128] width 195 height 17
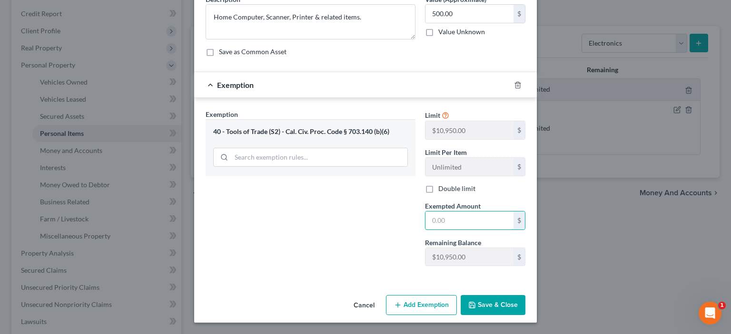
drag, startPoint x: 440, startPoint y: 226, endPoint x: 372, endPoint y: 222, distance: 68.6
click at [434, 220] on div "$" at bounding box center [475, 220] width 100 height 19
drag, startPoint x: 505, startPoint y: 298, endPoint x: 490, endPoint y: 291, distance: 16.6
click at [502, 296] on button "Save & Close" at bounding box center [492, 305] width 65 height 20
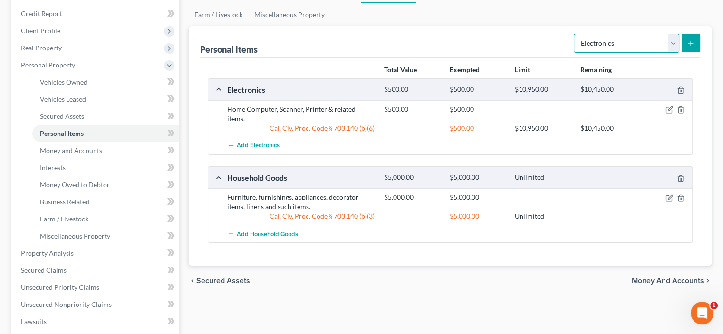
click at [660, 53] on select "Select Item Type Clothing Collectibles Of Value Electronics Firearms Household …" at bounding box center [627, 43] width 106 height 19
click at [574, 53] on select "Select Item Type Clothing Collectibles Of Value Electronics Firearms Household …" at bounding box center [627, 43] width 106 height 19
click at [682, 52] on button "submit" at bounding box center [691, 43] width 19 height 19
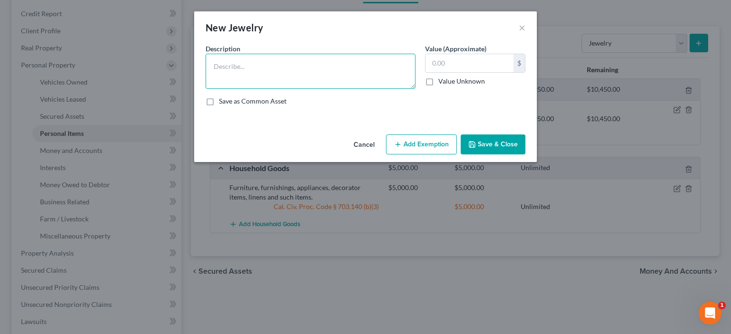
click at [205, 72] on textarea at bounding box center [310, 71] width 210 height 35
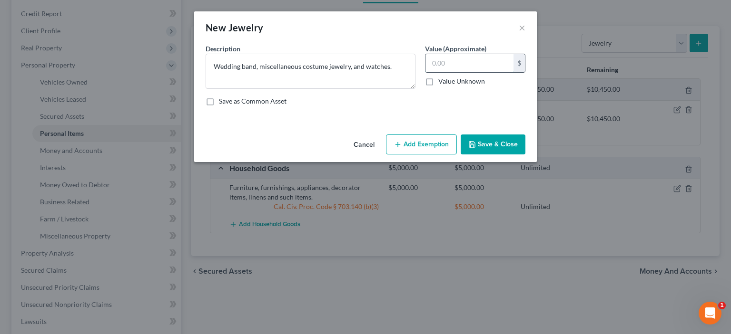
drag, startPoint x: 445, startPoint y: 79, endPoint x: 417, endPoint y: 118, distance: 48.4
click at [444, 72] on input "text" at bounding box center [469, 63] width 88 height 18
click at [441, 155] on button "Add Exemption" at bounding box center [421, 145] width 71 height 20
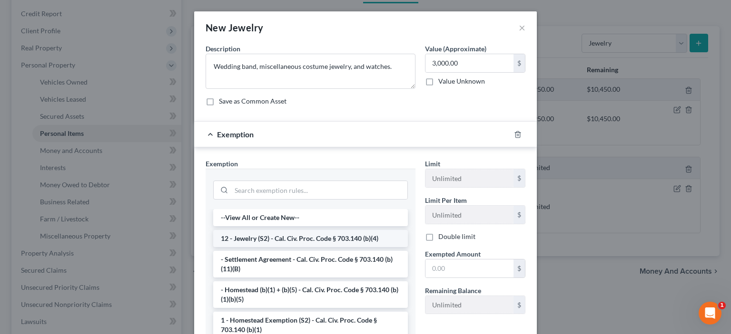
click at [278, 247] on li "12 - Jewelry (S2) - Cal. Civ. Proc. Code § 703.140 (b)(4)" at bounding box center [310, 238] width 195 height 17
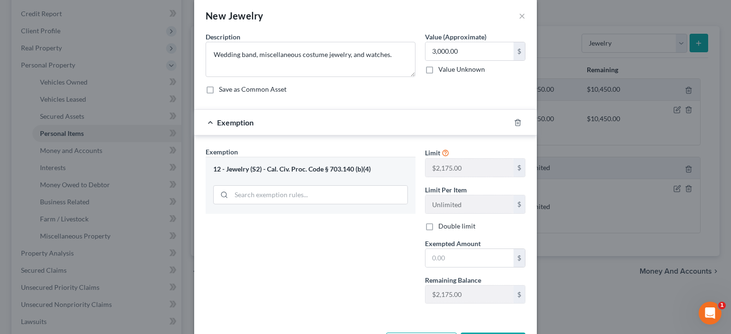
scroll to position [0, 0]
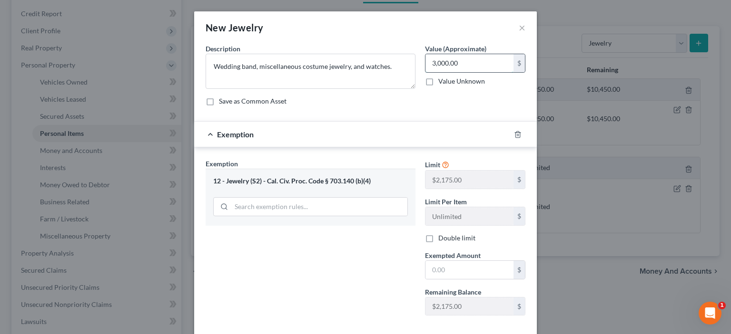
click at [478, 72] on input "3,000.00" at bounding box center [469, 63] width 88 height 18
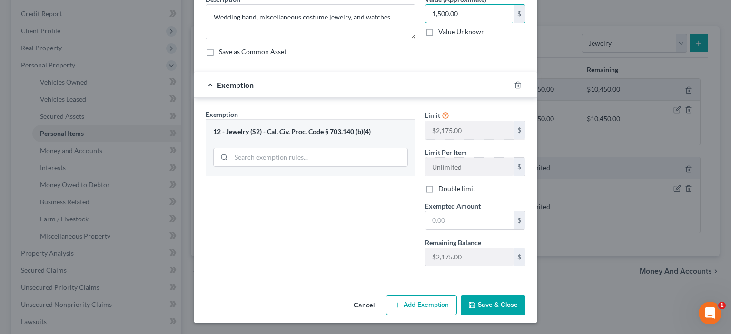
scroll to position [111, 0]
drag, startPoint x: 439, startPoint y: 223, endPoint x: 357, endPoint y: 221, distance: 82.8
click at [436, 222] on input "text" at bounding box center [469, 221] width 88 height 18
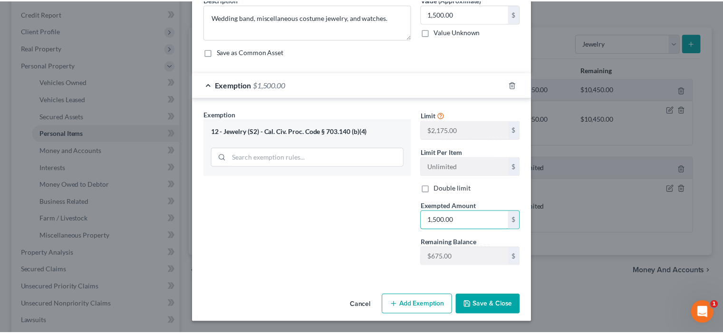
scroll to position [142, 0]
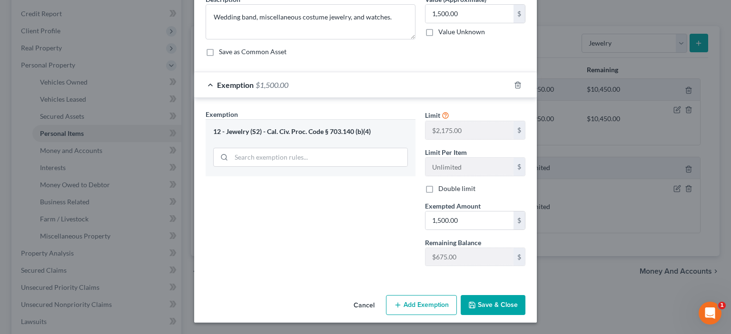
click at [508, 297] on button "Save & Close" at bounding box center [492, 305] width 65 height 20
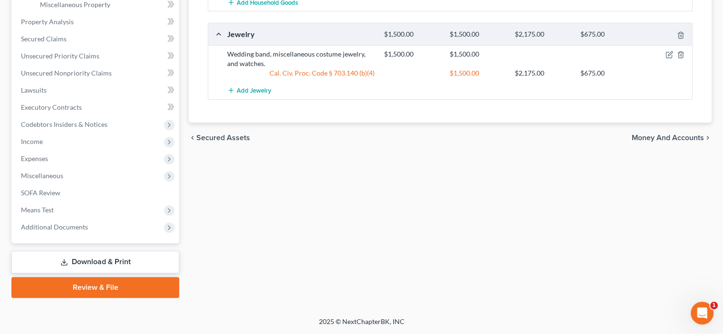
scroll to position [444, 0]
click at [632, 142] on span "Money and Accounts" at bounding box center [668, 138] width 72 height 8
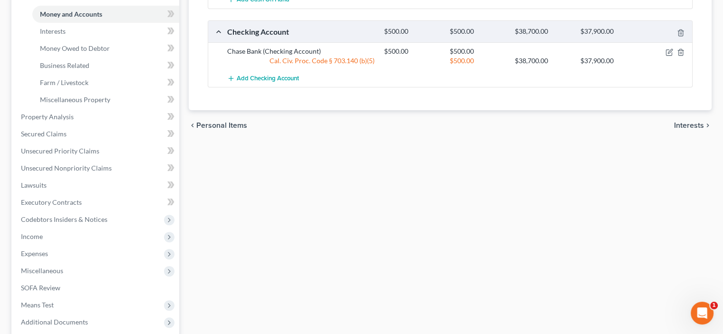
scroll to position [333, 0]
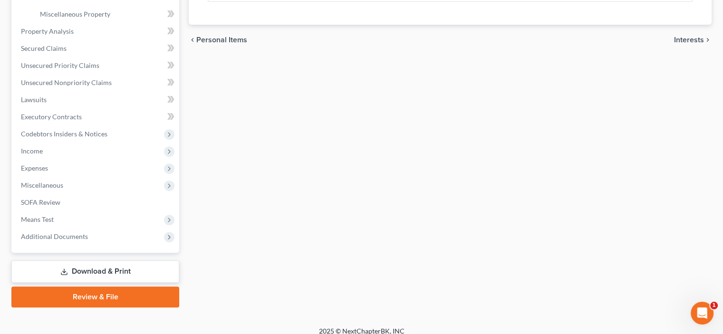
click at [678, 44] on span "Interests" at bounding box center [689, 40] width 30 height 8
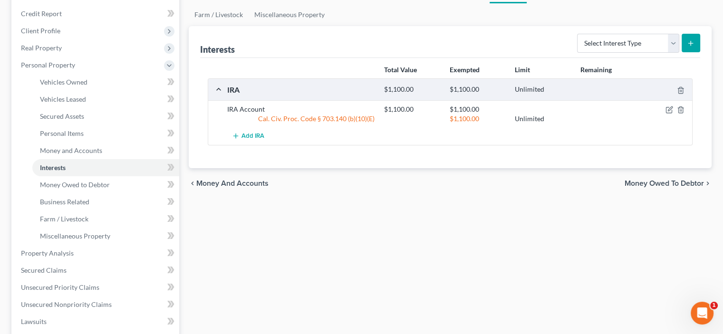
scroll to position [222, 0]
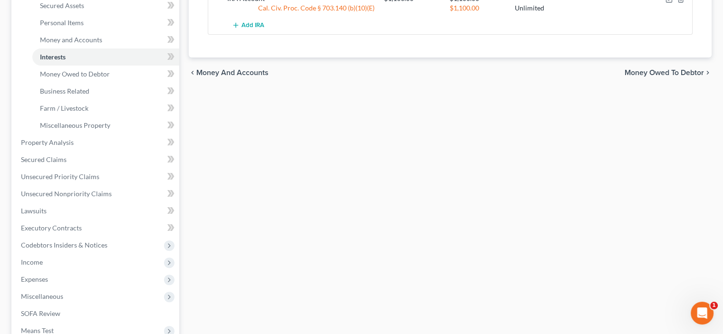
click at [649, 77] on span "Money Owed to Debtor" at bounding box center [664, 73] width 79 height 8
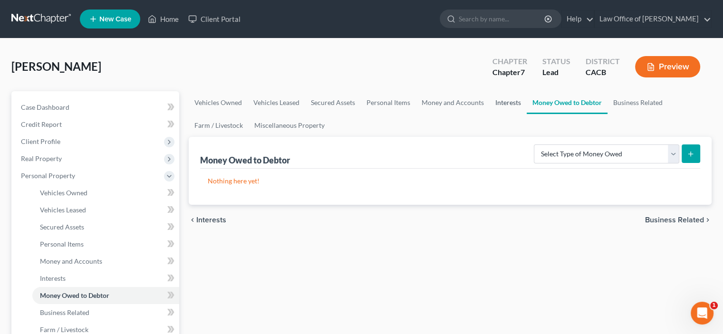
scroll to position [111, 0]
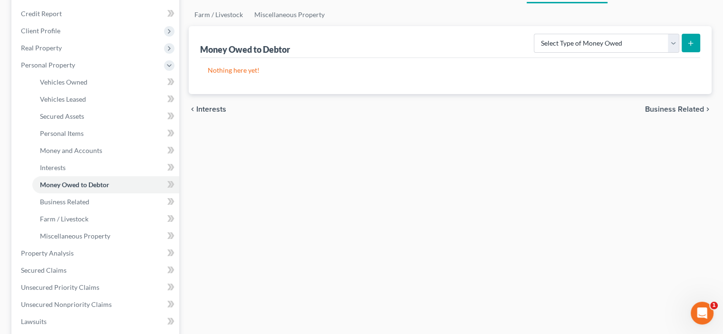
click at [645, 113] on span "Business Related" at bounding box center [674, 110] width 59 height 8
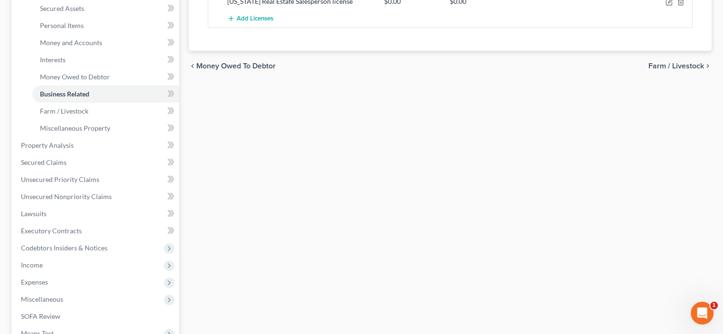
scroll to position [222, 0]
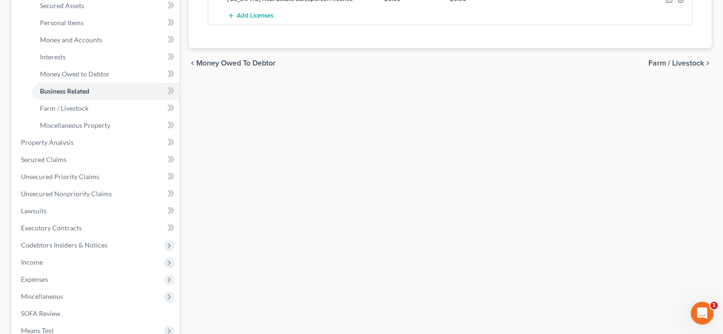
click at [658, 67] on span "Farm / Livestock" at bounding box center [677, 63] width 56 height 8
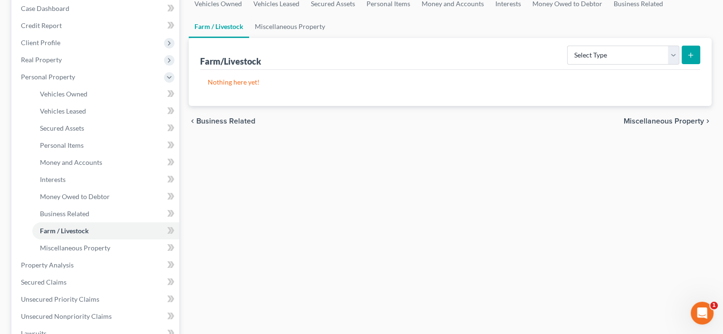
scroll to position [111, 0]
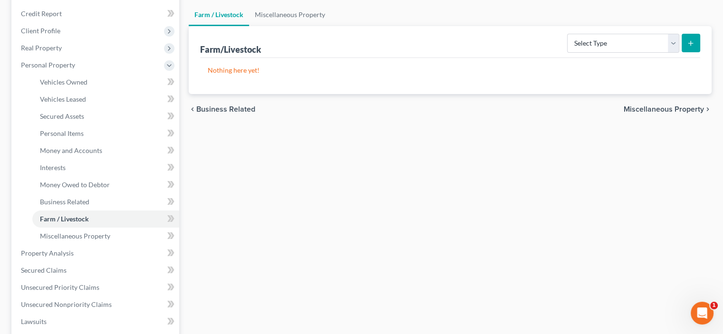
click at [632, 113] on span "Miscellaneous Property" at bounding box center [664, 110] width 80 height 8
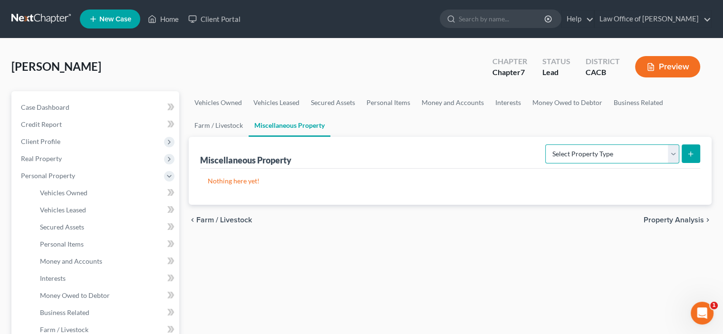
click at [661, 164] on select "Select Property Type Assigned for Creditor Benefit [DATE] Holding for Another N…" at bounding box center [613, 154] width 134 height 19
click at [619, 137] on ul "Vehicles Owned Vehicles Leased Secured Assets Personal Items Money and Accounts…" at bounding box center [450, 114] width 523 height 46
click at [644, 224] on span "Property Analysis" at bounding box center [674, 220] width 60 height 8
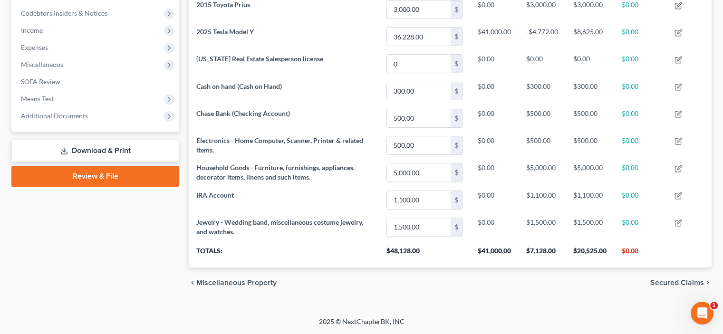
click at [663, 279] on span "Secured Claims" at bounding box center [678, 283] width 54 height 8
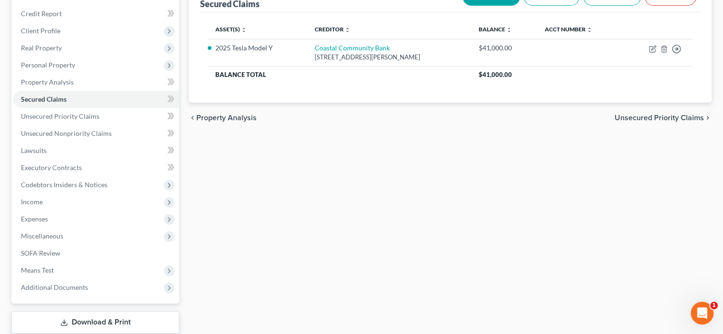
click at [620, 122] on span "Unsecured Priority Claims" at bounding box center [659, 118] width 89 height 8
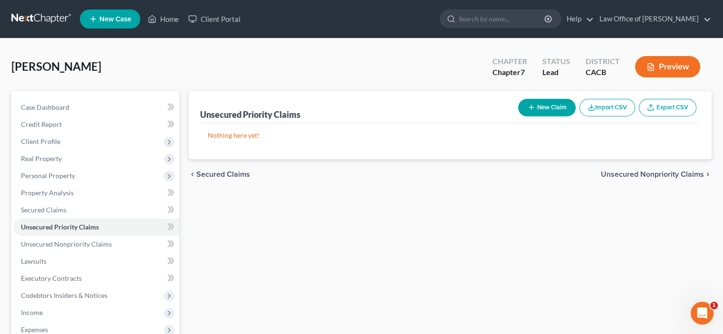
click at [518, 117] on button "New Claim" at bounding box center [547, 108] width 58 height 18
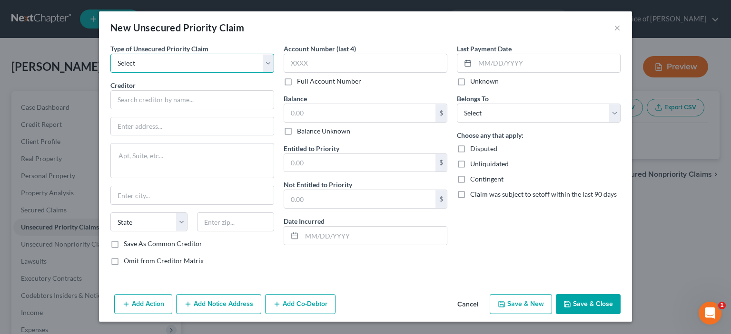
click at [244, 73] on select "Select Taxes & Other Government Units Domestic Support Obligations Extensions o…" at bounding box center [192, 63] width 164 height 19
click at [110, 67] on select "Select Taxes & Other Government Units Domestic Support Obligations Extensions o…" at bounding box center [192, 63] width 164 height 19
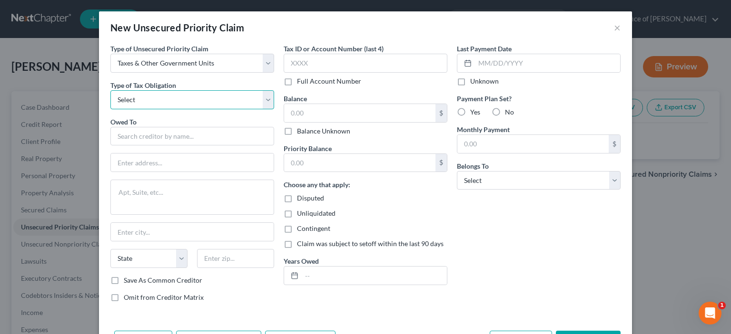
click at [242, 109] on select "Select Federal City State Franchise Tax Board Other" at bounding box center [192, 99] width 164 height 19
click at [110, 109] on select "Select Federal City State Franchise Tax Board Other" at bounding box center [192, 99] width 164 height 19
click at [110, 146] on input "text" at bounding box center [192, 136] width 164 height 19
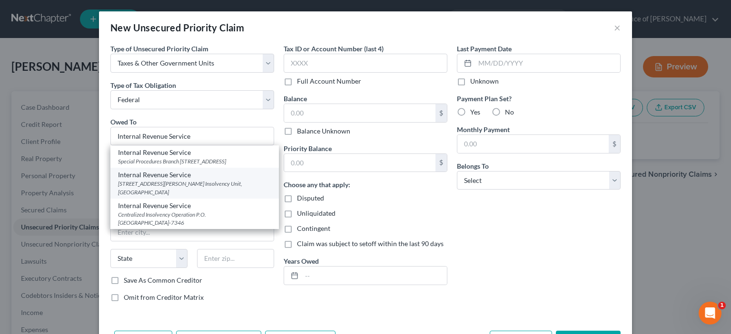
click at [118, 196] on div "[STREET_ADDRESS][PERSON_NAME] Insolvency Unit, [GEOGRAPHIC_DATA]" at bounding box center [194, 188] width 153 height 16
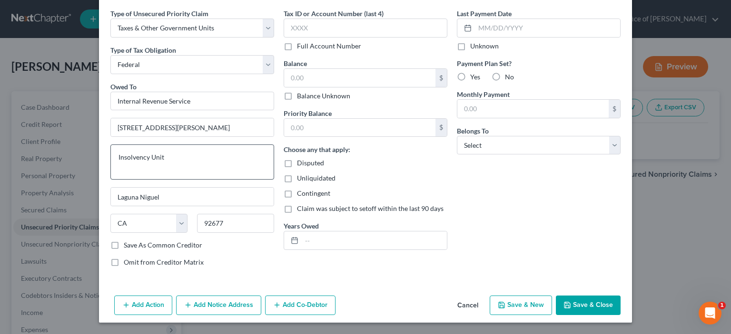
scroll to position [124, 0]
click at [124, 241] on label "Save As Common Creditor" at bounding box center [163, 246] width 78 height 10
click at [127, 241] on input "Save As Common Creditor" at bounding box center [130, 244] width 6 height 6
click at [179, 300] on button "Add Notice Address" at bounding box center [218, 306] width 85 height 20
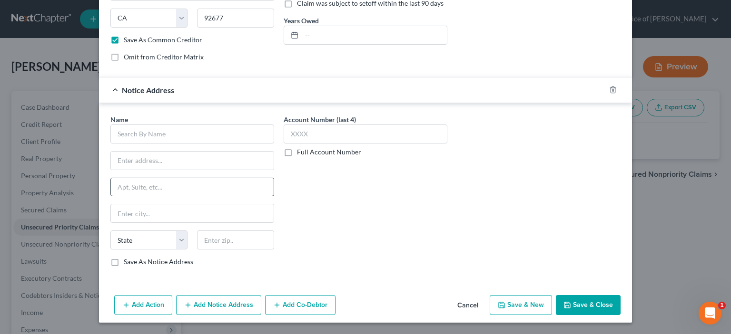
scroll to position [346, 0]
click at [110, 125] on input "text" at bounding box center [192, 134] width 164 height 19
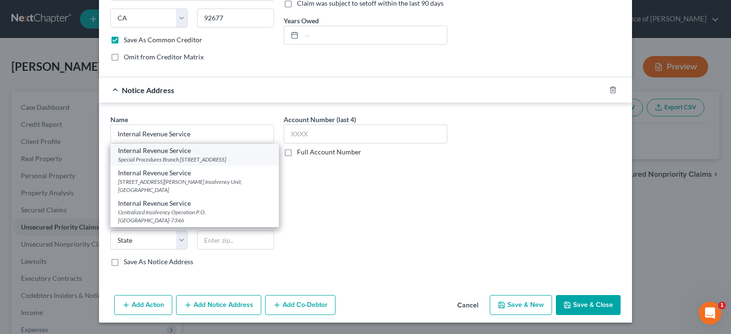
click at [118, 146] on div "Internal Revenue Service" at bounding box center [194, 151] width 153 height 10
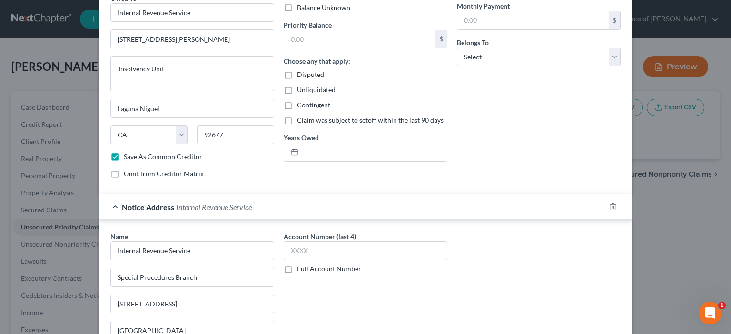
scroll to position [13, 0]
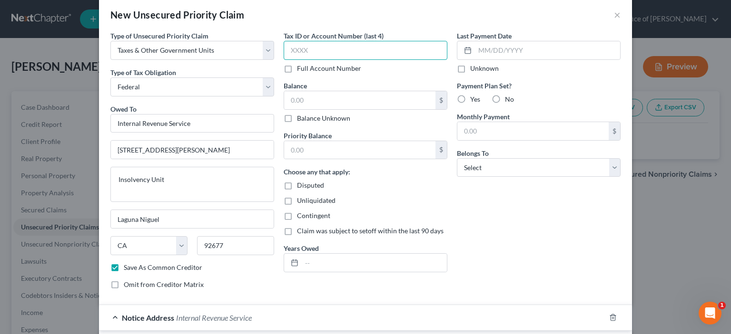
click at [291, 60] on input "text" at bounding box center [365, 50] width 164 height 19
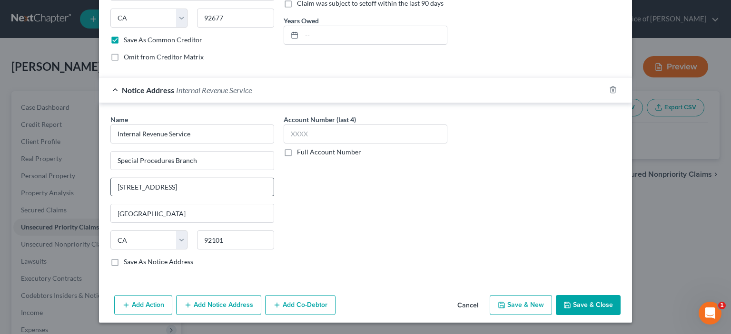
scroll to position [378, 0]
click at [176, 302] on button "Add Notice Address" at bounding box center [218, 305] width 85 height 20
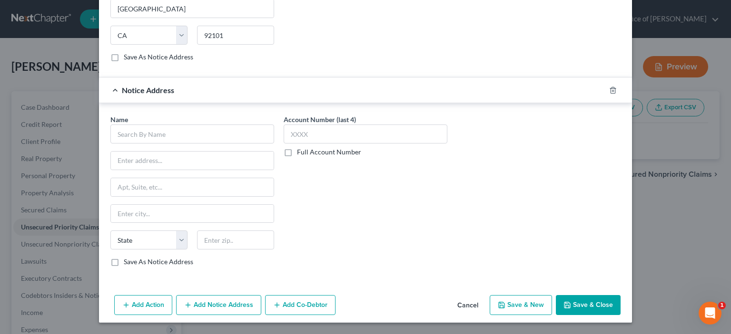
scroll to position [599, 0]
click at [110, 125] on input "text" at bounding box center [192, 134] width 164 height 19
click at [111, 152] on input "text" at bounding box center [192, 161] width 163 height 18
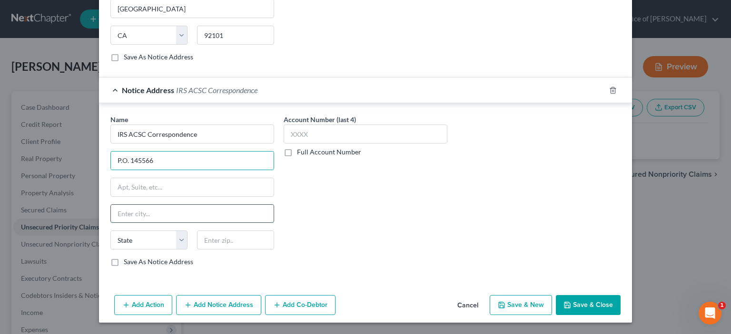
click at [111, 220] on input "text" at bounding box center [192, 214] width 163 height 18
click at [111, 184] on input "text" at bounding box center [192, 187] width 163 height 18
click at [111, 222] on input "text" at bounding box center [192, 214] width 163 height 18
click at [134, 249] on select "State [US_STATE] AK AR AZ CA CO CT DE DC [GEOGRAPHIC_DATA] [GEOGRAPHIC_DATA] GU…" at bounding box center [148, 240] width 77 height 19
click at [110, 238] on select "State [US_STATE] AK AR AZ CA CO CT DE DC [GEOGRAPHIC_DATA] [GEOGRAPHIC_DATA] GU…" at bounding box center [148, 240] width 77 height 19
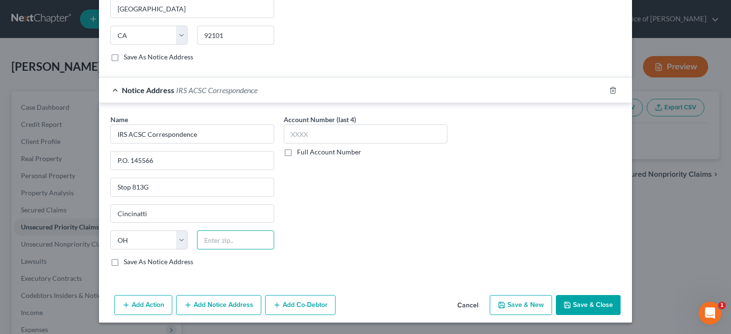
click at [197, 250] on input "text" at bounding box center [235, 240] width 77 height 19
click at [124, 267] on label "Save As Notice Address" at bounding box center [158, 262] width 69 height 10
click at [127, 263] on input "Save As Notice Address" at bounding box center [130, 260] width 6 height 6
click at [124, 62] on label "Save As Notice Address" at bounding box center [158, 57] width 69 height 10
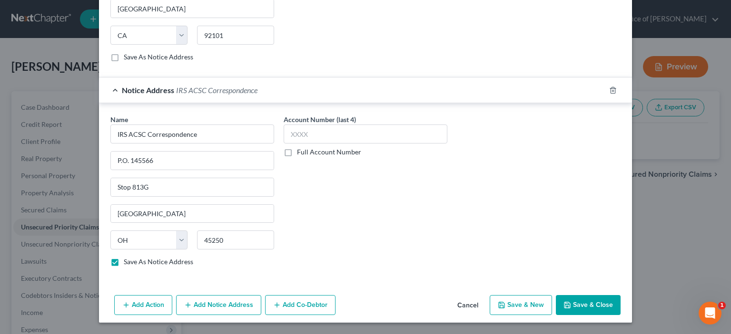
click at [127, 59] on input "Save As Notice Address" at bounding box center [130, 55] width 6 height 6
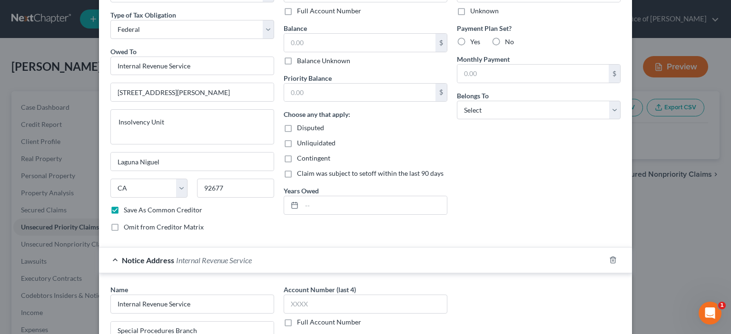
scroll to position [111, 0]
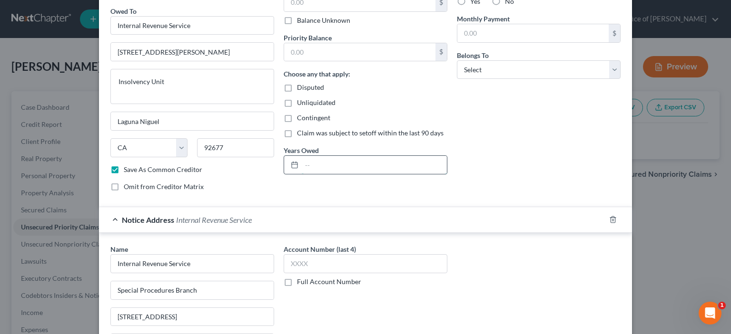
click at [302, 174] on input "text" at bounding box center [374, 165] width 145 height 18
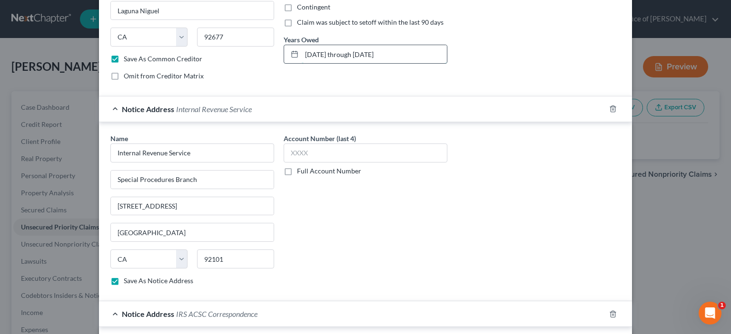
scroll to position [333, 0]
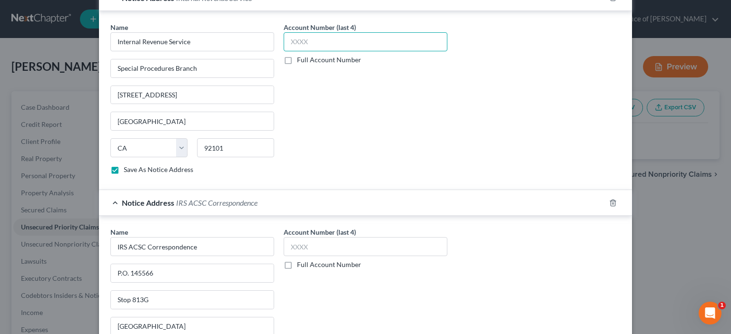
click at [283, 51] on input "text" at bounding box center [365, 41] width 164 height 19
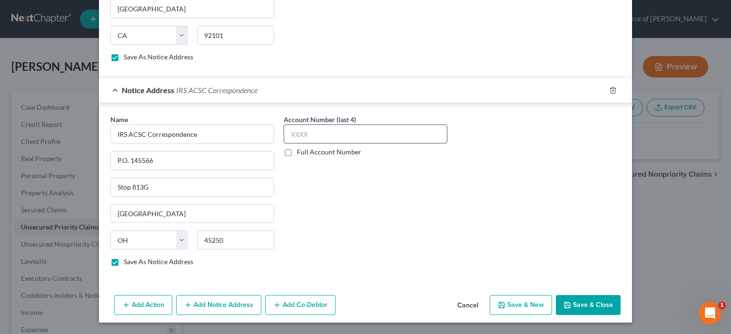
scroll to position [555, 0]
click at [283, 144] on input "text" at bounding box center [365, 134] width 164 height 19
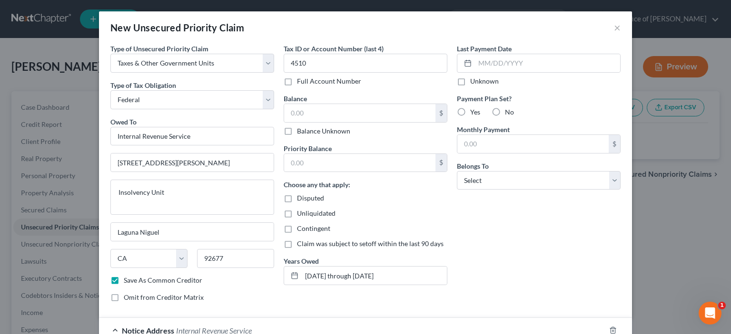
scroll to position [0, 0]
click at [297, 136] on label "Balance Unknown" at bounding box center [323, 132] width 53 height 10
click at [301, 133] on input "Balance Unknown" at bounding box center [304, 130] width 6 height 6
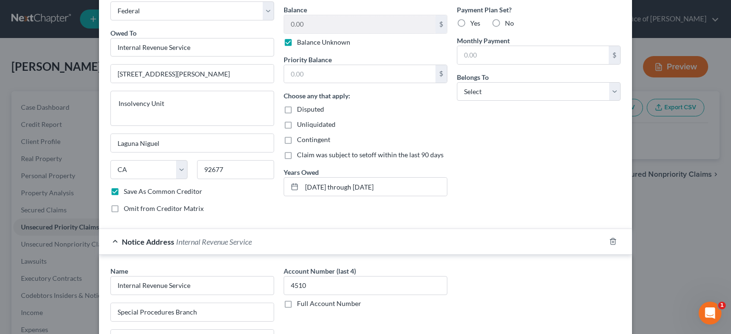
scroll to position [111, 0]
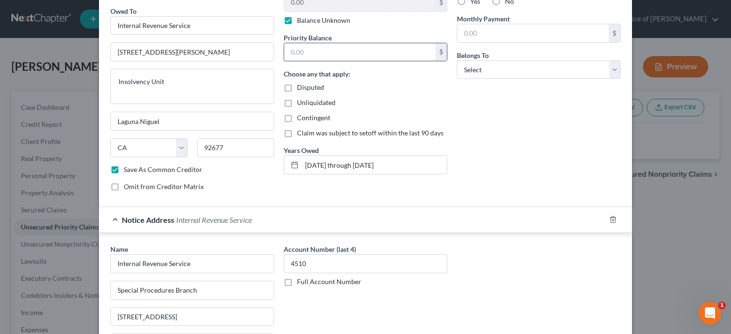
click at [284, 61] on input "text" at bounding box center [359, 52] width 151 height 18
click at [620, 79] on select "Select Debtor 1 Only Debtor 2 Only Debtor 1 And Debtor 2 Only At Least One Of T…" at bounding box center [539, 69] width 164 height 19
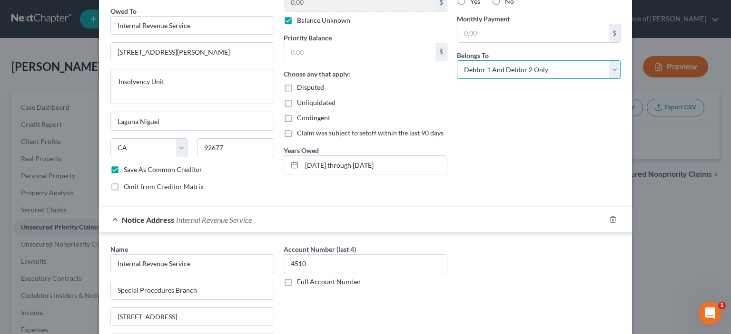
click at [474, 79] on select "Select Debtor 1 Only Debtor 2 Only Debtor 1 And Debtor 2 Only At Least One Of T…" at bounding box center [539, 69] width 164 height 19
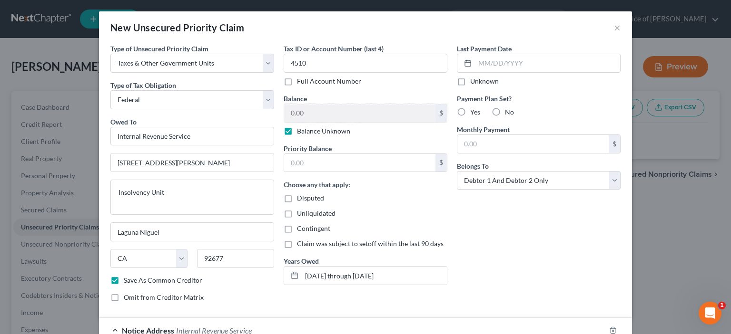
click at [514, 117] on label "No" at bounding box center [509, 112] width 9 height 10
click at [515, 114] on input "No" at bounding box center [511, 110] width 6 height 6
click at [481, 86] on label "Unknown" at bounding box center [484, 82] width 29 height 10
click at [480, 83] on input "Unknown" at bounding box center [477, 80] width 6 height 6
click at [291, 172] on input "text" at bounding box center [359, 163] width 151 height 18
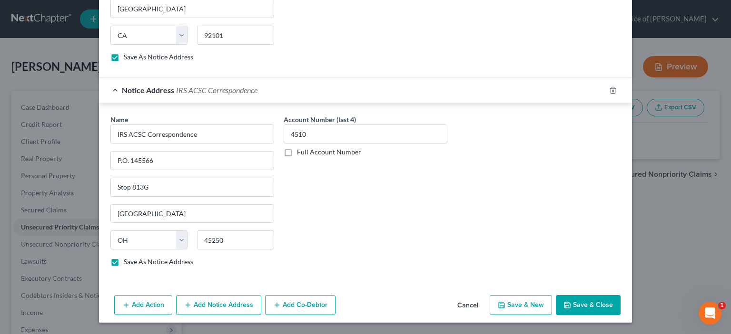
scroll to position [632, 0]
click at [265, 303] on button "Add Co-Debtor" at bounding box center [300, 305] width 70 height 20
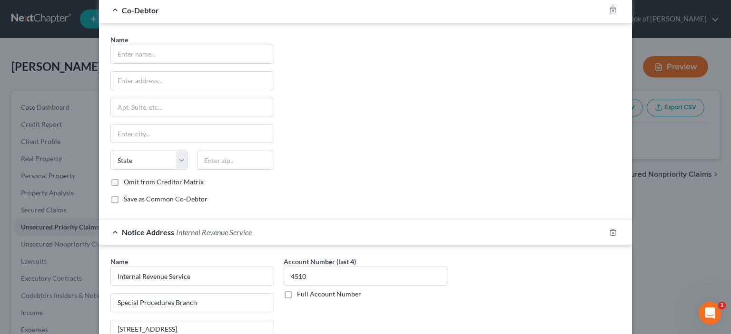
scroll to position [333, 0]
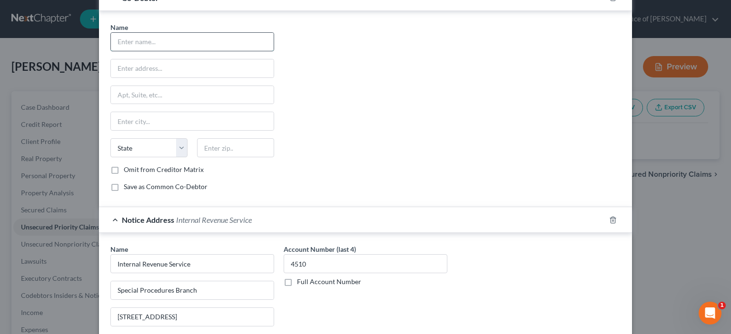
click at [111, 51] on input "text" at bounding box center [192, 42] width 163 height 18
click at [111, 78] on input "text" at bounding box center [192, 68] width 163 height 18
click at [111, 104] on input "text" at bounding box center [192, 95] width 163 height 18
drag, startPoint x: 49, startPoint y: 230, endPoint x: 43, endPoint y: 229, distance: 6.7
click at [111, 130] on input "text" at bounding box center [192, 121] width 163 height 18
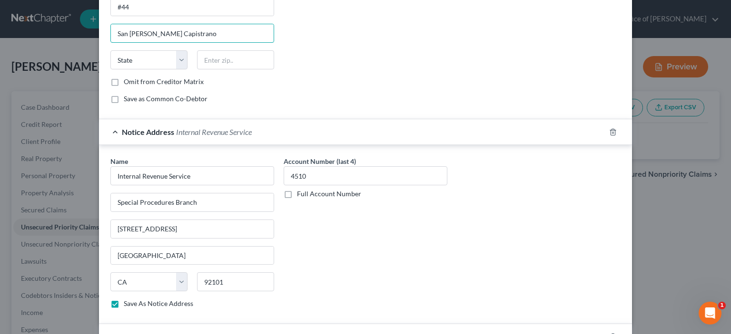
scroll to position [444, 0]
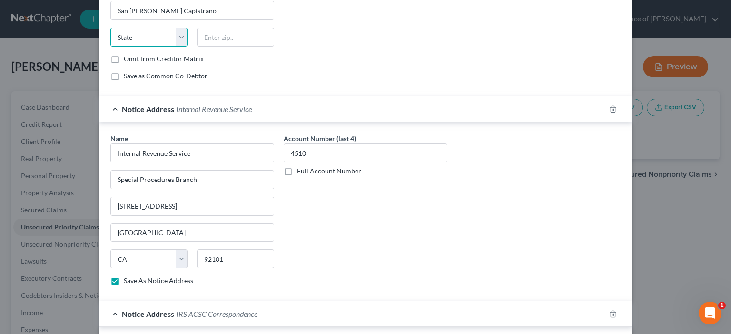
click at [131, 47] on select "State [US_STATE] AK AR AZ CA CO CT DE DC [GEOGRAPHIC_DATA] [GEOGRAPHIC_DATA] GU…" at bounding box center [148, 37] width 77 height 19
click at [110, 47] on select "State [US_STATE] AK AR AZ CA CO CT DE DC [GEOGRAPHIC_DATA] [GEOGRAPHIC_DATA] GU…" at bounding box center [148, 37] width 77 height 19
click at [197, 47] on input "text" at bounding box center [235, 37] width 77 height 19
click at [124, 81] on label "Save as Common Co-Debtor" at bounding box center [166, 76] width 84 height 10
click at [127, 78] on input "Save as Common Co-Debtor" at bounding box center [130, 74] width 6 height 6
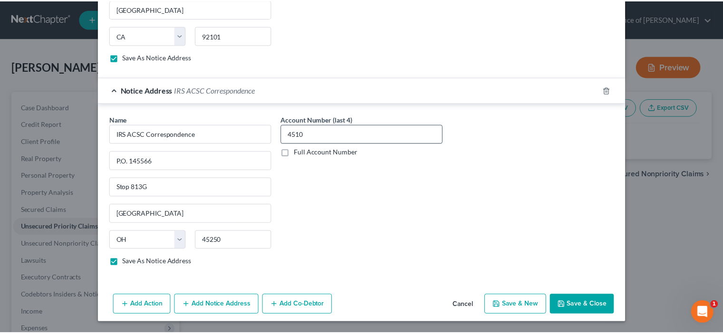
scroll to position [907, 0]
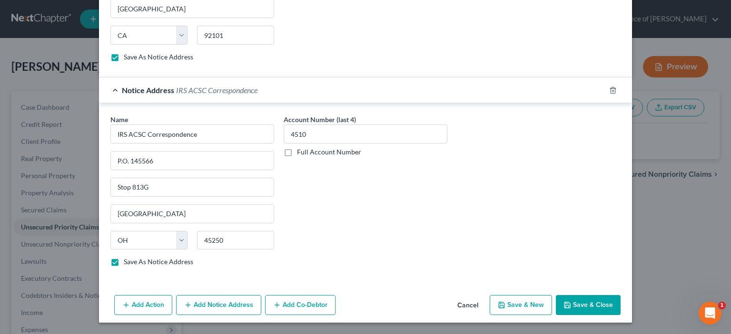
click at [620, 297] on button "Save & Close" at bounding box center [588, 305] width 65 height 20
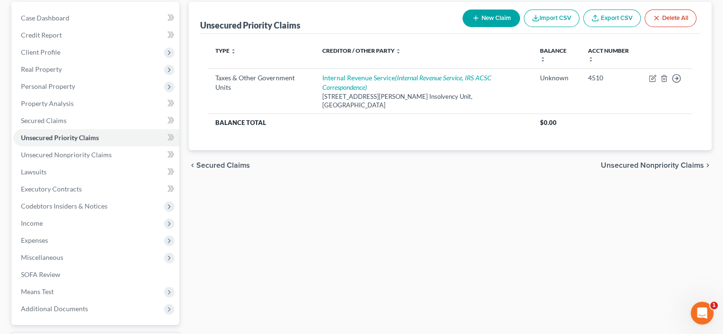
scroll to position [222, 0]
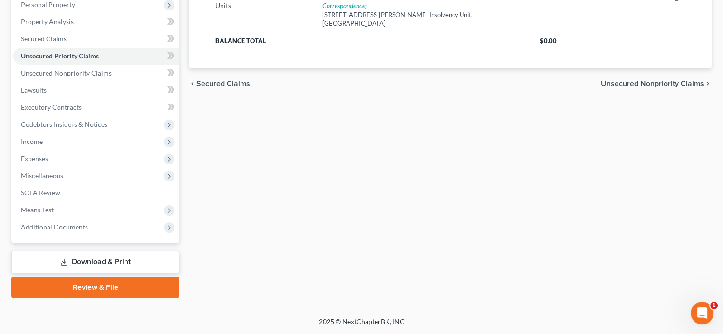
click at [640, 88] on span "Unsecured Nonpriority Claims" at bounding box center [652, 84] width 103 height 8
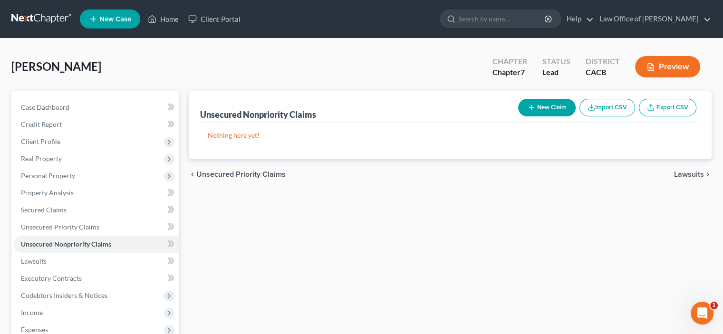
click at [518, 117] on button "New Claim" at bounding box center [547, 108] width 58 height 18
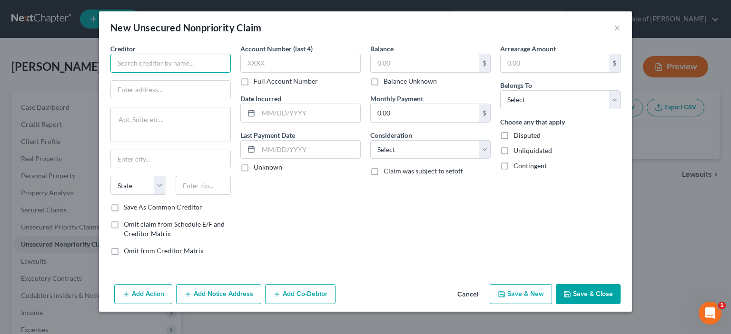
click at [110, 73] on input "text" at bounding box center [170, 63] width 120 height 19
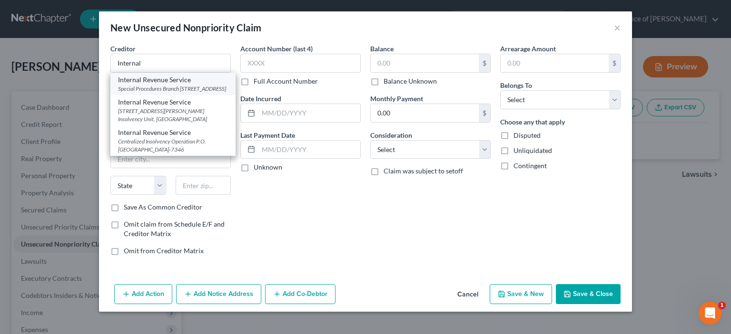
drag, startPoint x: 55, startPoint y: 127, endPoint x: 55, endPoint y: 118, distance: 9.5
click at [110, 118] on div "Internal Revenue Service Special Procedures Branch [STREET_ADDRESS] Internal Re…" at bounding box center [172, 115] width 125 height 84
click at [118, 107] on div "Internal Revenue Service" at bounding box center [173, 103] width 110 height 10
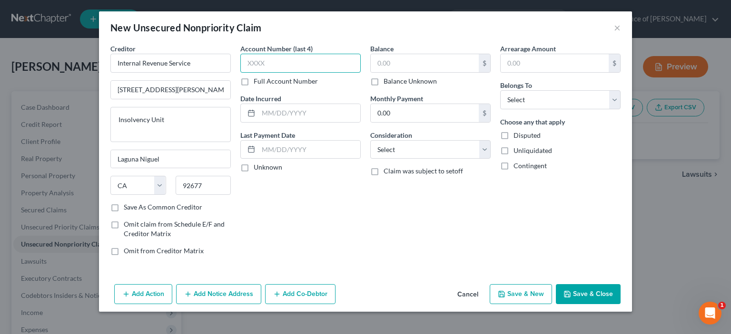
click at [240, 73] on input "text" at bounding box center [300, 63] width 120 height 19
click at [258, 122] on input "text" at bounding box center [309, 113] width 102 height 18
click at [124, 203] on label "Save As Common Creditor" at bounding box center [163, 208] width 78 height 10
click at [127, 203] on input "Save As Common Creditor" at bounding box center [130, 206] width 6 height 6
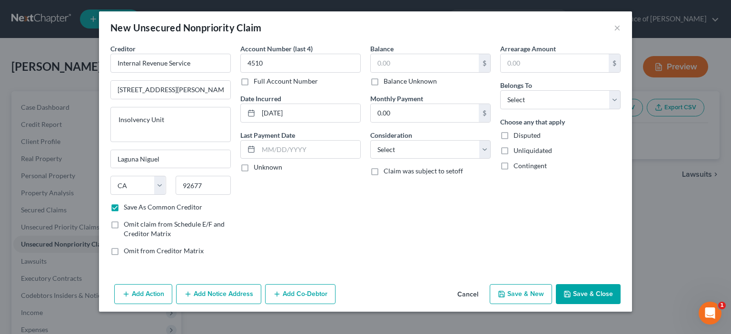
click at [176, 298] on button "Add Notice Address" at bounding box center [218, 294] width 85 height 20
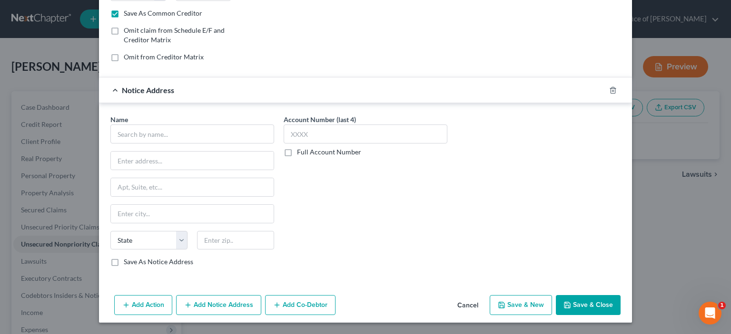
scroll to position [289, 0]
drag, startPoint x: 44, startPoint y: 104, endPoint x: 54, endPoint y: 119, distance: 18.6
click at [110, 116] on span "Name" at bounding box center [119, 120] width 18 height 8
click at [110, 125] on input "text" at bounding box center [192, 134] width 164 height 19
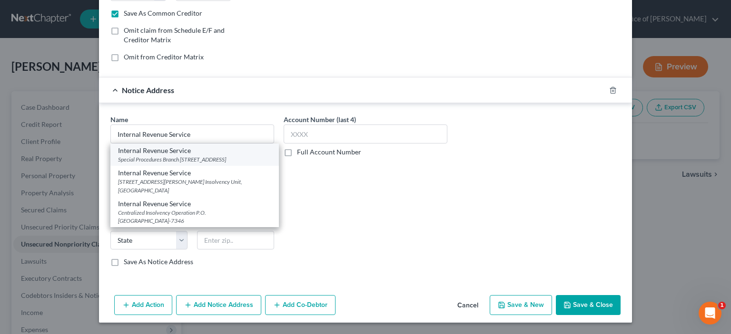
click at [118, 156] on div "Special Procedures Branch [STREET_ADDRESS]" at bounding box center [194, 160] width 153 height 8
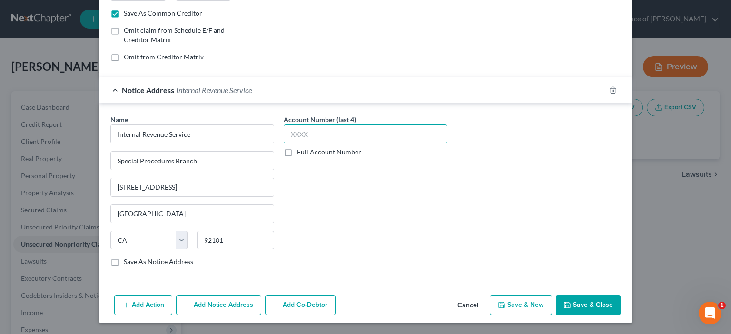
click at [283, 125] on input "text" at bounding box center [365, 134] width 164 height 19
click at [124, 257] on label "Save As Notice Address" at bounding box center [158, 262] width 69 height 10
click at [127, 257] on input "Save As Notice Address" at bounding box center [130, 260] width 6 height 6
click at [176, 298] on button "Add Notice Address" at bounding box center [218, 305] width 85 height 20
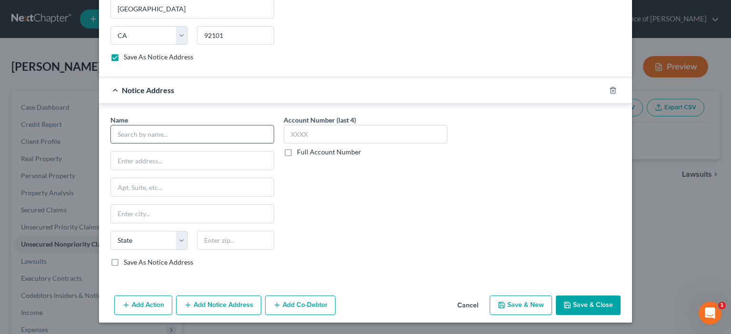
scroll to position [542, 0]
click at [110, 125] on input "text" at bounding box center [192, 134] width 164 height 19
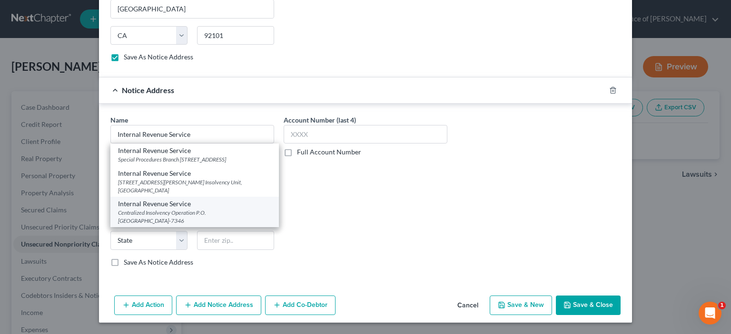
click at [118, 199] on div "Internal Revenue Service" at bounding box center [194, 204] width 153 height 10
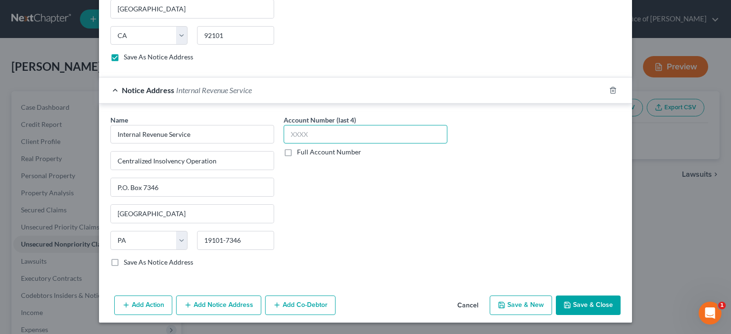
drag, startPoint x: 266, startPoint y: 119, endPoint x: 316, endPoint y: 206, distance: 100.4
click at [283, 125] on input "text" at bounding box center [365, 134] width 164 height 19
drag, startPoint x: 51, startPoint y: 248, endPoint x: 98, endPoint y: 259, distance: 48.2
click at [124, 258] on label "Save As Notice Address" at bounding box center [158, 263] width 69 height 10
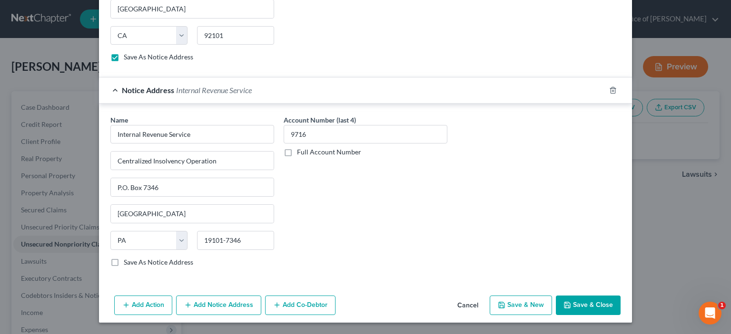
click at [127, 258] on input "Save As Notice Address" at bounding box center [130, 261] width 6 height 6
click at [176, 298] on button "Add Notice Address" at bounding box center [218, 306] width 85 height 20
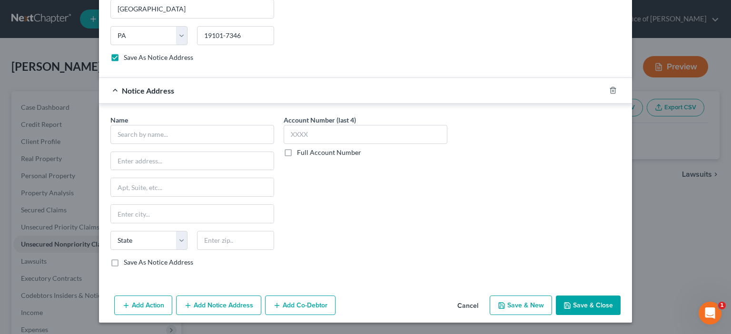
scroll to position [796, 0]
drag, startPoint x: 52, startPoint y: 119, endPoint x: 45, endPoint y: 125, distance: 9.1
click at [110, 125] on input "text" at bounding box center [192, 134] width 164 height 19
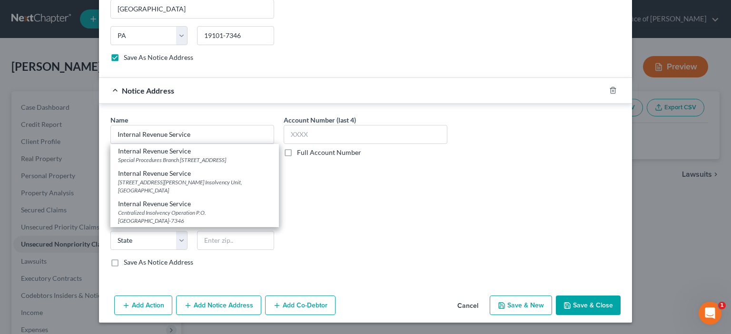
click at [327, 188] on div "Account Number (last 4) Full Account Number" at bounding box center [365, 195] width 173 height 160
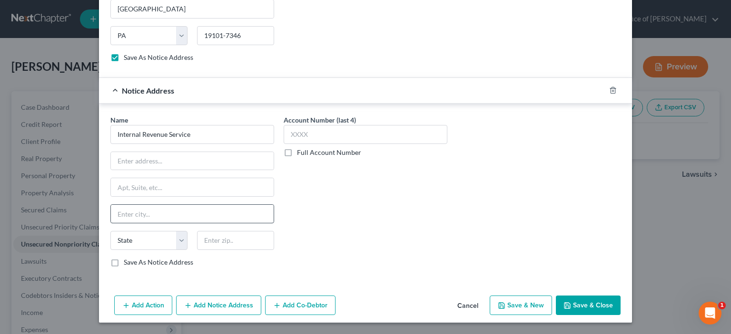
scroll to position [828, 0]
click at [111, 152] on input "text" at bounding box center [192, 161] width 163 height 18
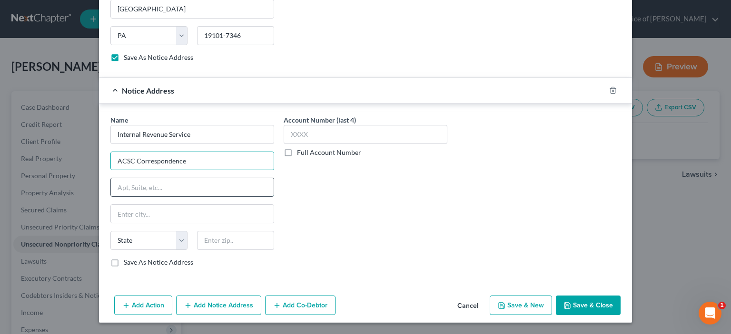
click at [111, 178] on input "text" at bounding box center [192, 187] width 163 height 18
click at [111, 205] on input "text" at bounding box center [192, 214] width 163 height 18
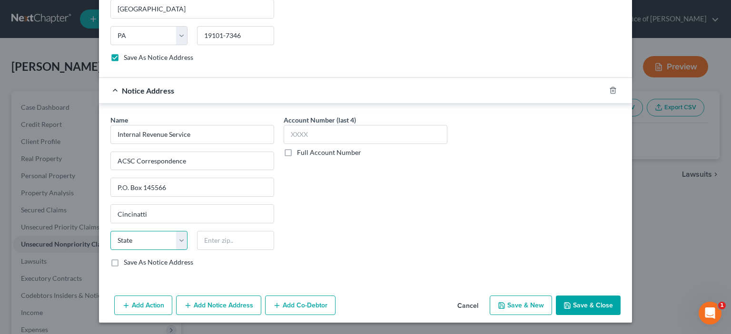
click at [133, 231] on select "State [US_STATE] AK AR AZ CA CO CT DE DC [GEOGRAPHIC_DATA] [GEOGRAPHIC_DATA] GU…" at bounding box center [148, 240] width 77 height 19
click at [110, 231] on select "State [US_STATE] AK AR AZ CA CO CT DE DC [GEOGRAPHIC_DATA] [GEOGRAPHIC_DATA] GU…" at bounding box center [148, 240] width 77 height 19
click at [192, 231] on div at bounding box center [235, 240] width 87 height 19
click at [197, 231] on input "text" at bounding box center [235, 240] width 77 height 19
click at [152, 152] on input "ACSC Correspondence" at bounding box center [192, 161] width 163 height 18
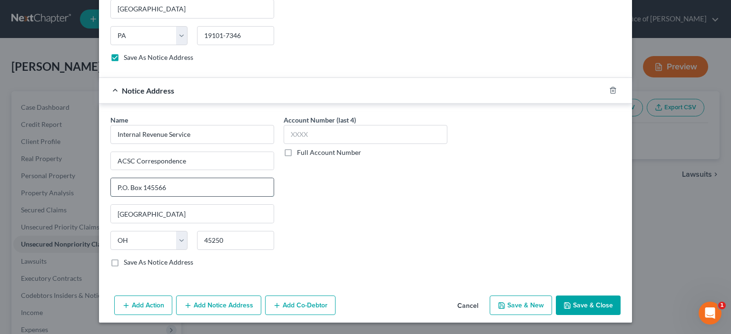
click at [137, 178] on input "P.O. Box 145566" at bounding box center [192, 187] width 163 height 18
click at [283, 125] on input "text" at bounding box center [365, 134] width 164 height 19
click at [124, 258] on label "Save As Notice Address" at bounding box center [158, 263] width 69 height 10
click at [127, 258] on input "Save As Notice Address" at bounding box center [130, 261] width 6 height 6
click at [620, 296] on button "Save & Close" at bounding box center [588, 306] width 65 height 20
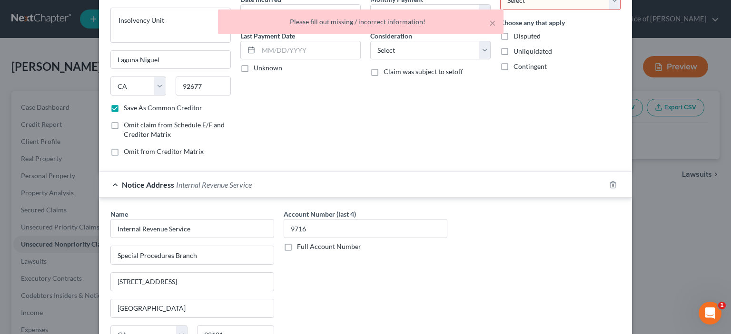
scroll to position [0, 0]
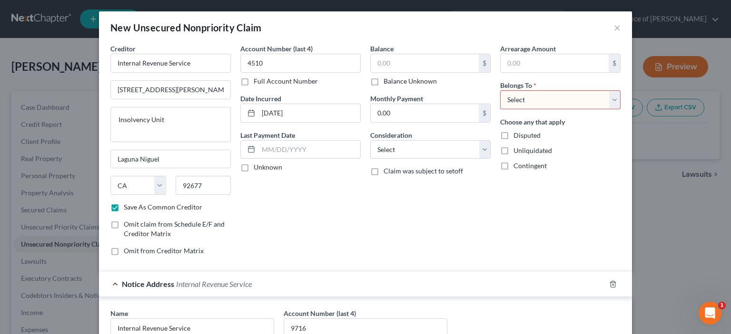
click at [383, 86] on label "Balance Unknown" at bounding box center [409, 82] width 53 height 10
click at [387, 83] on input "Balance Unknown" at bounding box center [390, 80] width 6 height 6
click at [620, 109] on select "Select Debtor 1 Only Debtor 2 Only Debtor 1 And Debtor 2 Only At Least One Of T…" at bounding box center [560, 99] width 120 height 19
click at [528, 109] on select "Select Debtor 1 Only Debtor 2 Only Debtor 1 And Debtor 2 Only At Least One Of T…" at bounding box center [560, 99] width 120 height 19
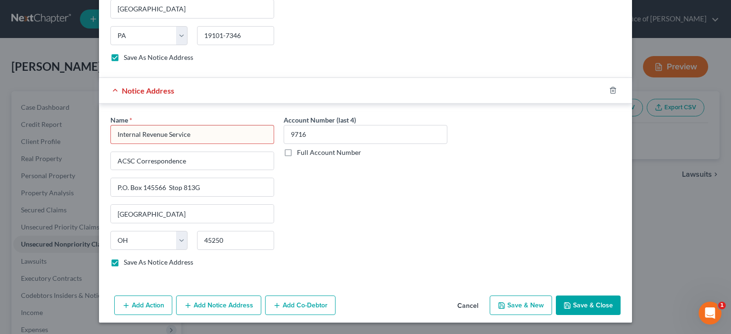
scroll to position [828, 0]
click at [570, 303] on icon "button" at bounding box center [567, 306] width 6 height 6
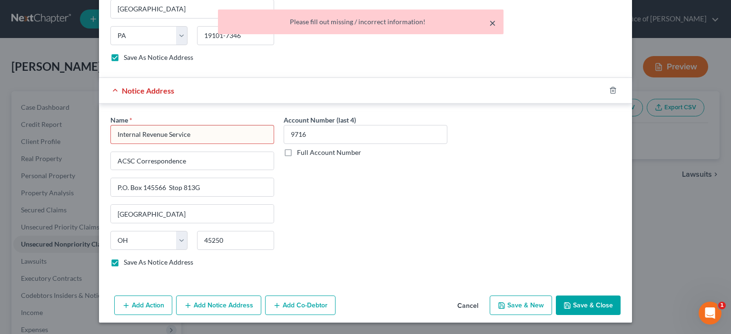
click at [489, 26] on button "×" at bounding box center [492, 22] width 7 height 11
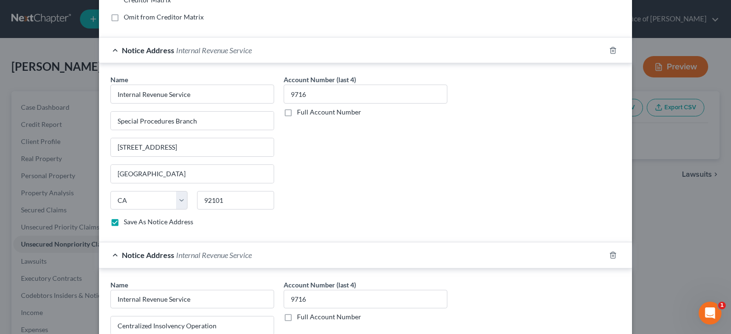
scroll to position [0, 0]
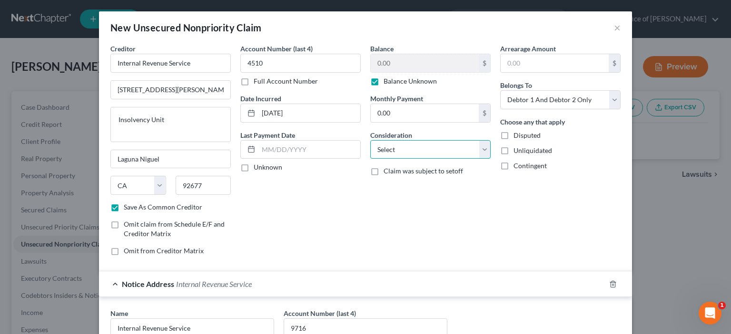
click at [490, 159] on select "Select Cable / Satellite Services Collection Agency Credit Card Debt Debt Couns…" at bounding box center [430, 149] width 120 height 19
click at [370, 159] on select "Select Cable / Satellite Services Collection Agency Credit Card Debt Debt Couns…" at bounding box center [430, 149] width 120 height 19
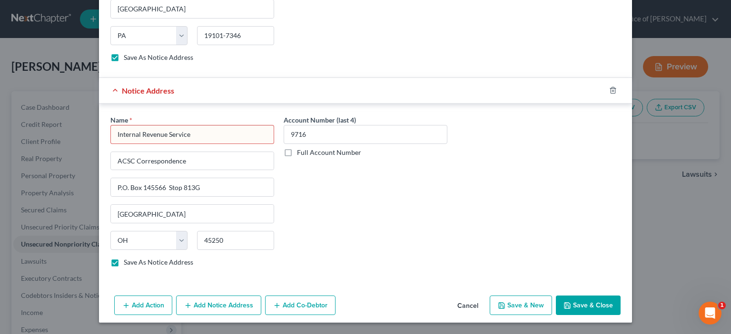
scroll to position [828, 0]
click at [620, 296] on button "Save & Close" at bounding box center [588, 306] width 65 height 20
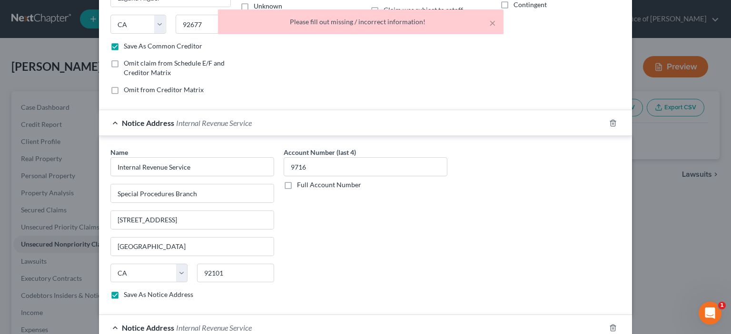
scroll to position [51, 0]
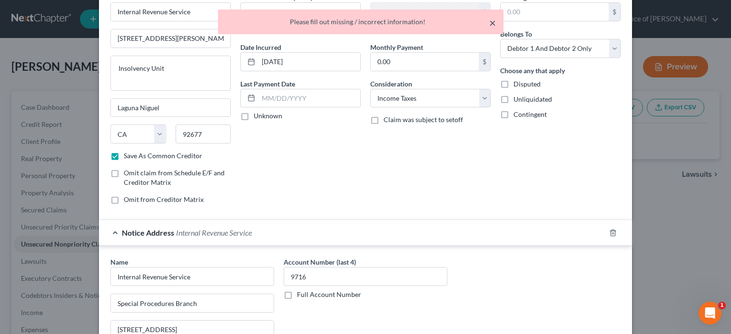
click at [489, 24] on button "×" at bounding box center [492, 22] width 7 height 11
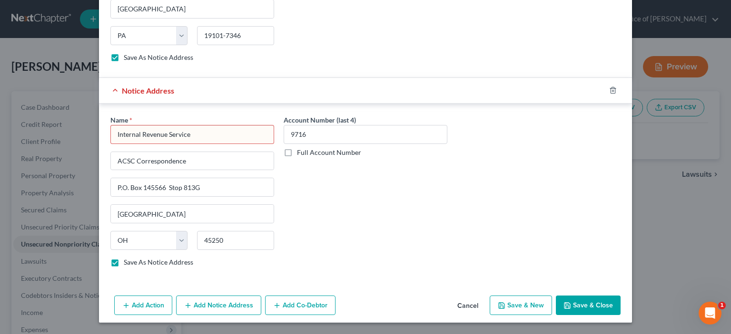
scroll to position [828, 0]
click at [122, 86] on span "Notice Address" at bounding box center [148, 90] width 52 height 9
click at [110, 125] on input "Internal Revenue Service" at bounding box center [192, 134] width 164 height 19
click at [158, 125] on input "Internal Revenue Service" at bounding box center [192, 134] width 164 height 19
click at [620, 296] on button "Save & Close" at bounding box center [588, 306] width 65 height 20
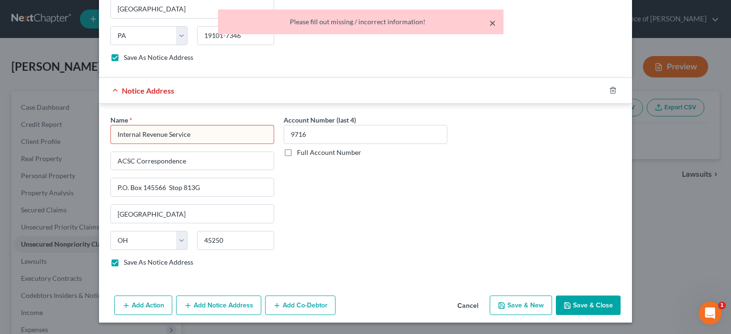
click at [489, 26] on button "×" at bounding box center [492, 22] width 7 height 11
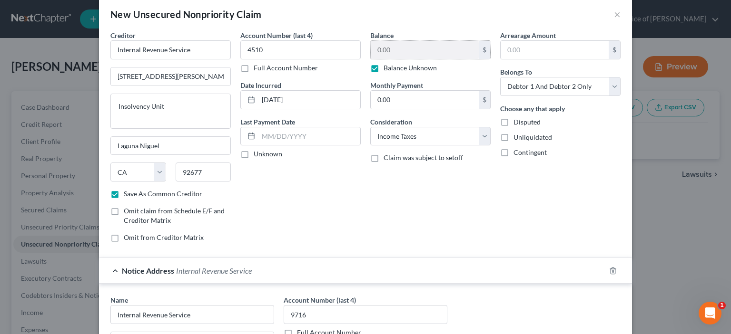
scroll to position [0, 0]
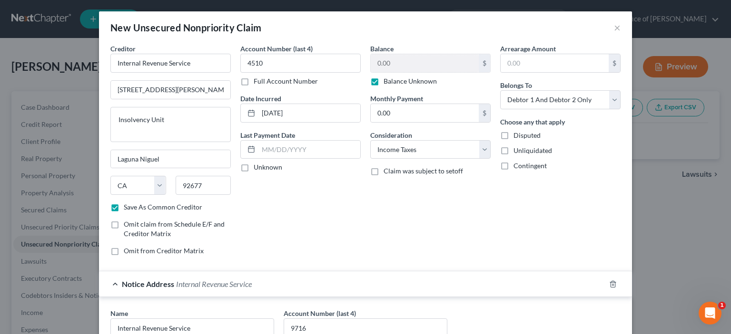
click at [536, 140] on label "Disputed" at bounding box center [526, 136] width 27 height 10
click at [523, 137] on input "Disputed" at bounding box center [520, 134] width 6 height 6
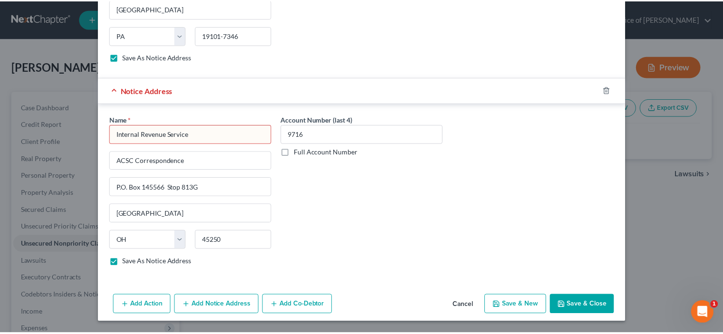
scroll to position [828, 0]
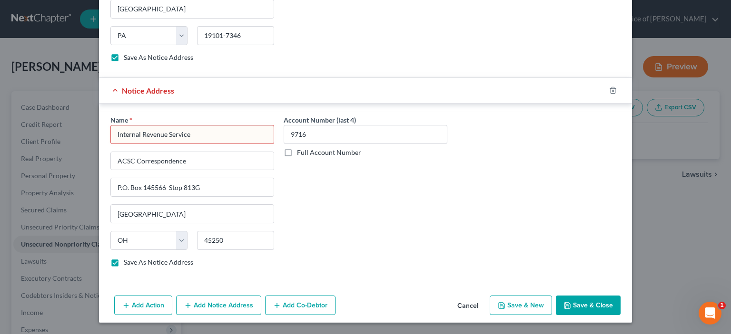
click at [620, 301] on button "Save & Close" at bounding box center [588, 306] width 65 height 20
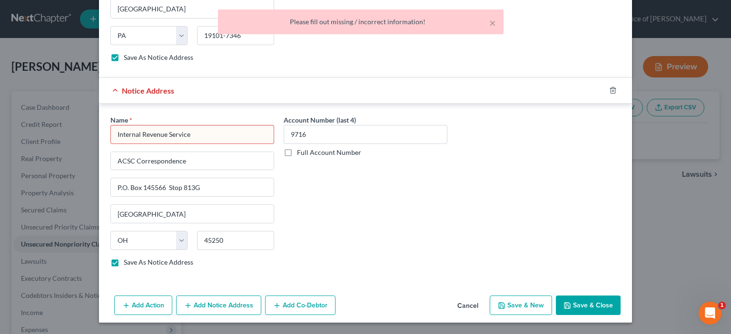
click at [152, 125] on input "Internal Revenue Service" at bounding box center [192, 134] width 164 height 19
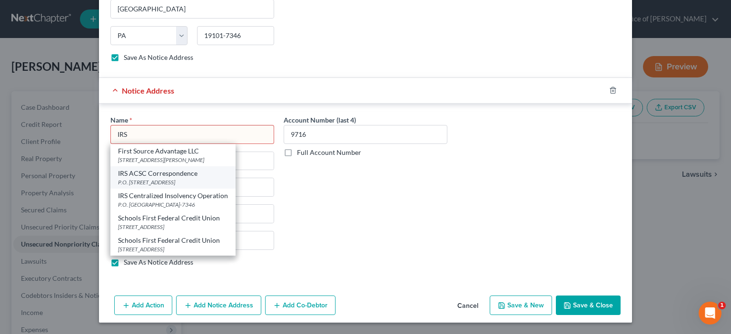
click at [162, 169] on div "IRS ACSC Correspondence" at bounding box center [173, 174] width 110 height 10
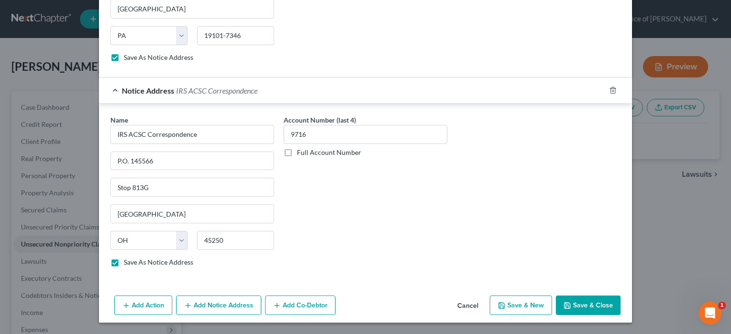
click at [620, 298] on button "Save & Close" at bounding box center [588, 306] width 65 height 20
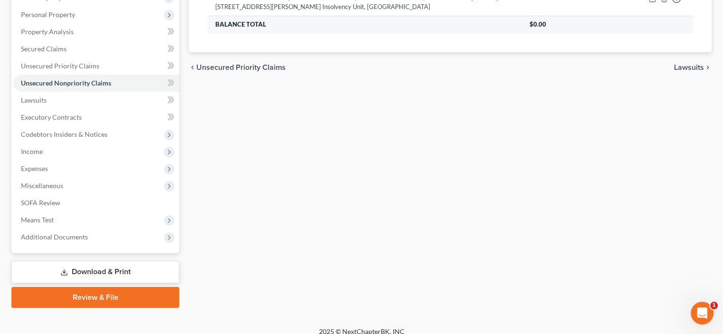
scroll to position [184, 0]
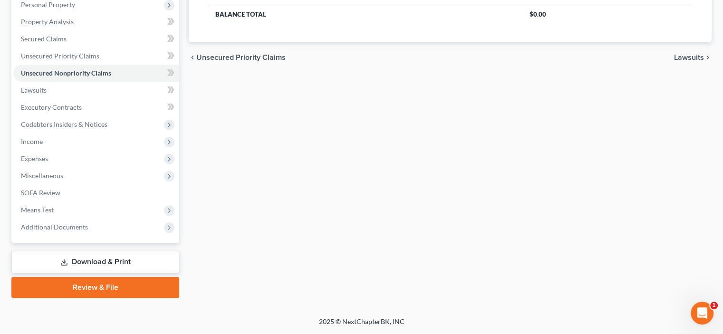
click at [675, 61] on span "Lawsuits" at bounding box center [689, 58] width 30 height 8
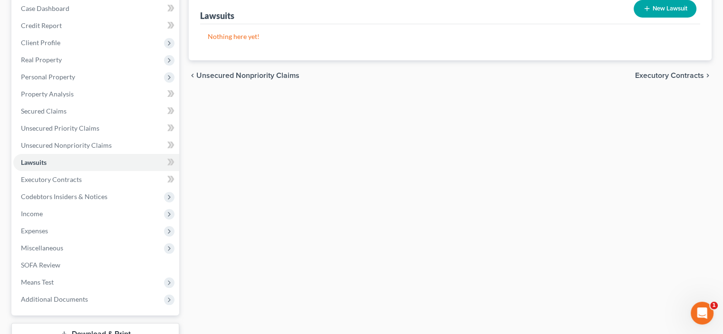
scroll to position [111, 0]
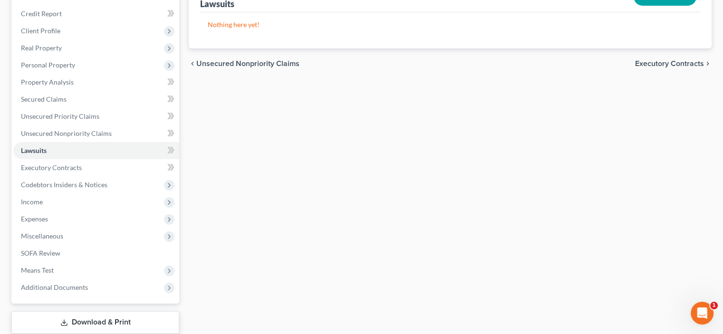
click at [655, 68] on span "Executory Contracts" at bounding box center [669, 64] width 69 height 8
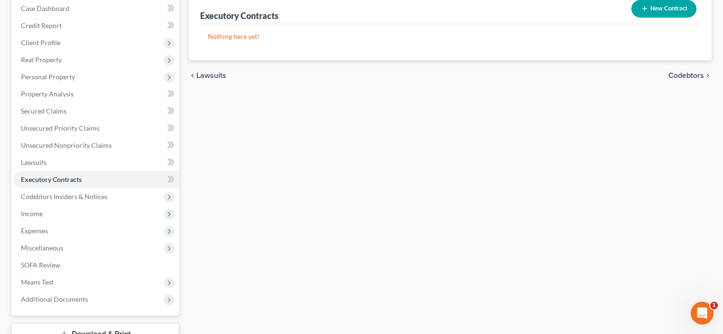
scroll to position [111, 0]
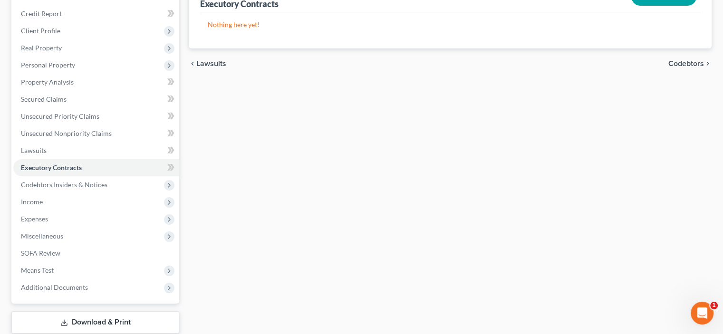
click at [675, 68] on span "Codebtors" at bounding box center [687, 64] width 36 height 8
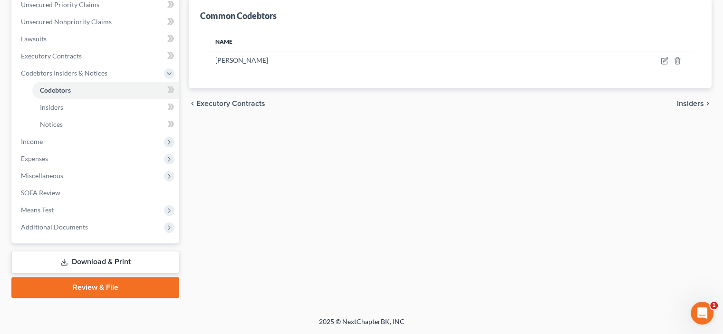
scroll to position [333, 0]
click at [677, 100] on span "Insiders" at bounding box center [690, 104] width 27 height 8
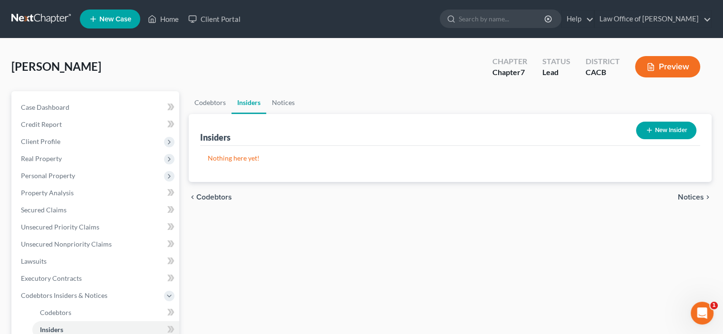
click at [678, 201] on span "Notices" at bounding box center [691, 198] width 26 height 8
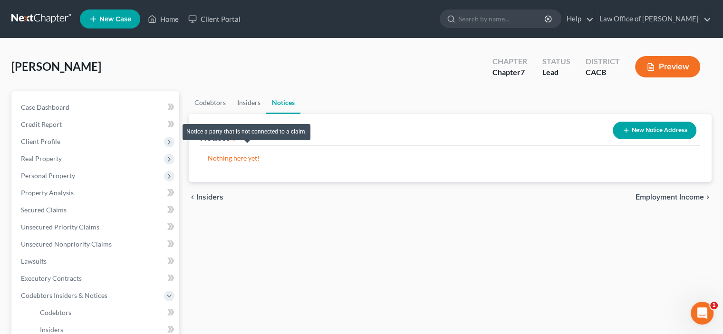
click at [238, 141] on icon at bounding box center [234, 136] width 8 height 9
click at [636, 201] on span "Employment Income" at bounding box center [670, 198] width 68 height 8
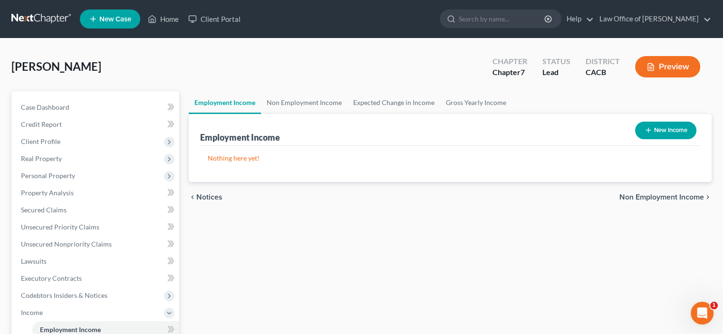
click at [662, 139] on button "New Income" at bounding box center [665, 131] width 61 height 18
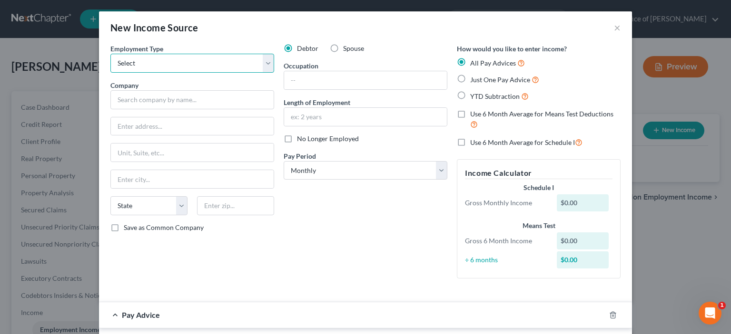
click at [242, 73] on select "Select Full or [DEMOGRAPHIC_DATA] Employment Self Employment" at bounding box center [192, 63] width 164 height 19
click at [110, 67] on select "Select Full or [DEMOGRAPHIC_DATA] Employment Self Employment" at bounding box center [192, 63] width 164 height 19
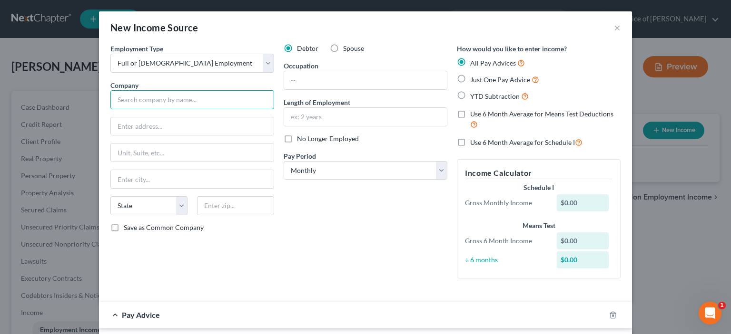
click at [110, 109] on input "text" at bounding box center [192, 99] width 164 height 19
click at [111, 136] on input "text" at bounding box center [192, 126] width 163 height 18
click at [111, 188] on input "text" at bounding box center [192, 179] width 163 height 18
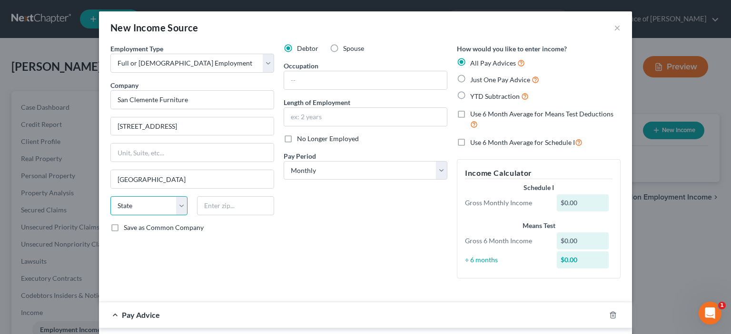
click at [137, 215] on select "State [US_STATE] AK AR AZ CA CO CT DE DC [GEOGRAPHIC_DATA] [GEOGRAPHIC_DATA] GU…" at bounding box center [148, 205] width 77 height 19
click at [110, 215] on select "State [US_STATE] AK AR AZ CA CO CT DE DC [GEOGRAPHIC_DATA] [GEOGRAPHIC_DATA] GU…" at bounding box center [148, 205] width 77 height 19
click at [197, 215] on input "text" at bounding box center [235, 205] width 77 height 19
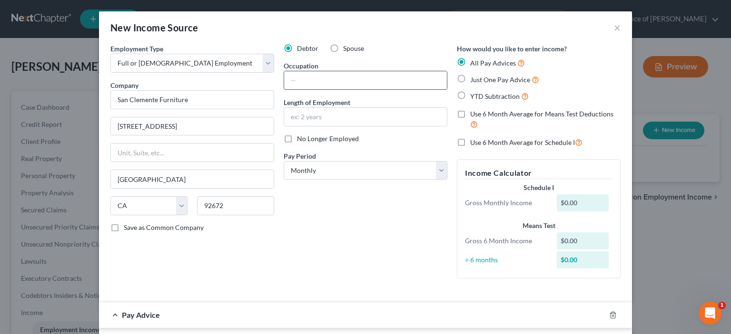
click at [284, 89] on input "text" at bounding box center [365, 80] width 163 height 18
drag, startPoint x: 270, startPoint y: 144, endPoint x: 263, endPoint y: 142, distance: 6.5
click at [284, 126] on input "text" at bounding box center [365, 117] width 163 height 18
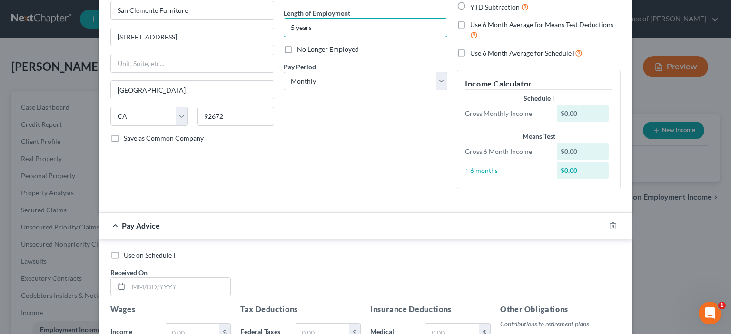
scroll to position [111, 0]
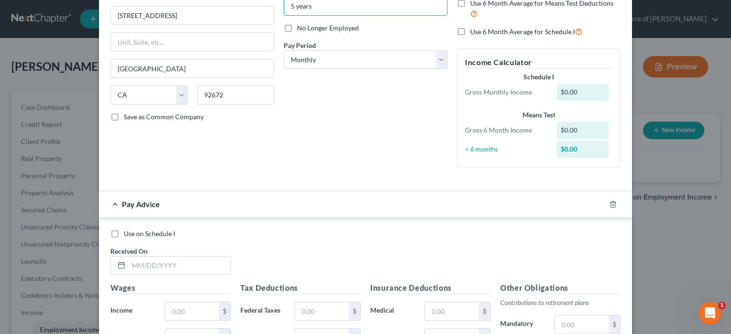
click at [609, 101] on div "$0.00" at bounding box center [582, 92] width 52 height 17
drag, startPoint x: 625, startPoint y: 128, endPoint x: 619, endPoint y: 132, distance: 7.3
click at [609, 101] on div "$0.00" at bounding box center [582, 92] width 52 height 17
drag, startPoint x: 625, startPoint y: 131, endPoint x: 613, endPoint y: 126, distance: 13.2
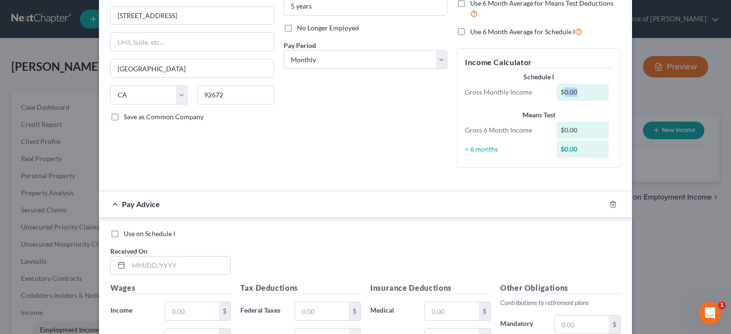
click at [608, 101] on div "$0.00" at bounding box center [582, 92] width 52 height 17
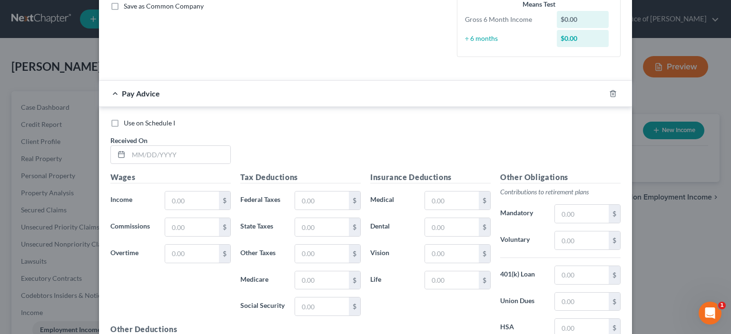
click at [419, 142] on form "Employment Type * Select Full or [DEMOGRAPHIC_DATA] Employment Self Employment …" at bounding box center [365, 107] width 510 height 571
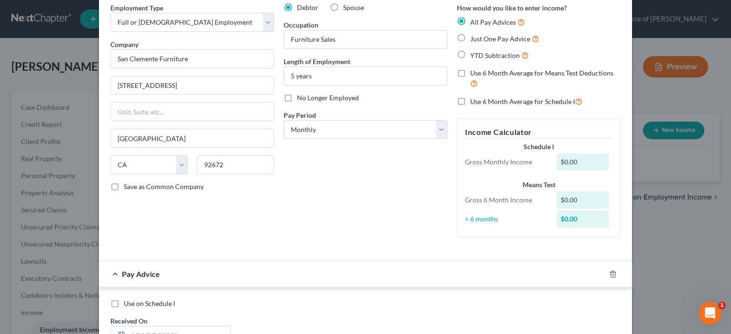
scroll to position [0, 0]
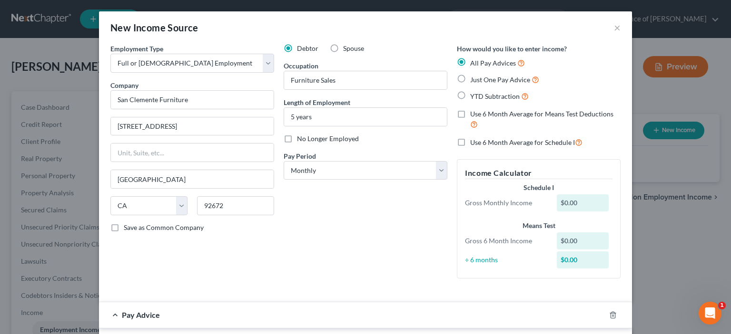
click at [483, 148] on label "Use 6 Month Average for Schedule I" at bounding box center [526, 142] width 112 height 11
click at [480, 143] on input "Use 6 Month Average for Schedule I" at bounding box center [477, 140] width 6 height 6
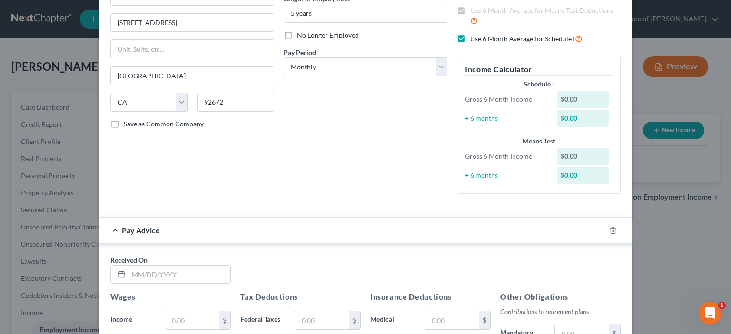
scroll to position [111, 0]
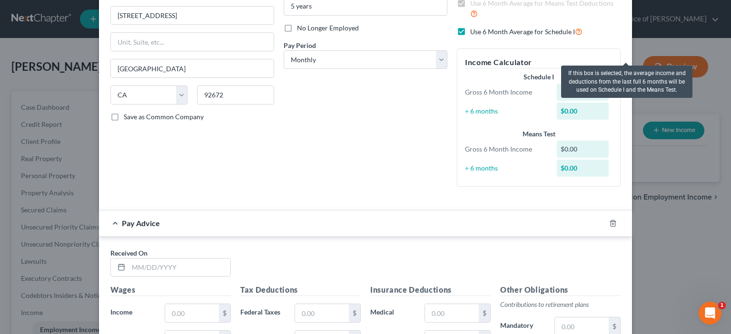
click at [582, 36] on icon at bounding box center [579, 31] width 8 height 9
click at [480, 32] on input "Use 6 Month Average for Schedule I" at bounding box center [477, 29] width 6 height 6
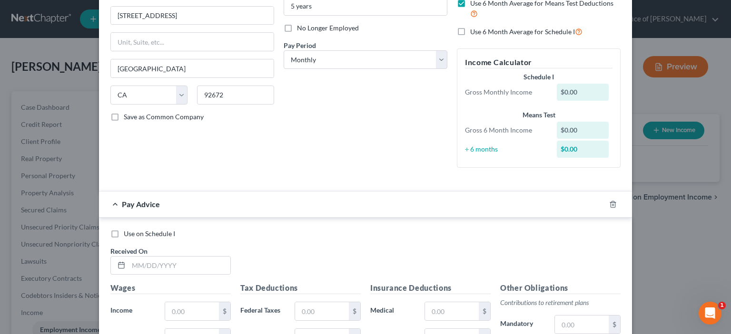
click at [379, 176] on div "Debtor Spouse Occupation Furniture Sales Length of Employment 5 years No Longer…" at bounding box center [365, 54] width 173 height 243
click at [609, 101] on div "$0.00" at bounding box center [582, 92] width 52 height 17
drag, startPoint x: 404, startPoint y: 163, endPoint x: 315, endPoint y: 163, distance: 89.4
click at [327, 168] on div "Debtor Spouse Occupation Furniture Sales Length of Employment 5 years No Longer…" at bounding box center [365, 54] width 173 height 243
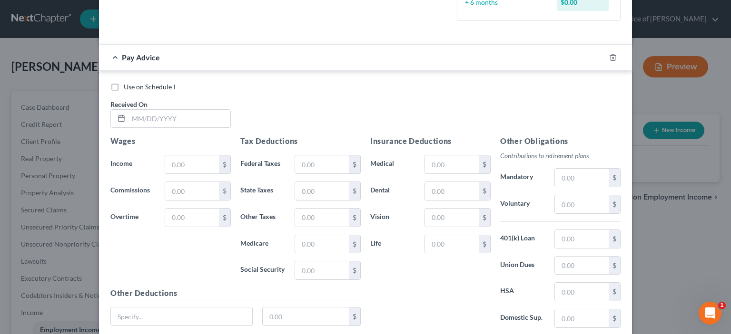
scroll to position [369, 0]
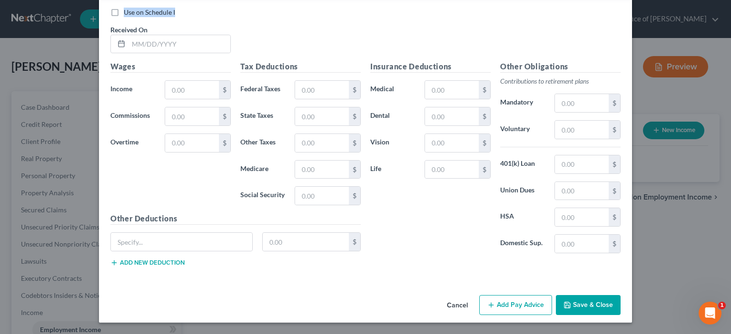
drag, startPoint x: 54, startPoint y: 47, endPoint x: 49, endPoint y: 49, distance: 5.0
click at [124, 17] on label "Use on Schedule I" at bounding box center [149, 13] width 51 height 10
click at [127, 14] on input "Use on Schedule I" at bounding box center [130, 11] width 6 height 6
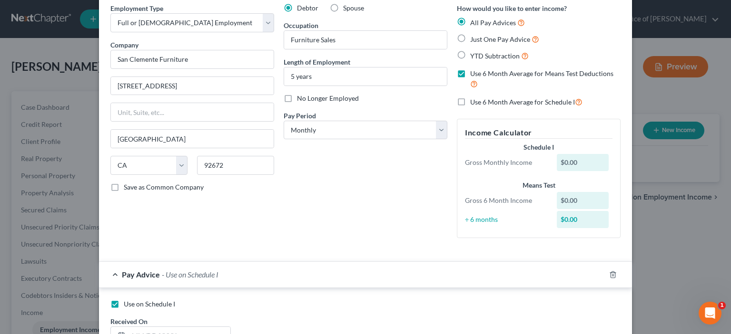
scroll to position [0, 0]
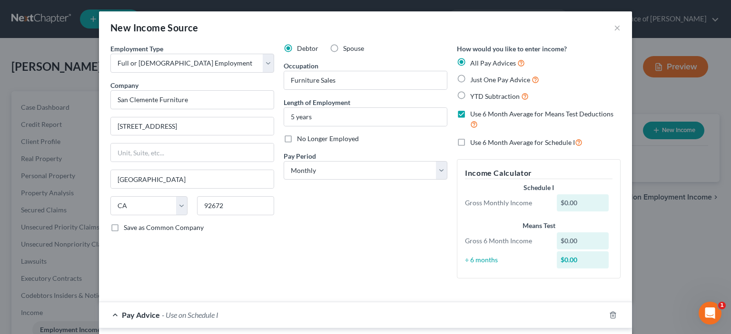
click at [479, 85] on label "Just One Pay Advice" at bounding box center [504, 79] width 69 height 11
click at [479, 80] on input "Just One Pay Advice" at bounding box center [477, 77] width 6 height 6
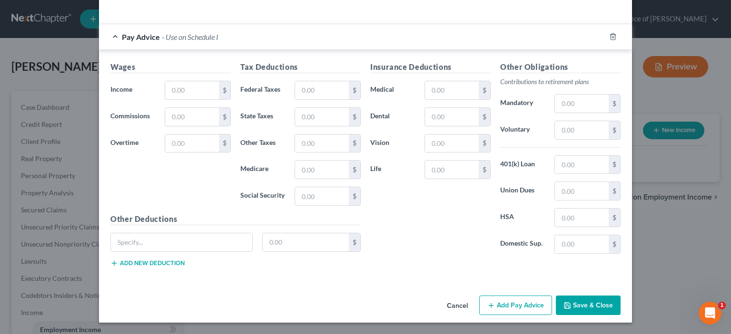
scroll to position [254, 0]
click at [165, 99] on input "text" at bounding box center [192, 90] width 54 height 18
click at [295, 99] on input "text" at bounding box center [322, 90] width 54 height 18
click at [295, 108] on input "text" at bounding box center [322, 117] width 54 height 18
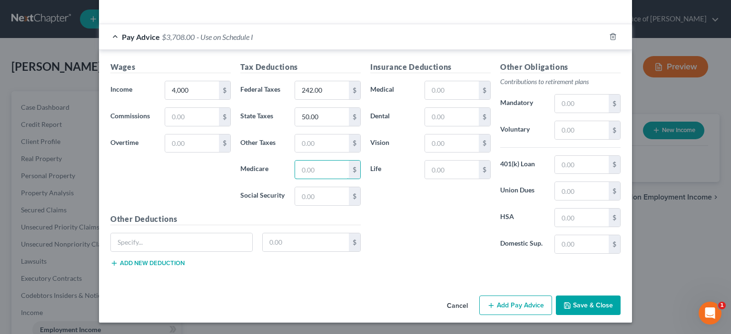
drag, startPoint x: 280, startPoint y: 135, endPoint x: 263, endPoint y: 136, distance: 17.2
click at [295, 161] on input "text" at bounding box center [322, 170] width 54 height 18
drag, startPoint x: 275, startPoint y: 166, endPoint x: 215, endPoint y: 141, distance: 65.2
click at [294, 187] on div "$" at bounding box center [327, 196] width 66 height 19
click at [620, 296] on button "Save & Close" at bounding box center [588, 306] width 65 height 20
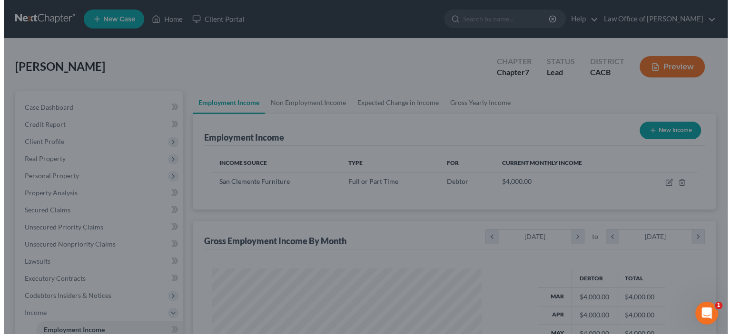
scroll to position [211, 286]
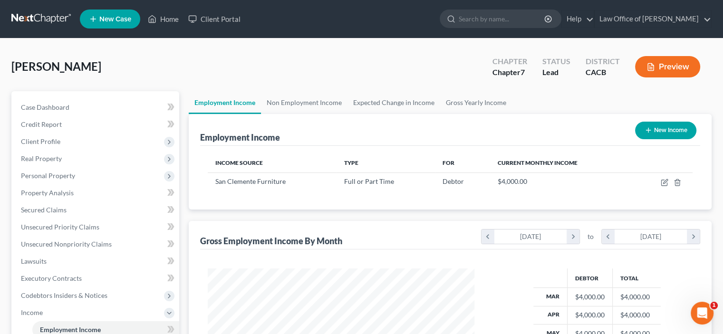
click at [658, 139] on button "New Income" at bounding box center [665, 131] width 61 height 18
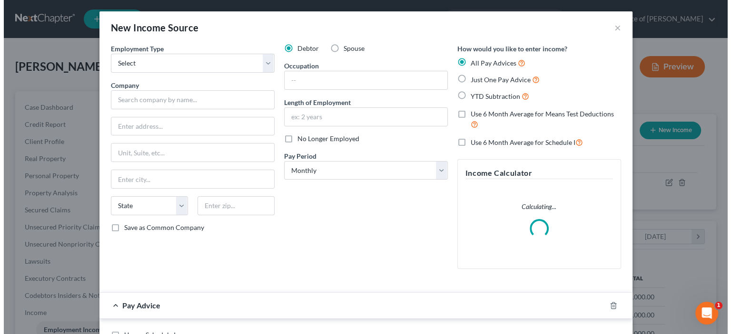
scroll to position [211, 289]
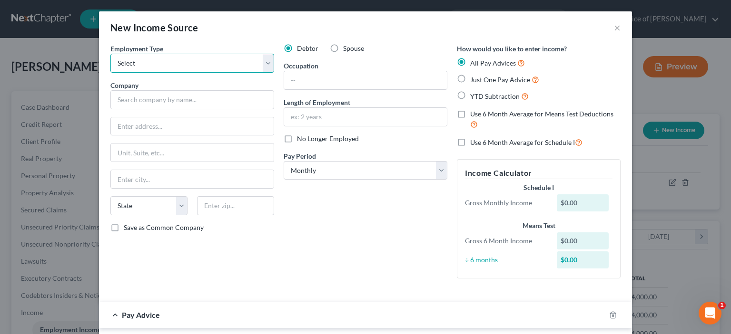
click at [242, 73] on select "Select Full or [DEMOGRAPHIC_DATA] Employment Self Employment" at bounding box center [192, 63] width 164 height 19
click at [110, 67] on select "Select Full or [DEMOGRAPHIC_DATA] Employment Self Employment" at bounding box center [192, 63] width 164 height 19
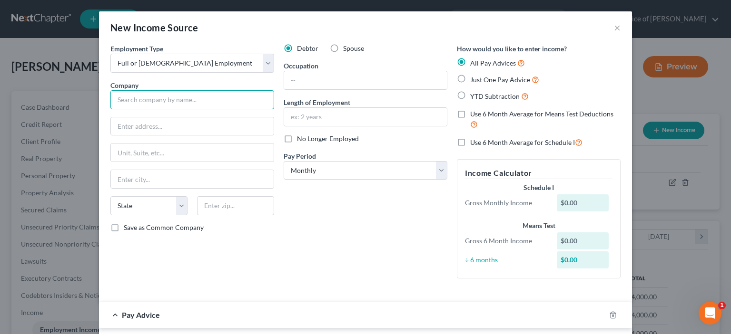
click at [110, 109] on input "text" at bounding box center [192, 99] width 164 height 19
click at [111, 136] on input "text" at bounding box center [192, 126] width 163 height 18
click at [111, 162] on input "text" at bounding box center [192, 153] width 163 height 18
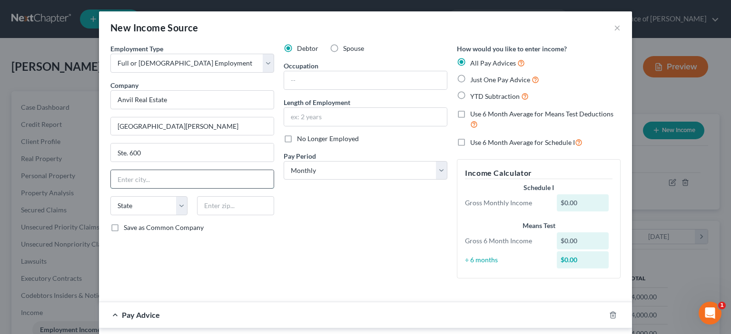
click at [111, 188] on input "text" at bounding box center [192, 179] width 163 height 18
click at [129, 215] on select "State [US_STATE] AK AR AZ CA CO CT DE DC [GEOGRAPHIC_DATA] [GEOGRAPHIC_DATA] GU…" at bounding box center [148, 205] width 77 height 19
click at [110, 215] on select "State [US_STATE] AK AR AZ CA CO CT DE DC [GEOGRAPHIC_DATA] [GEOGRAPHIC_DATA] GU…" at bounding box center [148, 205] width 77 height 19
click at [197, 215] on input "text" at bounding box center [235, 205] width 77 height 19
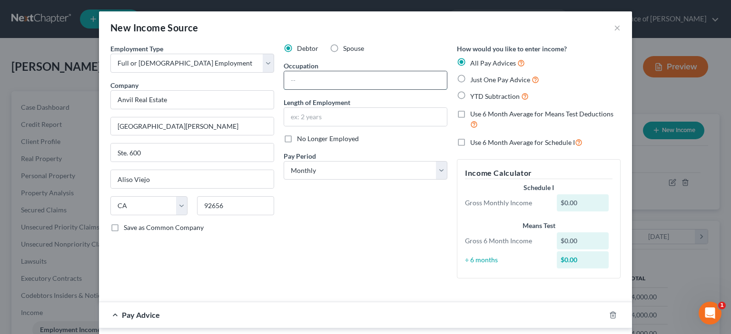
click at [284, 89] on input "text" at bounding box center [365, 80] width 163 height 18
drag, startPoint x: 275, startPoint y: 143, endPoint x: 274, endPoint y: 149, distance: 6.3
click at [284, 126] on input "text" at bounding box center [365, 117] width 163 height 18
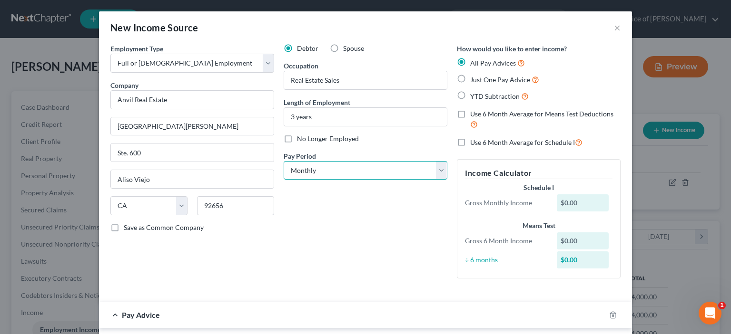
click at [447, 180] on select "Select Monthly Twice Monthly Every Other Week Weekly" at bounding box center [365, 170] width 164 height 19
click at [415, 144] on div "No Longer Employed" at bounding box center [365, 139] width 164 height 10
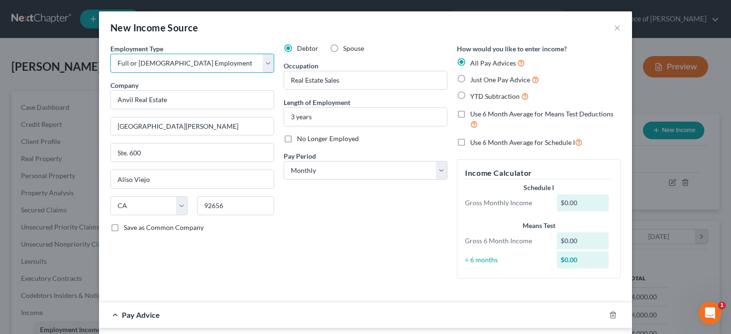
click at [242, 73] on select "Select Full or [DEMOGRAPHIC_DATA] Employment Self Employment" at bounding box center [192, 63] width 164 height 19
click at [110, 67] on select "Select Full or [DEMOGRAPHIC_DATA] Employment Self Employment" at bounding box center [192, 63] width 164 height 19
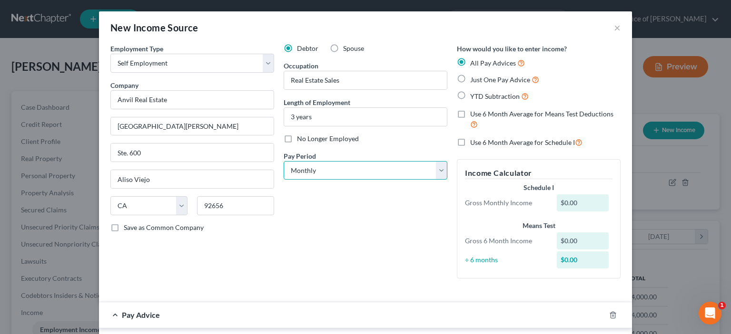
click at [447, 180] on select "Select Monthly Twice Monthly Every Other Week Weekly" at bounding box center [365, 170] width 164 height 19
click at [478, 130] on label "Use 6 Month Average for Means Test Deductions" at bounding box center [545, 119] width 150 height 20
click at [478, 116] on input "Use 6 Month Average for Means Test Deductions" at bounding box center [477, 112] width 6 height 6
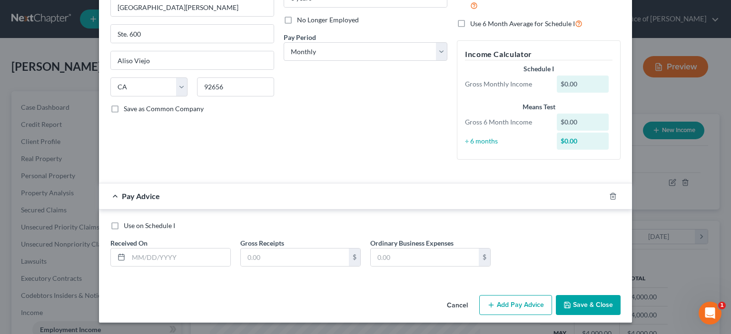
scroll to position [217, 0]
click at [620, 298] on button "Save & Close" at bounding box center [588, 305] width 65 height 20
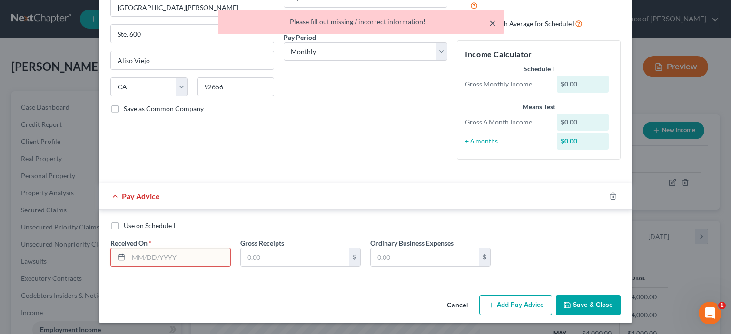
click at [488, 79] on div "Gross Monthly Income" at bounding box center [506, 84] width 92 height 10
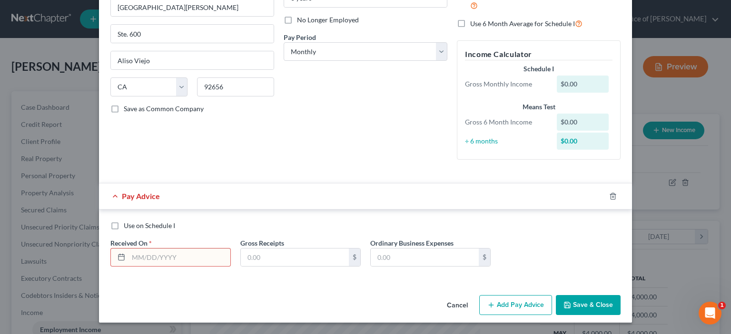
click at [128, 249] on input "text" at bounding box center [179, 258] width 102 height 18
click at [241, 249] on input "text" at bounding box center [295, 258] width 108 height 18
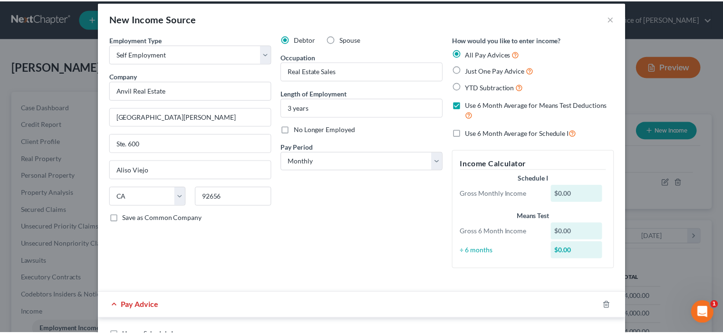
scroll to position [0, 0]
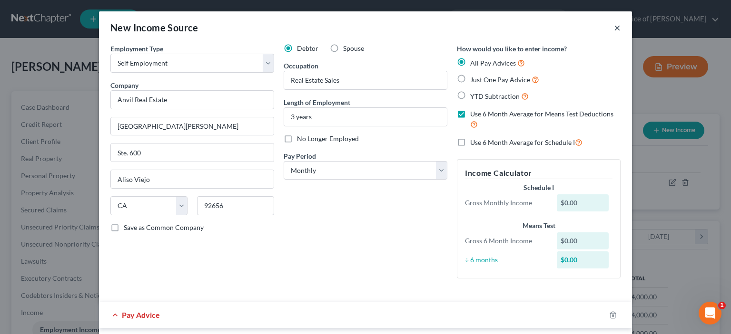
click at [620, 32] on button "×" at bounding box center [617, 27] width 7 height 11
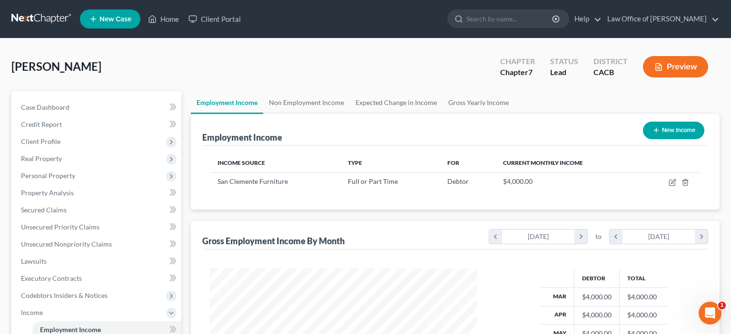
scroll to position [475418, 475344]
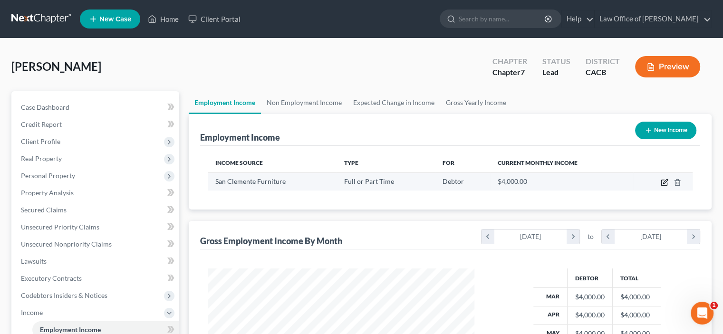
click at [661, 186] on icon "button" at bounding box center [665, 183] width 8 height 8
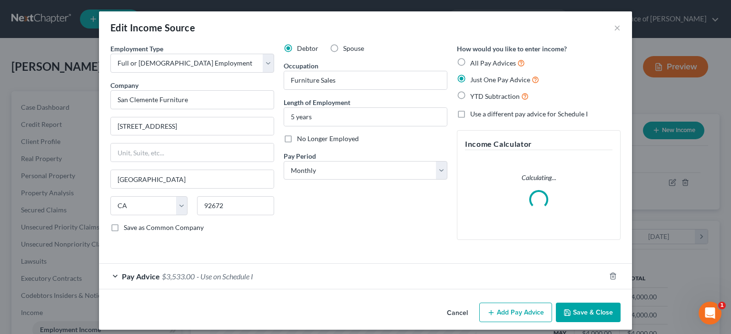
scroll to position [211, 289]
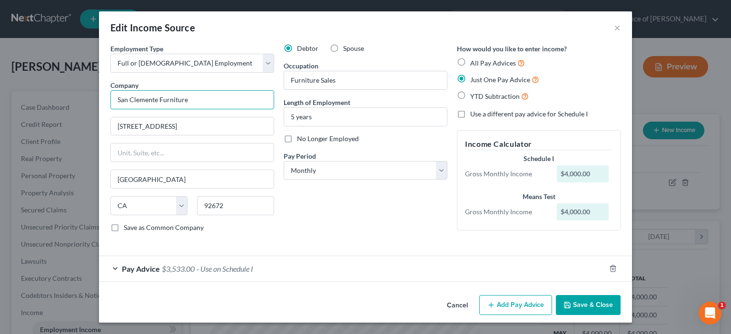
click at [110, 109] on input "San Clemente Furniture" at bounding box center [192, 99] width 164 height 19
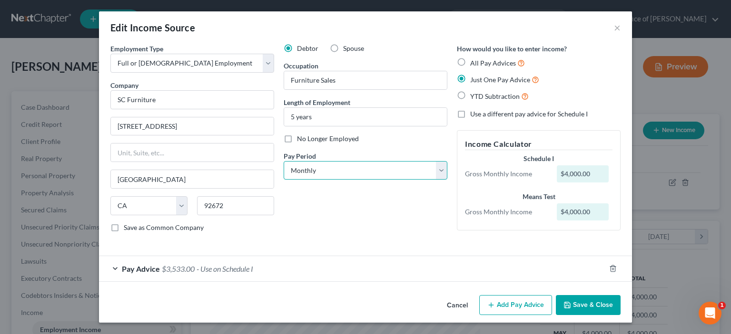
click at [447, 180] on select "Select Monthly Twice Monthly Every Other Week Weekly" at bounding box center [365, 170] width 164 height 19
click at [283, 180] on select "Select Monthly Twice Monthly Every Other Week Weekly" at bounding box center [365, 170] width 164 height 19
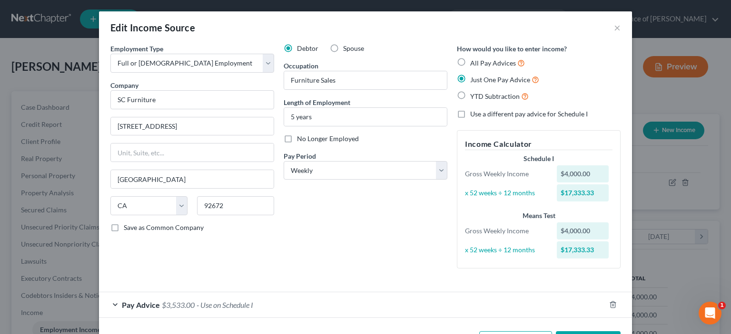
click at [609, 183] on div "$4,000.00" at bounding box center [582, 174] width 52 height 17
drag, startPoint x: 639, startPoint y: 217, endPoint x: 584, endPoint y: 210, distance: 55.6
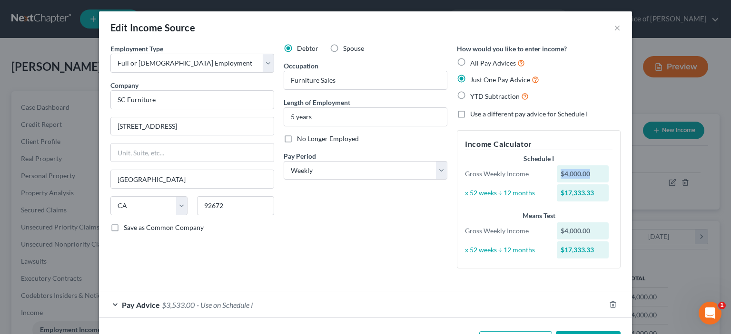
click at [582, 204] on div "Schedule I Gross Weekly Income $4,000.00 x 52 weeks ÷ 12 months $17,333.33" at bounding box center [538, 178] width 157 height 49
drag, startPoint x: 409, startPoint y: 248, endPoint x: 406, endPoint y: 243, distance: 6.0
click at [408, 247] on div "Debtor Spouse Occupation Furniture Sales Length of Employment 5 years No Longer…" at bounding box center [365, 160] width 173 height 233
click at [632, 38] on div "Edit Income Source ×" at bounding box center [365, 27] width 533 height 32
click at [620, 33] on button "×" at bounding box center [617, 27] width 7 height 11
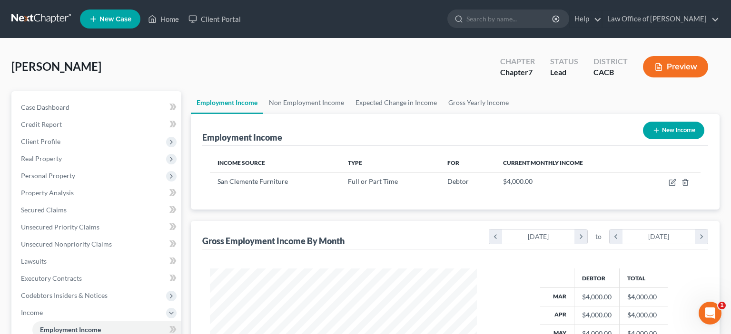
scroll to position [475418, 475344]
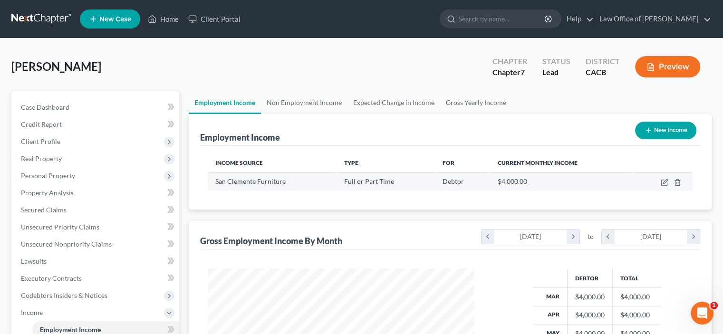
click at [536, 186] on div "$4,000.00" at bounding box center [562, 182] width 128 height 10
click at [662, 186] on icon "button" at bounding box center [665, 183] width 6 height 6
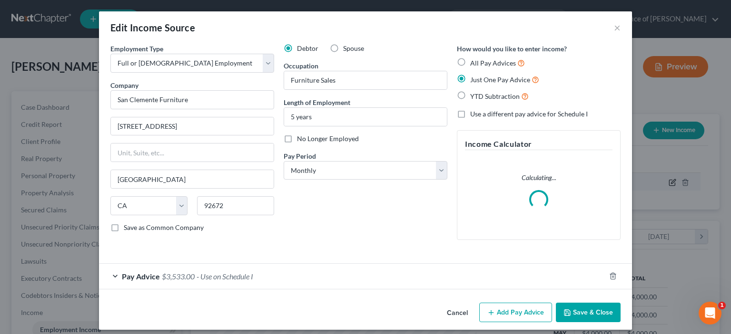
scroll to position [211, 289]
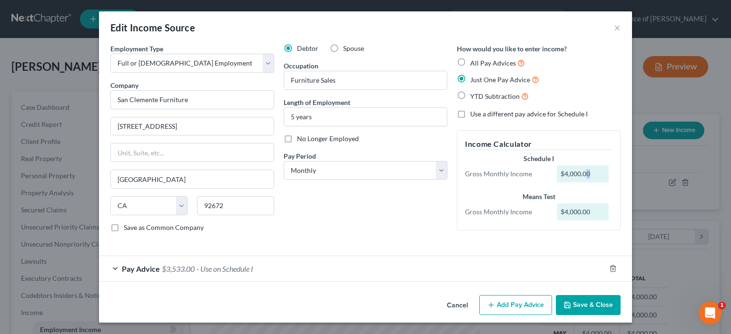
drag, startPoint x: 641, startPoint y: 216, endPoint x: 636, endPoint y: 213, distance: 5.7
click at [609, 183] on div "$4,000.00" at bounding box center [582, 174] width 52 height 17
click at [415, 180] on div "Pay Period * Select Monthly Twice Monthly Every Other Week Weekly" at bounding box center [365, 165] width 164 height 29
click at [616, 265] on icon "button" at bounding box center [613, 269] width 8 height 8
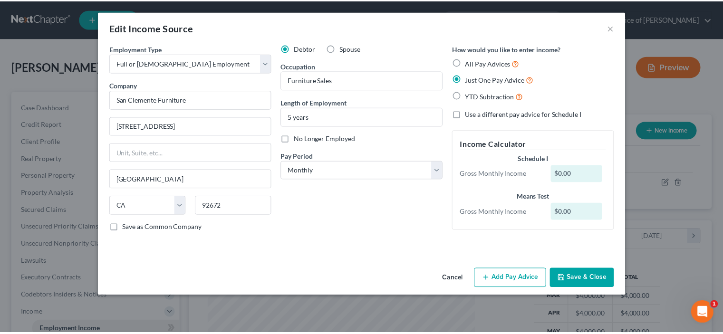
scroll to position [0, 0]
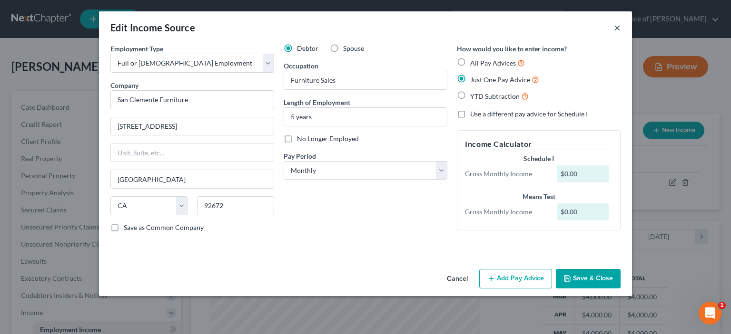
click at [620, 33] on button "×" at bounding box center [617, 27] width 7 height 11
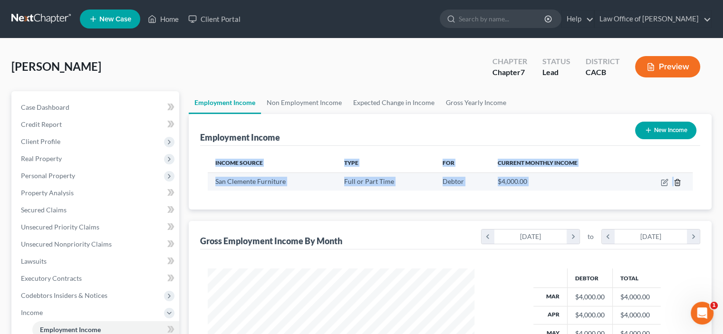
click at [664, 191] on td at bounding box center [663, 182] width 59 height 18
click at [674, 186] on icon "button" at bounding box center [678, 183] width 8 height 8
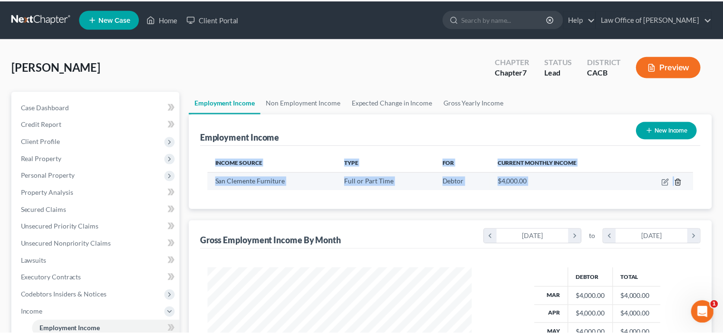
scroll to position [211, 289]
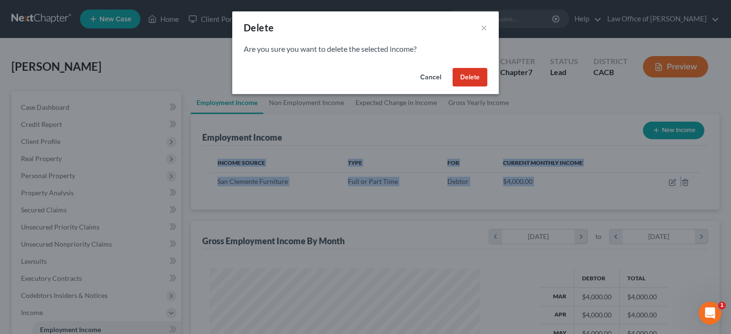
click at [485, 87] on button "Delete" at bounding box center [469, 77] width 35 height 19
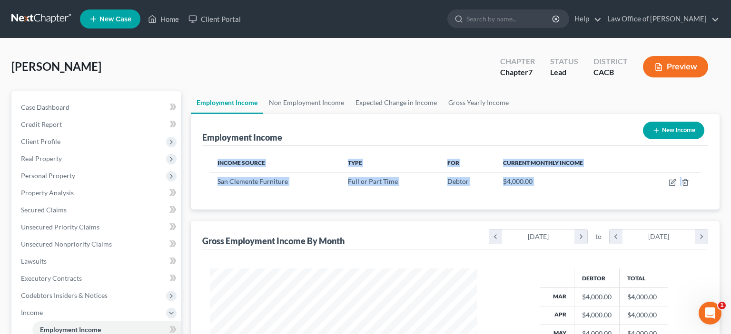
scroll to position [475418, 475344]
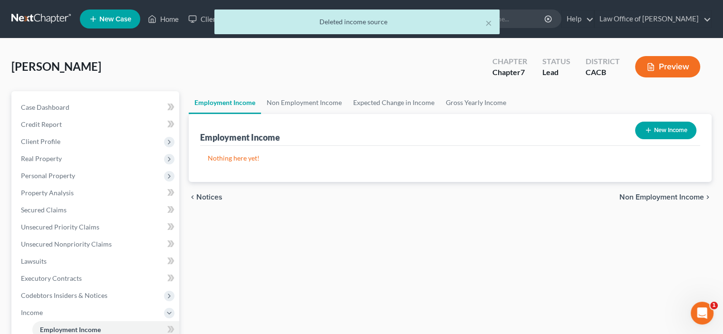
click at [233, 163] on p "Nothing here yet!" at bounding box center [450, 159] width 485 height 10
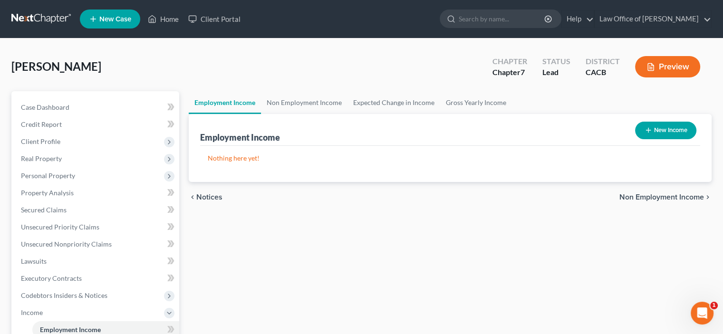
click at [644, 139] on button "New Income" at bounding box center [665, 131] width 61 height 18
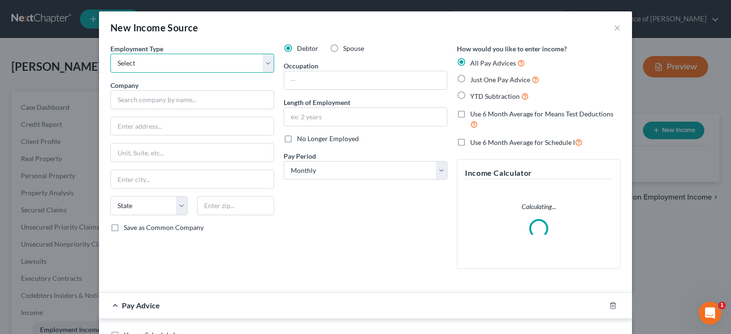
click at [243, 73] on select "Select Full or [DEMOGRAPHIC_DATA] Employment Self Employment" at bounding box center [192, 63] width 164 height 19
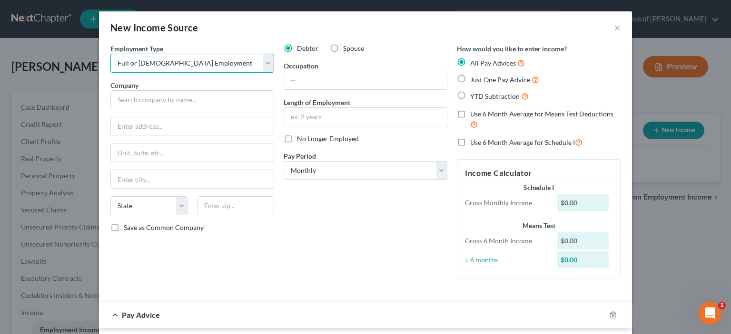
click at [110, 67] on select "Select Full or [DEMOGRAPHIC_DATA] Employment Self Employment" at bounding box center [192, 63] width 164 height 19
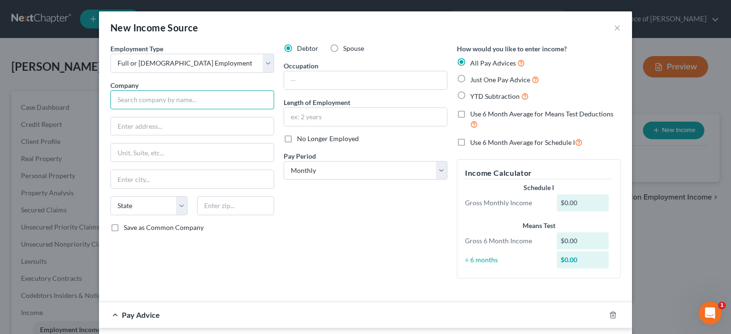
click at [110, 109] on input "text" at bounding box center [192, 99] width 164 height 19
click at [111, 136] on input "text" at bounding box center [192, 126] width 163 height 18
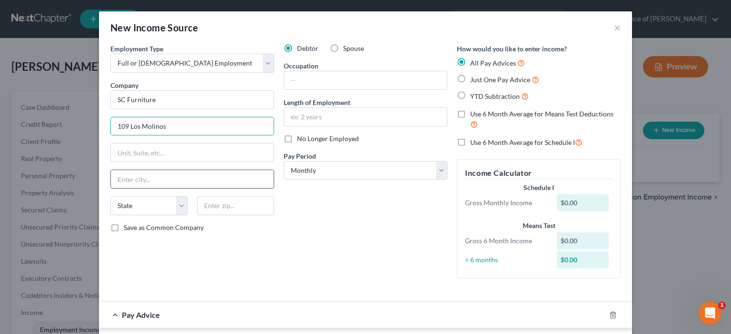
drag, startPoint x: 53, startPoint y: 225, endPoint x: 46, endPoint y: 224, distance: 6.8
click at [111, 188] on input "text" at bounding box center [192, 179] width 163 height 18
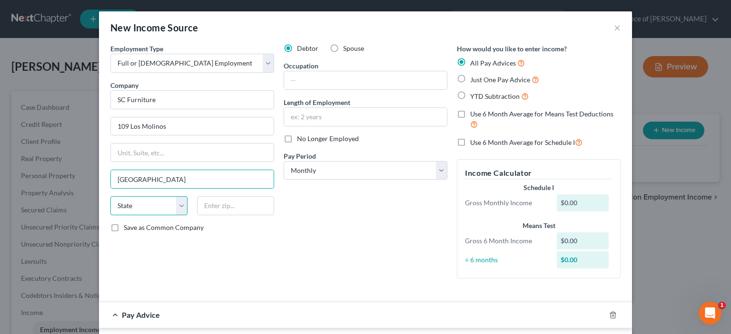
click at [134, 215] on select "State [US_STATE] AK AR AZ CA CO CT DE DC [GEOGRAPHIC_DATA] [GEOGRAPHIC_DATA] GU…" at bounding box center [148, 205] width 77 height 19
click at [110, 215] on select "State [US_STATE] AK AR AZ CA CO CT DE DC [GEOGRAPHIC_DATA] [GEOGRAPHIC_DATA] GU…" at bounding box center [148, 205] width 77 height 19
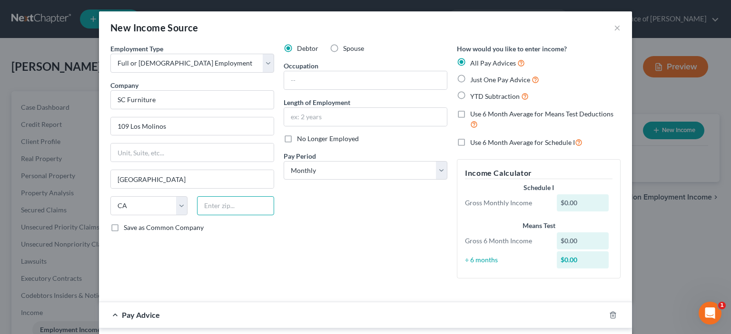
click at [197, 215] on input "text" at bounding box center [235, 205] width 77 height 19
click at [284, 89] on input "text" at bounding box center [365, 80] width 163 height 18
click at [284, 126] on input "text" at bounding box center [365, 117] width 163 height 18
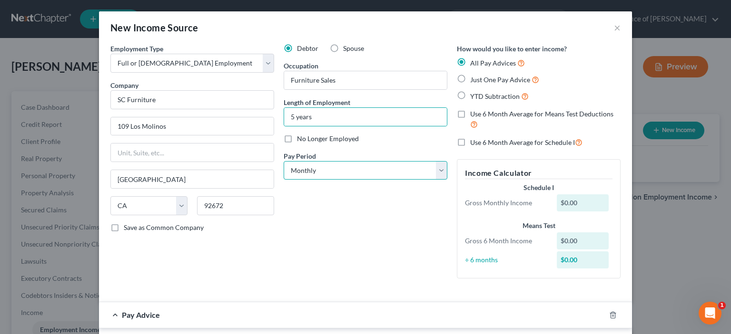
click at [447, 180] on select "Select Monthly Twice Monthly Every Other Week Weekly" at bounding box center [365, 170] width 164 height 19
click at [283, 180] on select "Select Monthly Twice Monthly Every Other Week Weekly" at bounding box center [365, 170] width 164 height 19
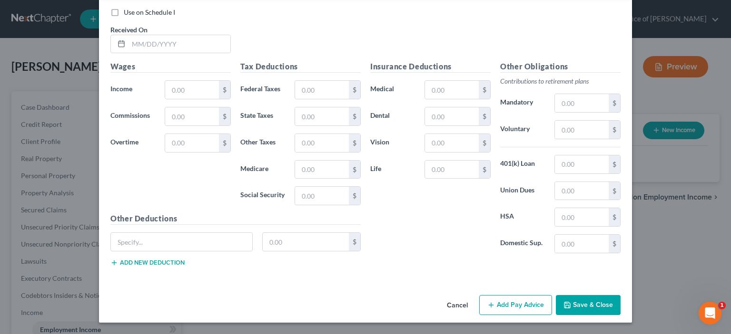
scroll to position [504, 0]
drag, startPoint x: 628, startPoint y: 298, endPoint x: 618, endPoint y: 286, distance: 15.5
click at [620, 296] on button "Save & Close" at bounding box center [588, 305] width 65 height 20
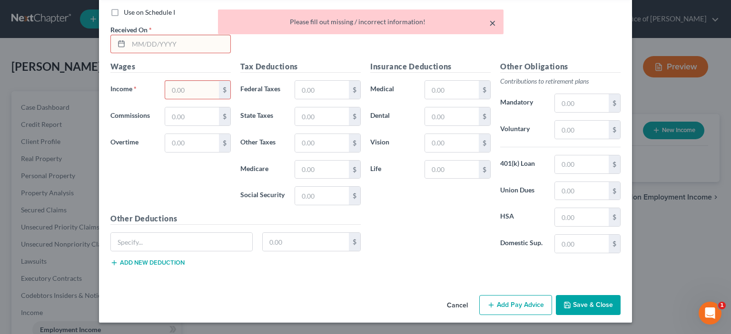
click at [491, 27] on button "×" at bounding box center [492, 22] width 7 height 11
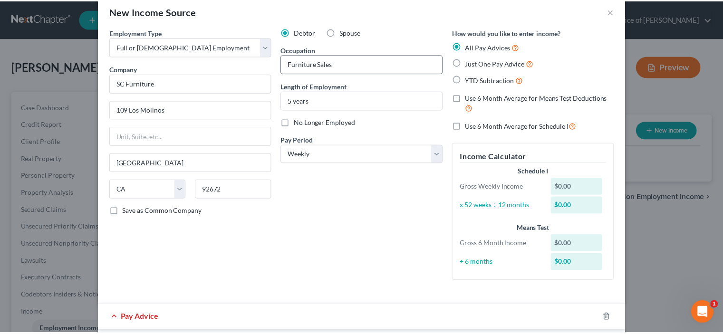
scroll to position [0, 0]
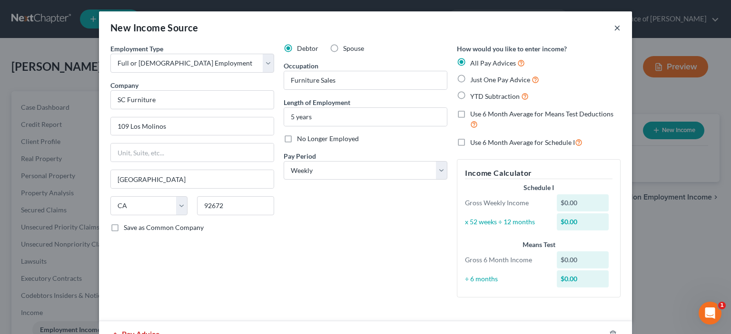
click at [620, 33] on button "×" at bounding box center [617, 27] width 7 height 11
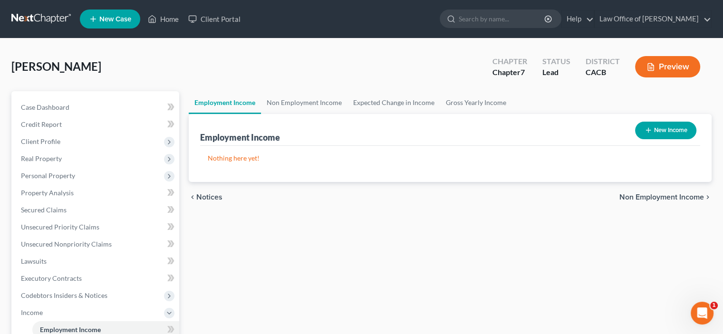
click at [644, 201] on span "Non Employment Income" at bounding box center [662, 198] width 85 height 8
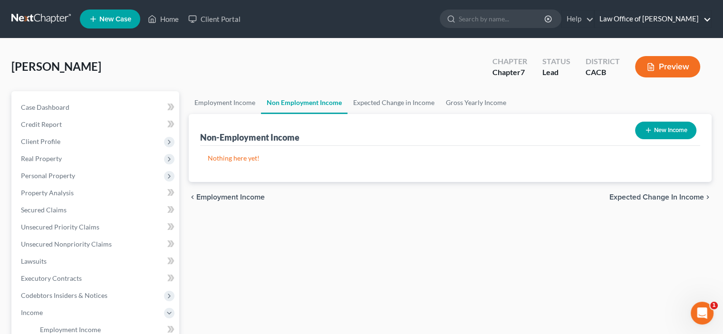
click at [624, 24] on link "Law Office of [PERSON_NAME]" at bounding box center [653, 18] width 117 height 17
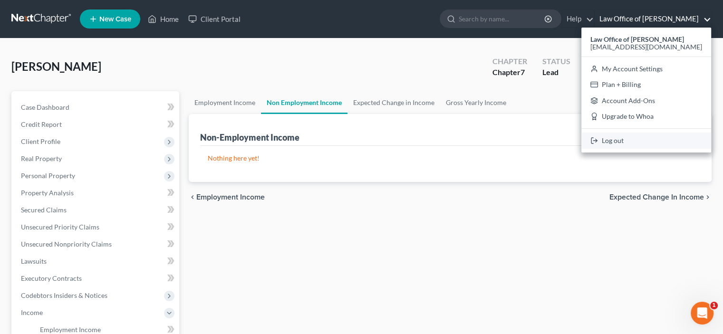
click at [599, 149] on link "Log out" at bounding box center [647, 141] width 130 height 16
